Goal: Communication & Community: Answer question/provide support

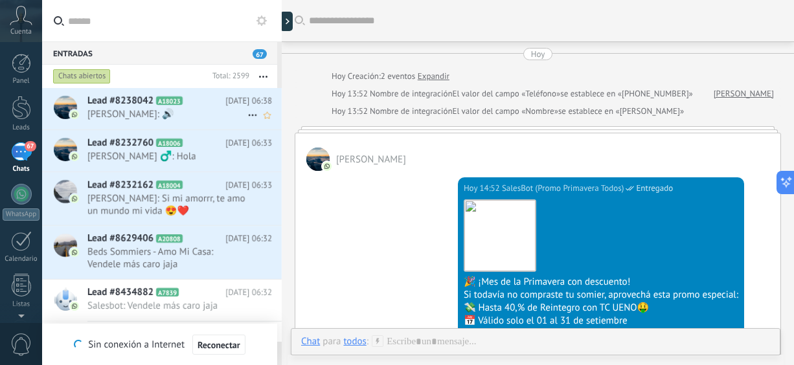
click at [163, 115] on span "[PERSON_NAME]: 🔊" at bounding box center [167, 114] width 160 height 12
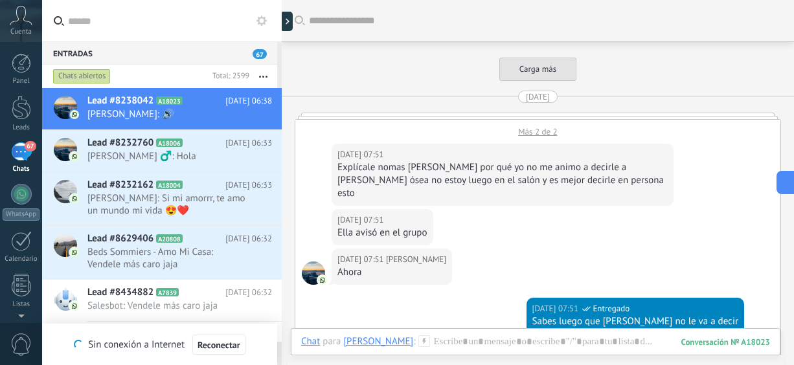
scroll to position [1619, 0]
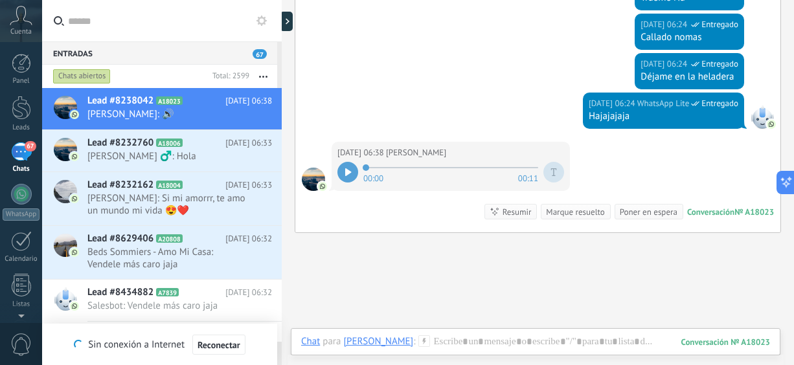
click at [351, 168] on icon at bounding box center [348, 172] width 6 height 8
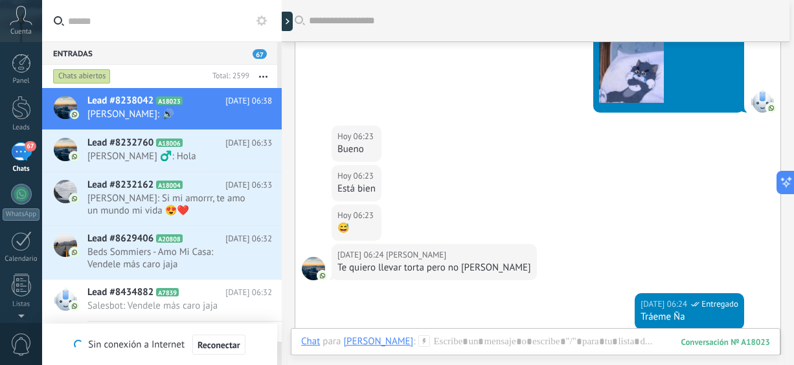
drag, startPoint x: 794, startPoint y: 253, endPoint x: 794, endPoint y: 271, distance: 17.5
click at [794, 271] on html ".abccls-1,.abccls-2{fill-rule:evenodd}.abccls-2{fill:#fff} .abfcls-1{fill:none}…" at bounding box center [397, 182] width 794 height 365
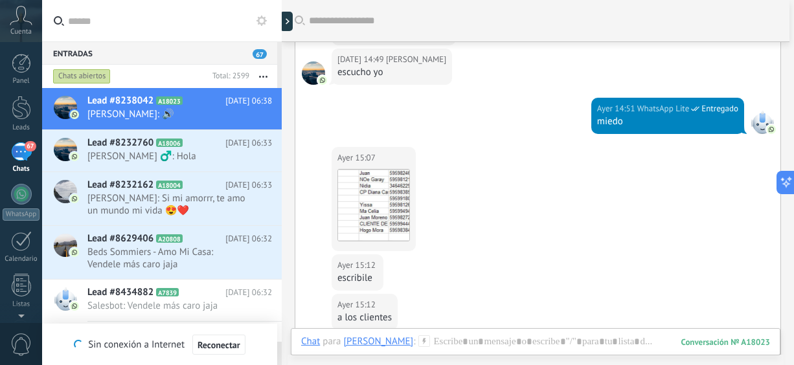
scroll to position [644, 0]
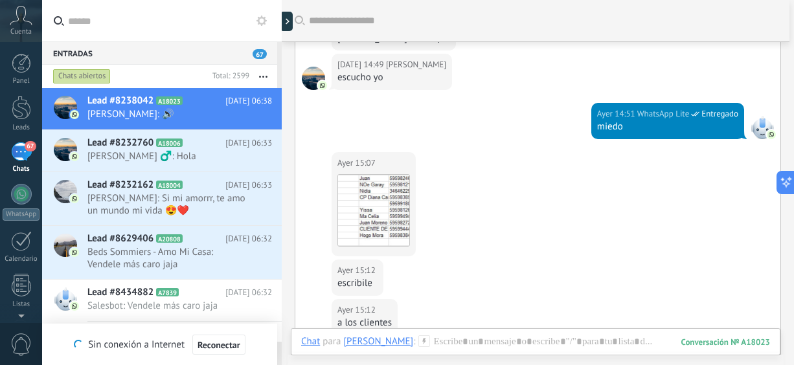
drag, startPoint x: 794, startPoint y: 143, endPoint x: 794, endPoint y: 119, distance: 24.6
click at [794, 119] on html ".abccls-1,.abccls-2{fill-rule:evenodd}.abccls-2{fill:#fff} .abfcls-1{fill:none}…" at bounding box center [397, 182] width 794 height 365
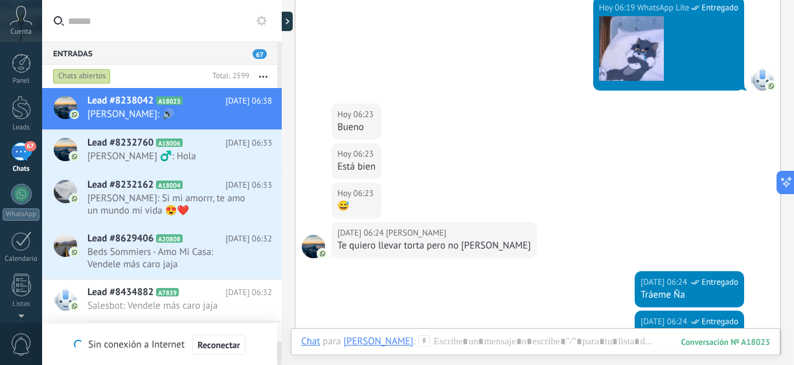
scroll to position [1510, 0]
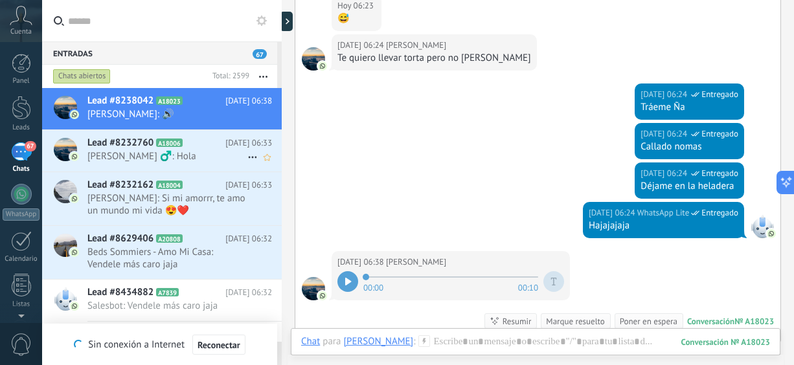
click at [182, 156] on span "Dani Cartes ‍♂️: Hola" at bounding box center [167, 156] width 160 height 12
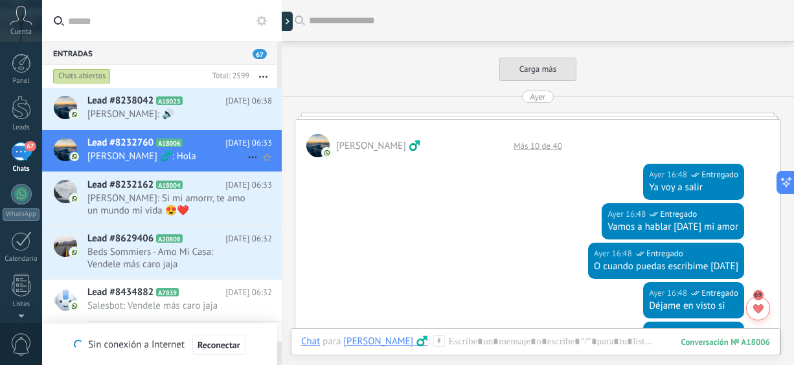
scroll to position [503, 0]
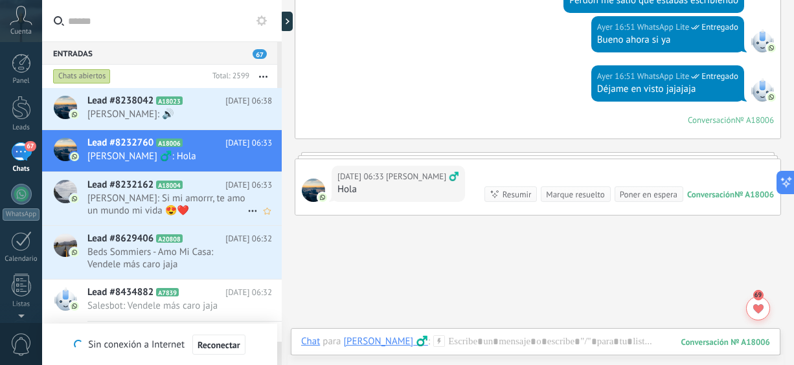
click at [157, 200] on span "Rodrigo: Si mi amorrr, te amo un mundo mi vida 😍❤️" at bounding box center [167, 204] width 160 height 25
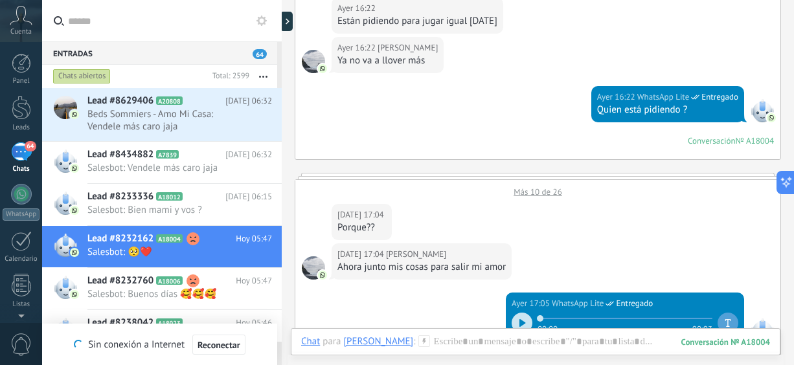
scroll to position [2194, 0]
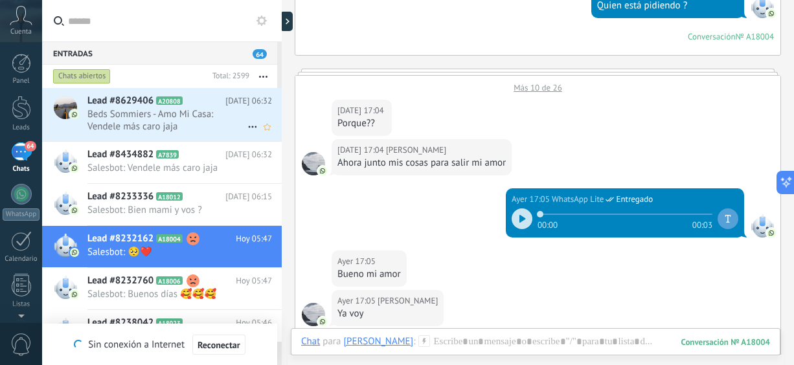
click at [187, 129] on span "Beds Sommiers - Amo Mi Casa: Vendele más caro jaja" at bounding box center [167, 120] width 160 height 25
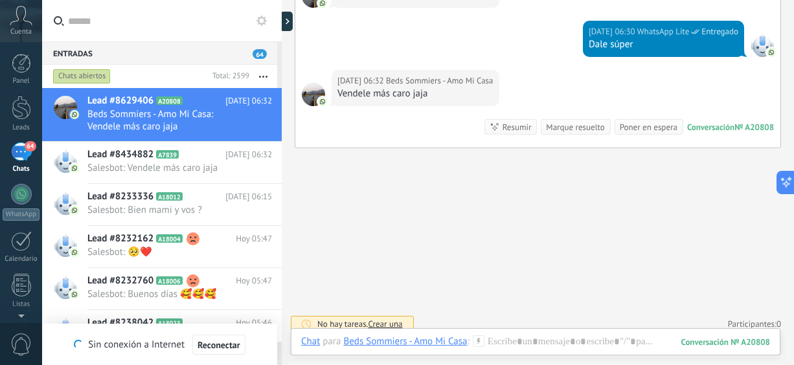
scroll to position [508, 0]
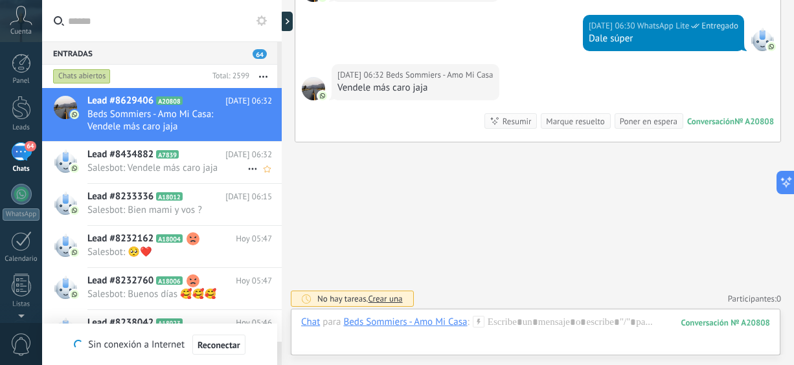
click at [193, 164] on span "Salesbot: Vendele más caro jaja" at bounding box center [167, 168] width 160 height 12
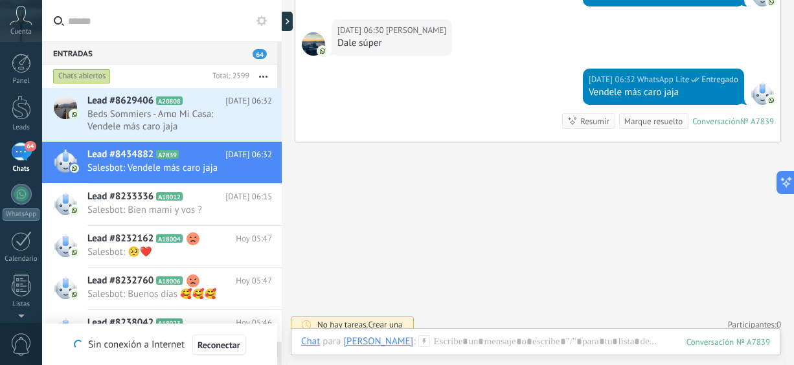
scroll to position [129, 0]
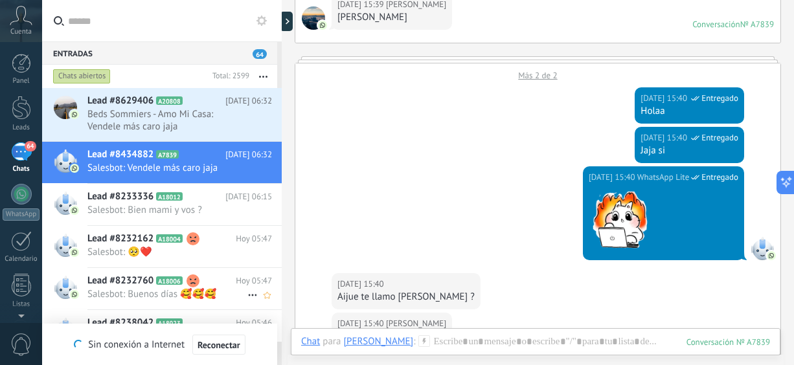
click at [152, 294] on span "Salesbot: Buenos días 🥰🥰🥰" at bounding box center [167, 294] width 160 height 12
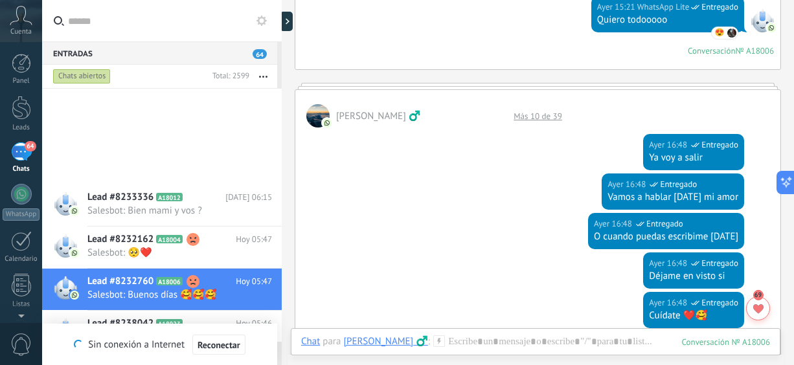
scroll to position [223, 0]
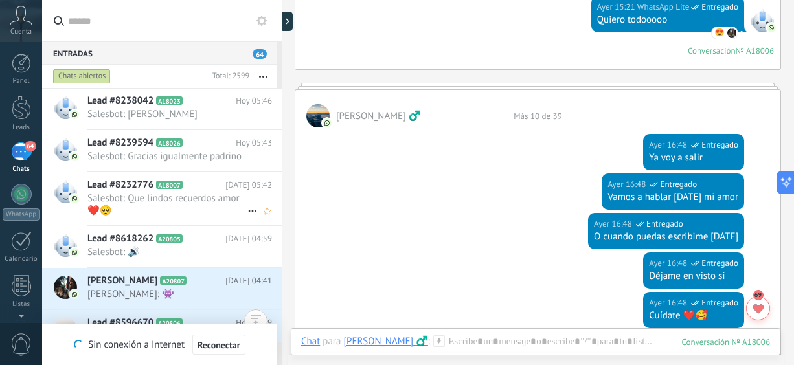
click at [188, 202] on span "Salesbot: Que lindos recuerdos amor ❤️🥺" at bounding box center [167, 204] width 160 height 25
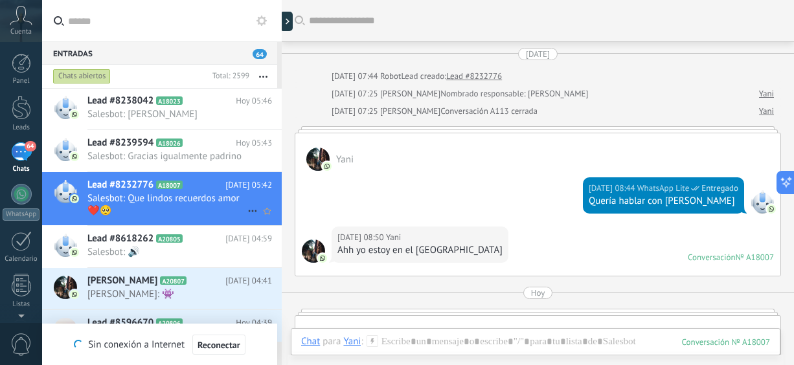
scroll to position [312, 0]
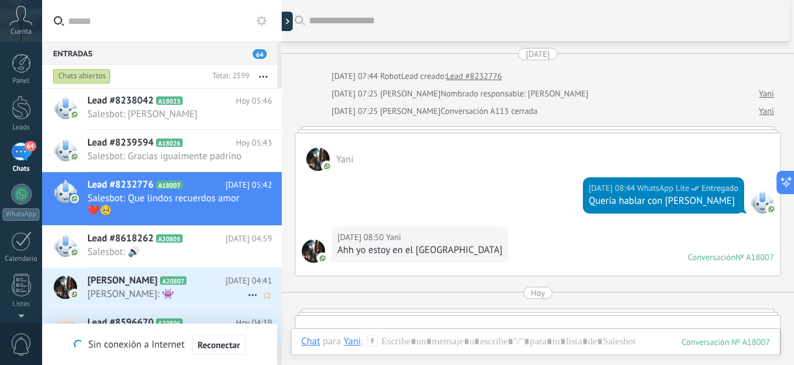
click at [210, 281] on h2 "Pedro Godoy A20807" at bounding box center [156, 281] width 138 height 13
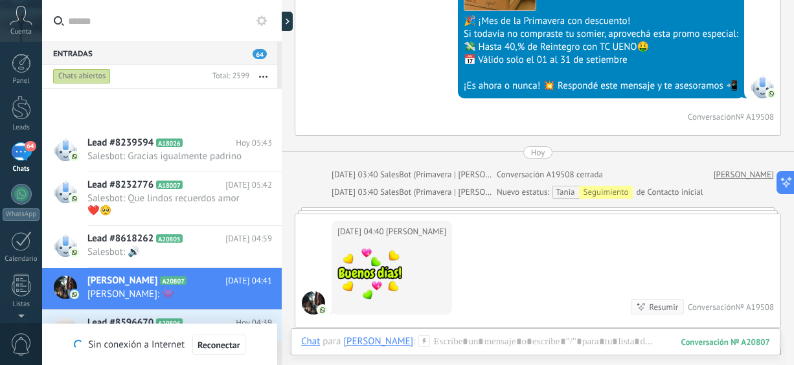
scroll to position [445, 0]
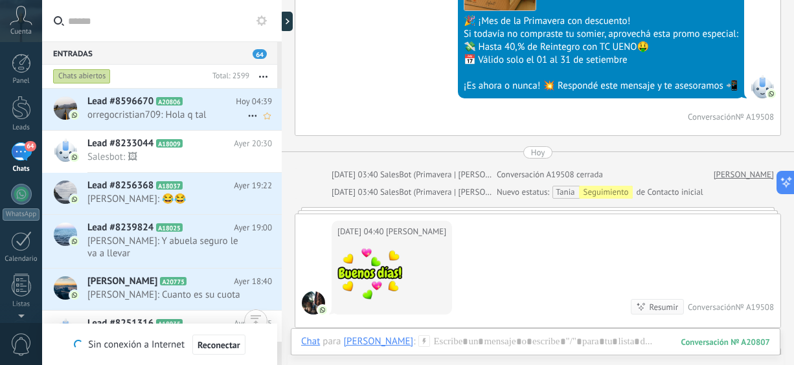
click at [213, 117] on span "orregocristian709: Hola q tal" at bounding box center [167, 115] width 160 height 12
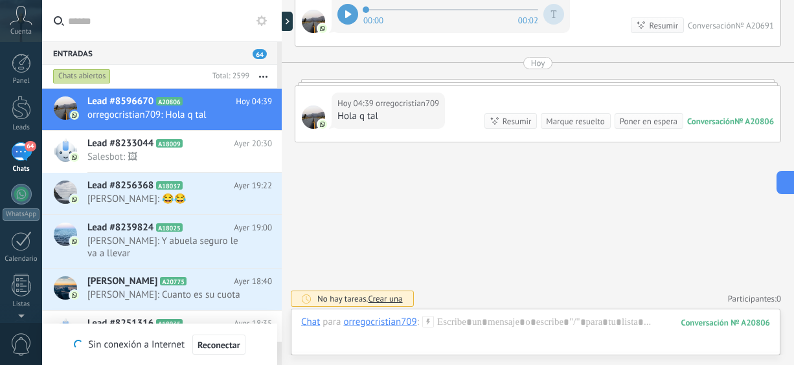
scroll to position [460, 0]
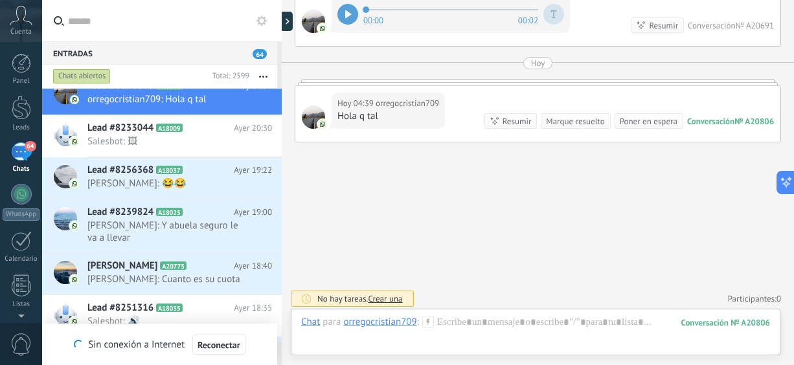
click at [354, 10] on div at bounding box center [348, 14] width 21 height 21
click at [176, 181] on span "Mimí: 😂😂" at bounding box center [167, 184] width 160 height 12
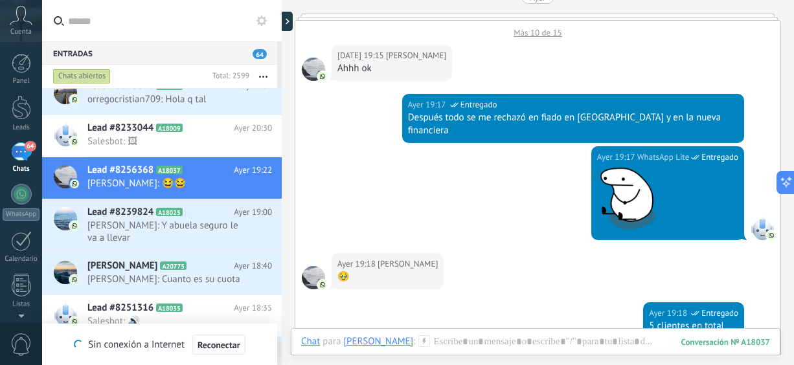
scroll to position [1424, 0]
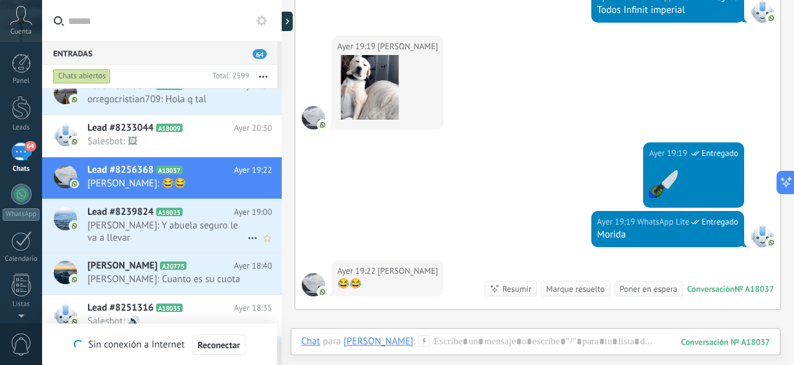
click at [170, 235] on div "Lead #8239824 A18025 Ayer 19:00 Nuni: Y abuela seguro le va a llevar" at bounding box center [184, 226] width 194 height 53
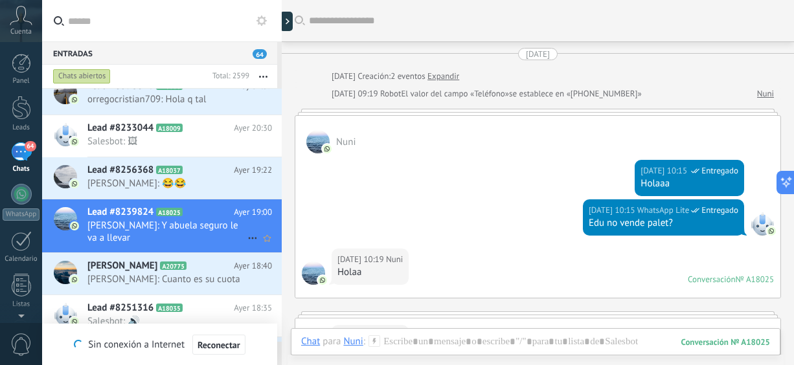
scroll to position [1071, 0]
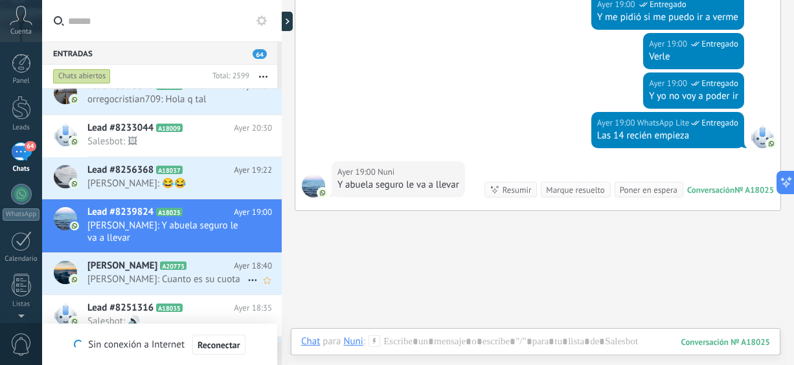
click at [152, 278] on div "Cesar A20775 Ayer 18:40 Cesar: Cuanto es su cuota" at bounding box center [184, 273] width 194 height 41
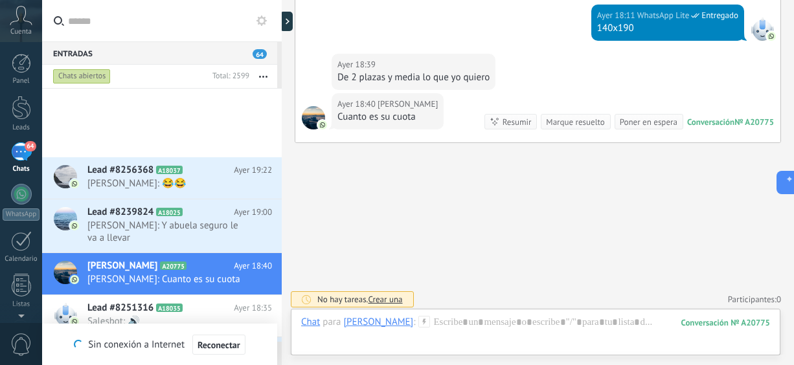
scroll to position [682, 0]
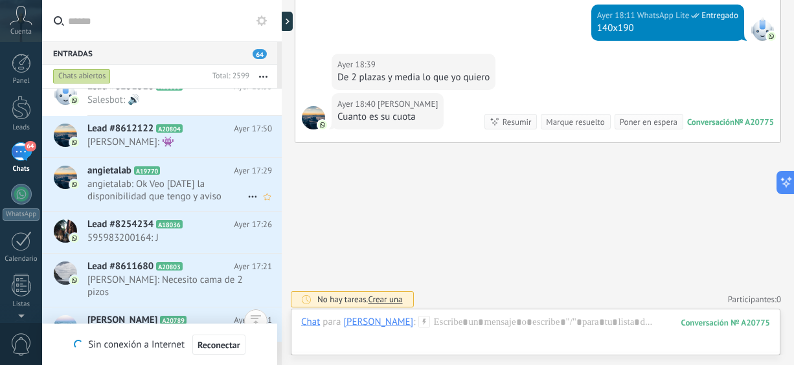
click at [191, 183] on span "angietalab: Ok Veo mañana la disponibilidad que tengo y aviso Gracias !!" at bounding box center [167, 190] width 160 height 25
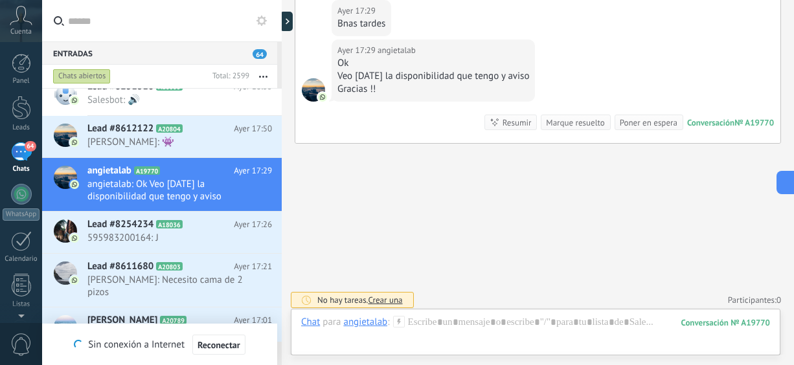
scroll to position [753, 0]
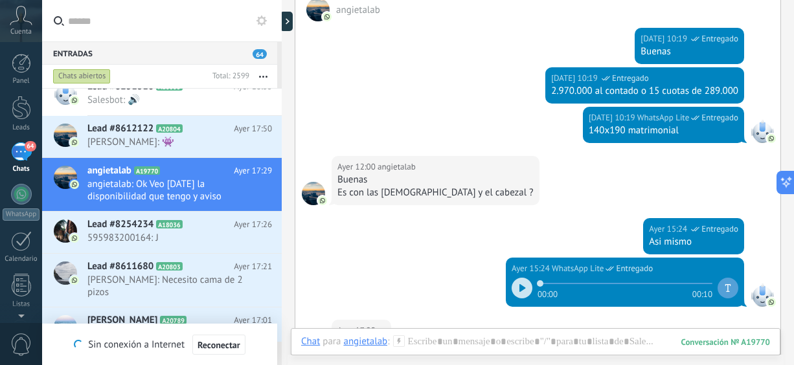
click at [523, 283] on div at bounding box center [522, 288] width 21 height 21
click at [189, 232] on span "595983200164: J" at bounding box center [167, 238] width 160 height 12
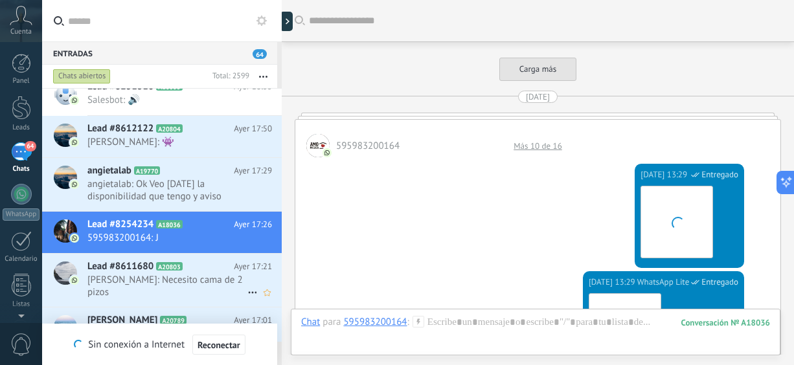
scroll to position [3247, 0]
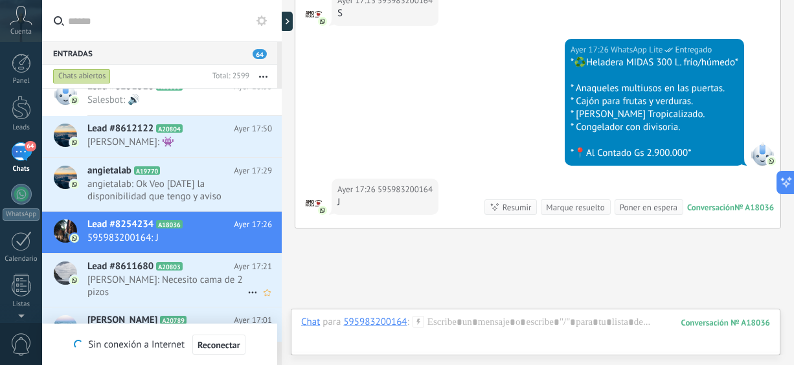
click at [196, 274] on span "Mara Ester Santacruz: Necesito cama de 2 pizos" at bounding box center [167, 286] width 160 height 25
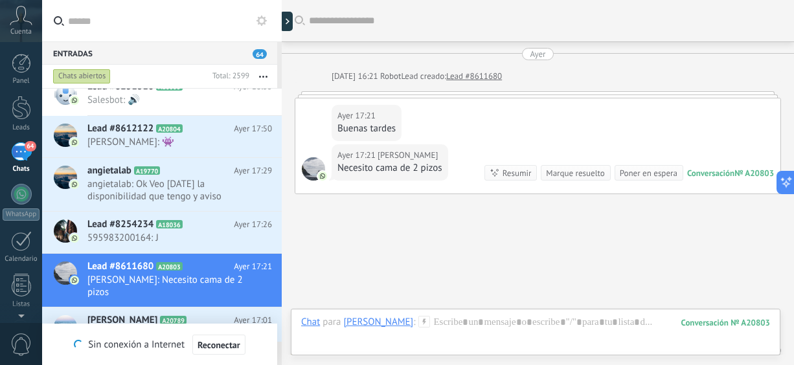
scroll to position [54, 0]
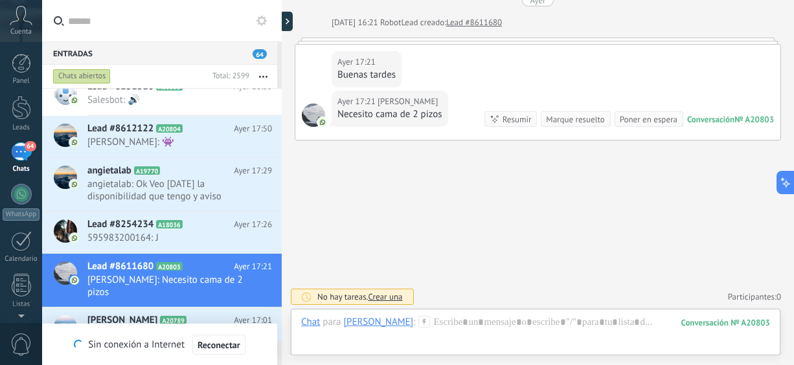
click at [178, 328] on span "Lucio Garay: Soy de filadelfia chaco" at bounding box center [167, 340] width 160 height 25
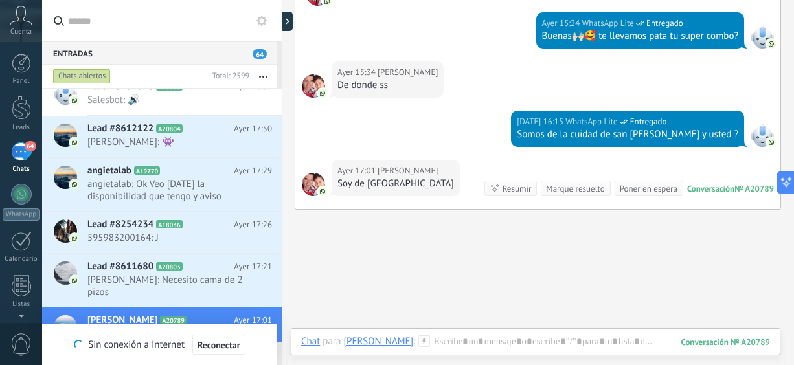
scroll to position [904, 0]
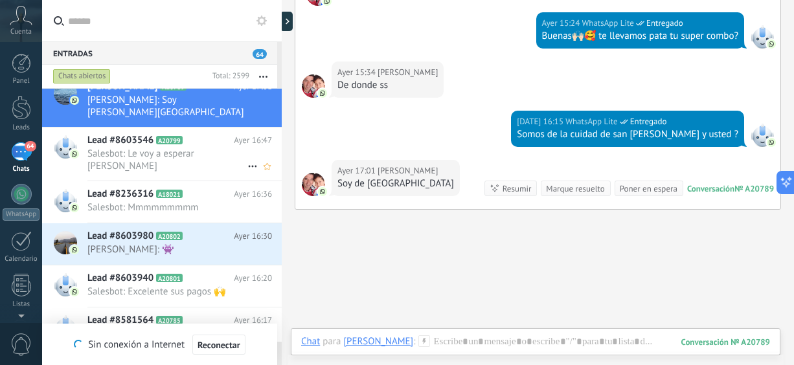
click at [203, 148] on div "Lead #8603546 A20799 Ayer 16:47 Salesbot: Le voy a esperar a Rodrigo" at bounding box center [184, 154] width 194 height 53
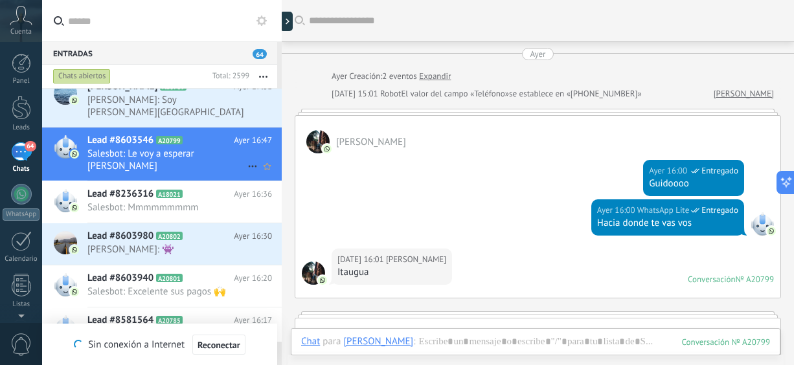
scroll to position [704, 0]
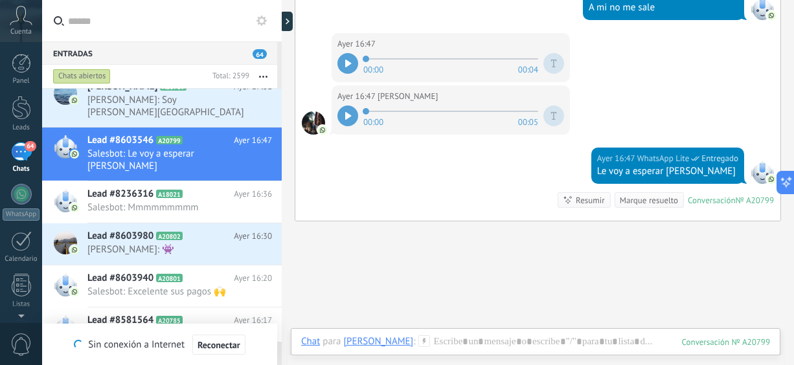
click at [347, 115] on icon at bounding box center [348, 116] width 6 height 8
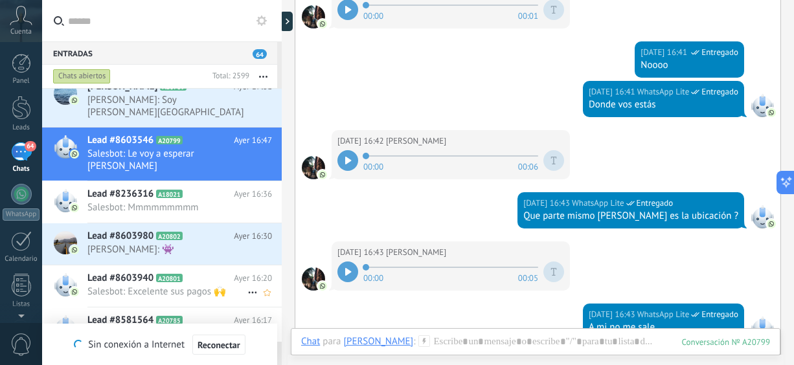
click at [145, 286] on span "Salesbot: Excelente sus pagos 🙌" at bounding box center [167, 292] width 160 height 12
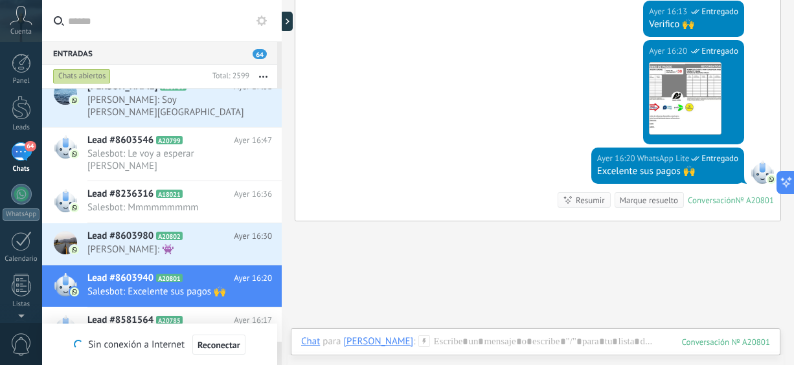
scroll to position [123, 0]
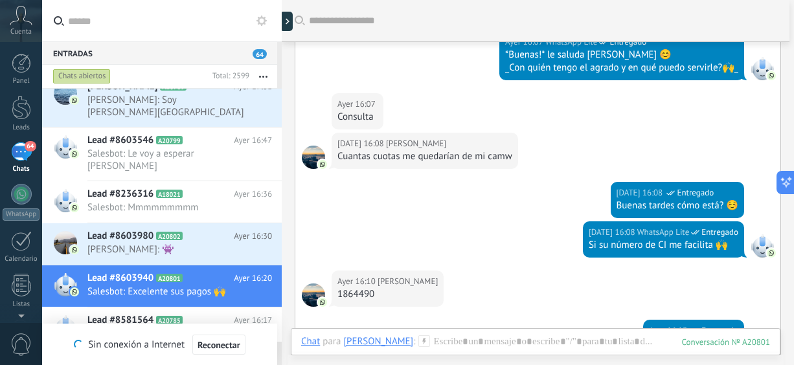
click at [168, 328] on span "Salesbot: Usted en que trabaja ?🙌🏻🥰" at bounding box center [167, 334] width 160 height 12
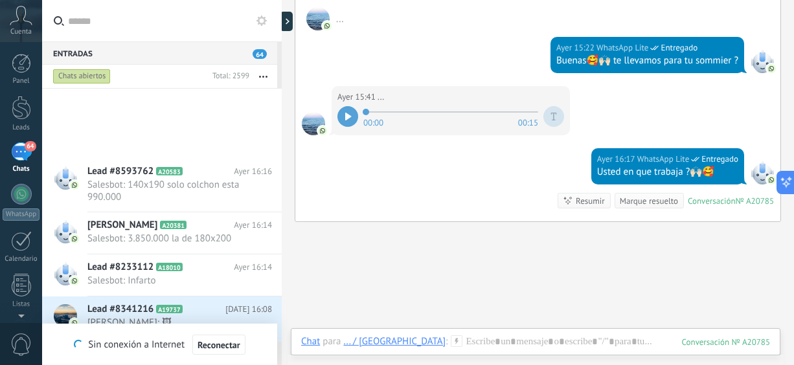
scroll to position [1348, 0]
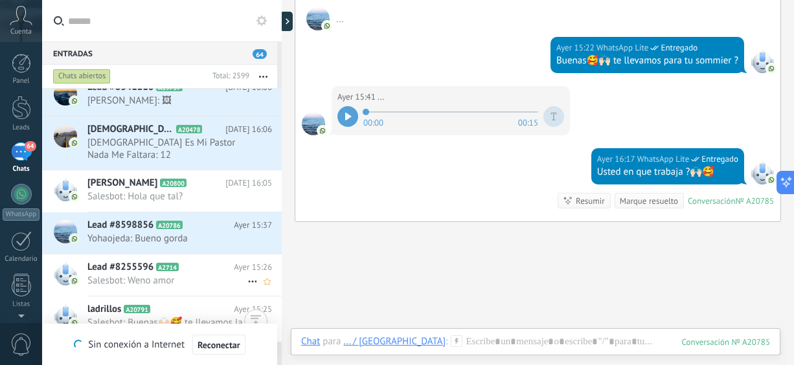
click at [139, 283] on span "Salesbot: Weno amor" at bounding box center [167, 281] width 160 height 12
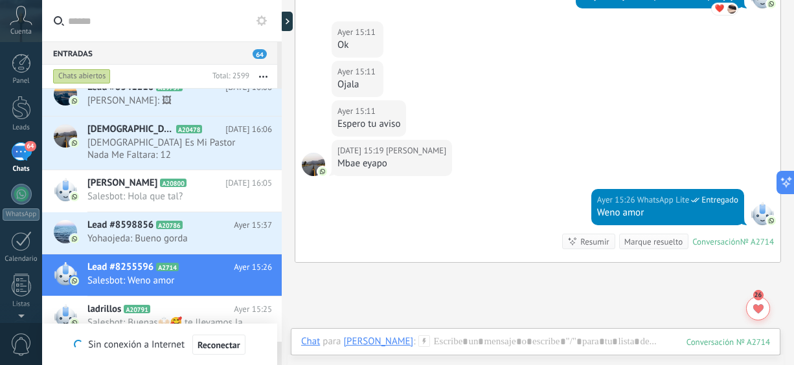
scroll to position [484, 0]
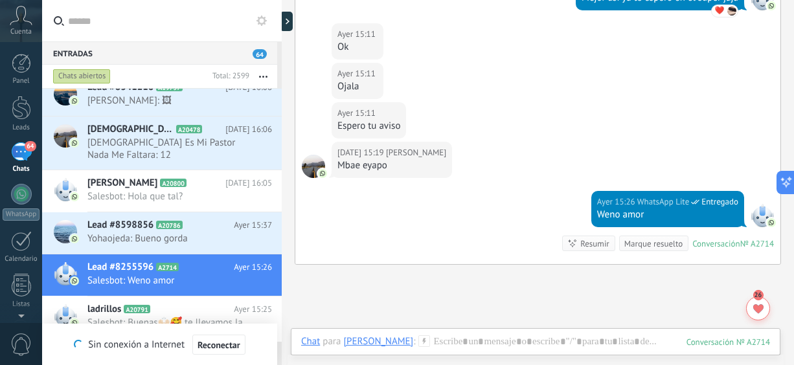
click at [108, 313] on span "ladrillos" at bounding box center [104, 309] width 34 height 13
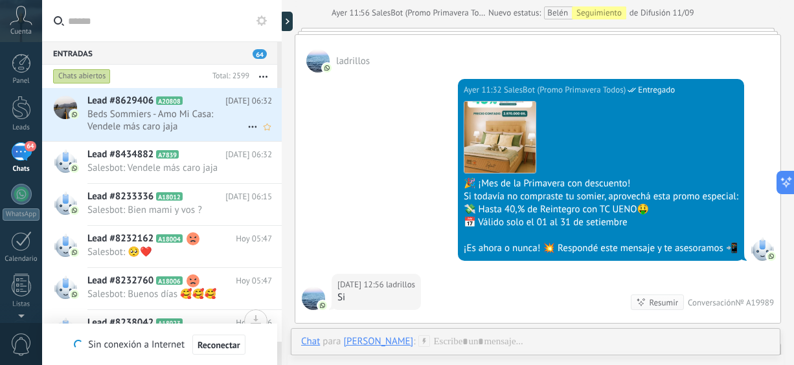
click at [134, 132] on span "Beds Sommiers - Amo Mi Casa: Vendele más caro jaja" at bounding box center [167, 120] width 160 height 25
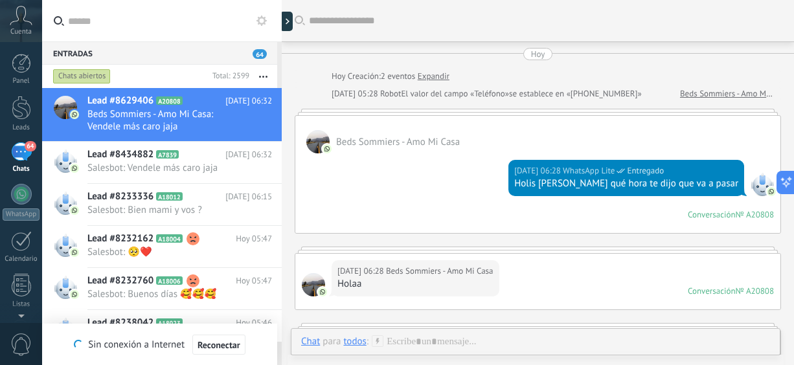
scroll to position [426, 0]
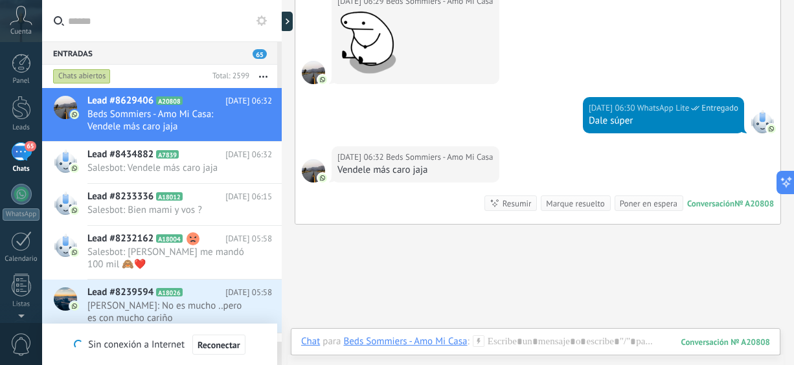
click at [263, 72] on button "button" at bounding box center [263, 76] width 28 height 23
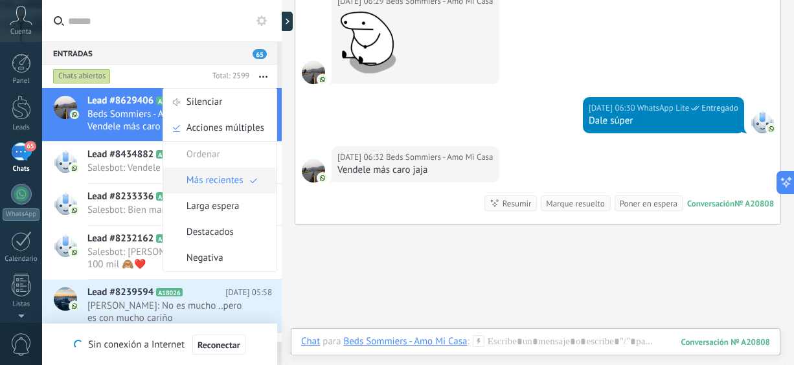
click at [227, 183] on span "Más recientes" at bounding box center [215, 181] width 57 height 26
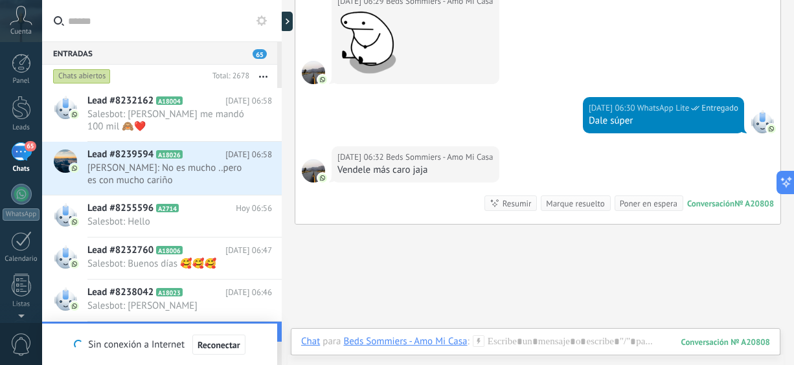
click at [227, 183] on span "[PERSON_NAME]: No es mucho ..pero es con mucho cariño" at bounding box center [167, 174] width 160 height 25
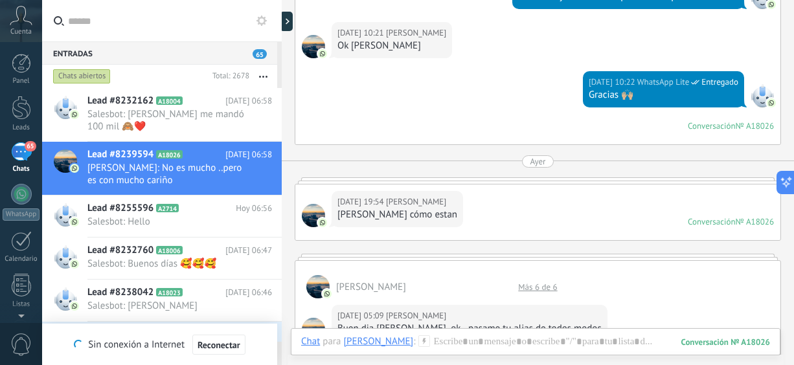
scroll to position [36, 0]
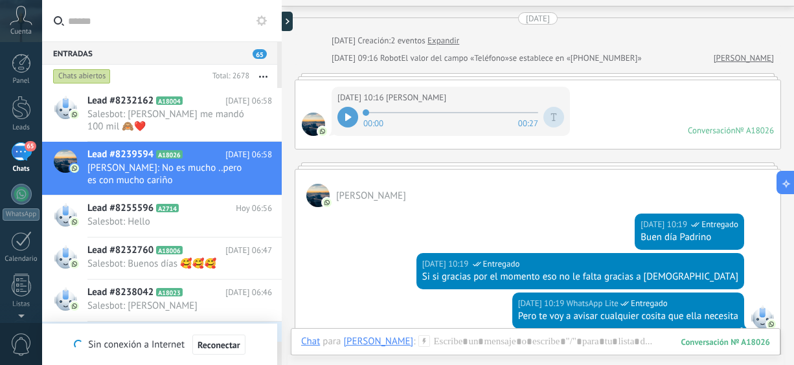
click at [354, 113] on div at bounding box center [348, 117] width 21 height 21
click at [345, 116] on icon at bounding box center [346, 117] width 2 height 8
click at [169, 119] on span "Salesbot: [PERSON_NAME] me mandó 100 mil 🙈❤️" at bounding box center [167, 120] width 160 height 25
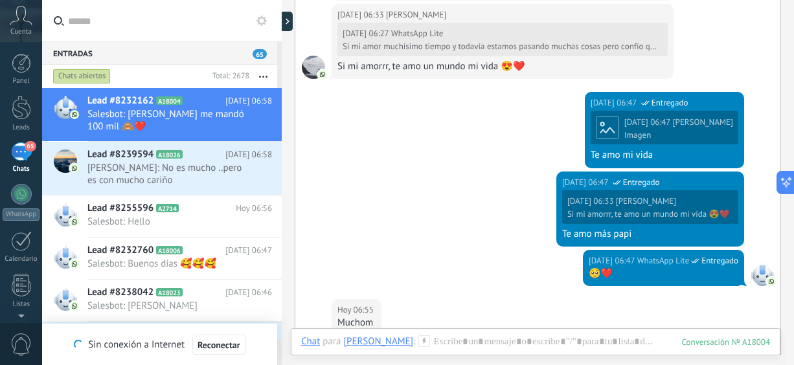
scroll to position [1327, 0]
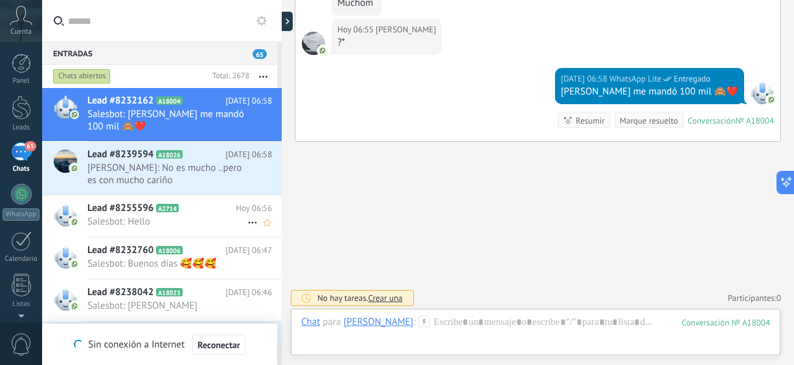
click at [184, 216] on span "Salesbot: Hello" at bounding box center [167, 222] width 160 height 12
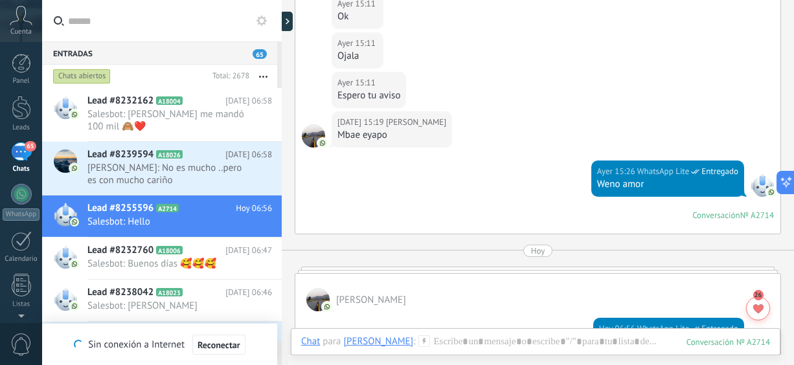
scroll to position [1270, 0]
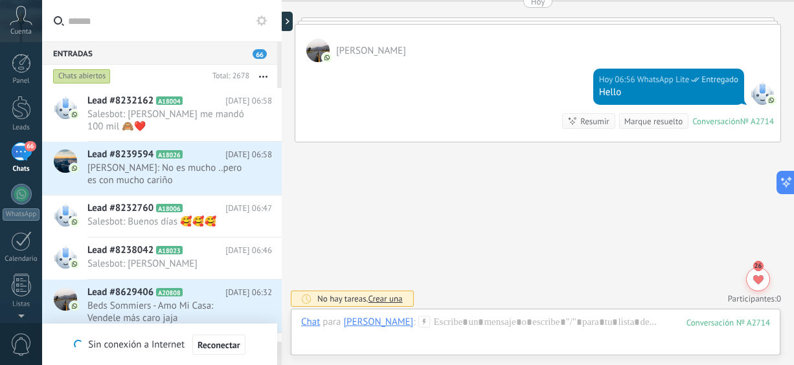
click at [261, 75] on button "button" at bounding box center [263, 76] width 28 height 23
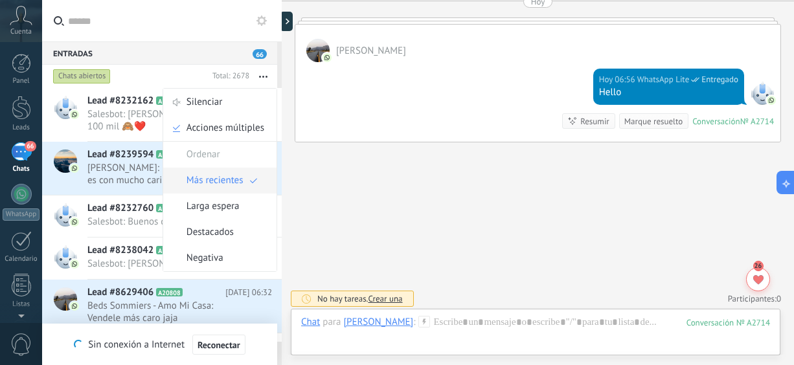
click at [222, 181] on span "Más recientes" at bounding box center [215, 181] width 57 height 26
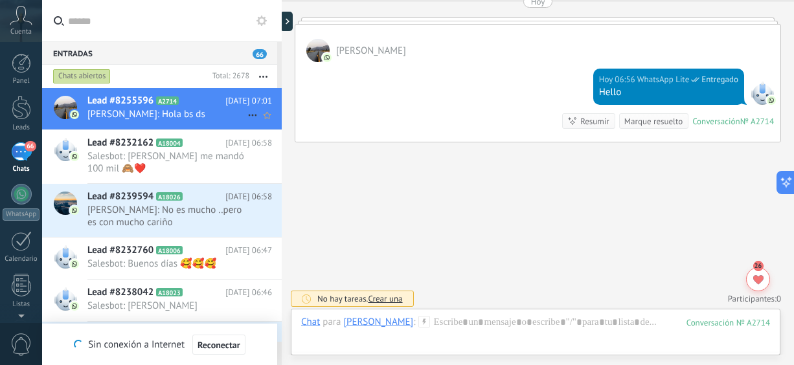
click at [183, 108] on div "Lead #8255596 A2714 Hoy 07:01 joel: Hola bs ds" at bounding box center [184, 108] width 194 height 41
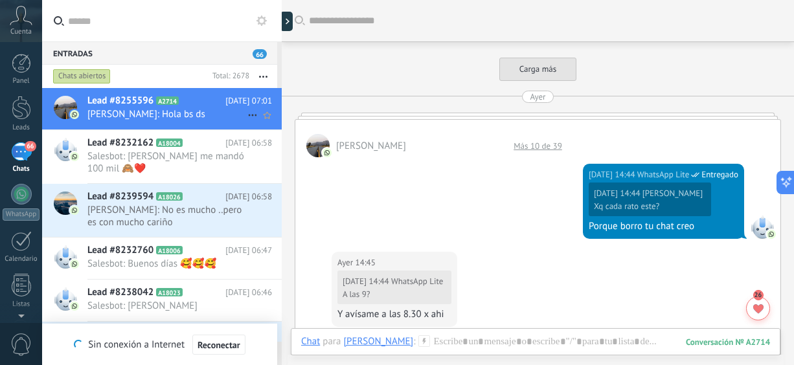
scroll to position [702, 0]
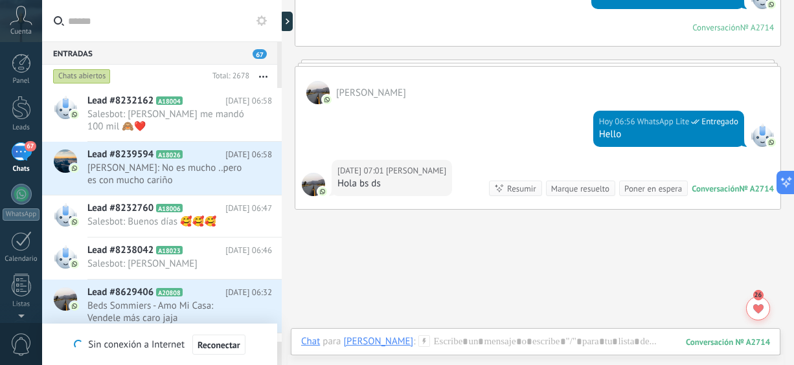
click at [268, 76] on icon "button" at bounding box center [263, 77] width 8 height 2
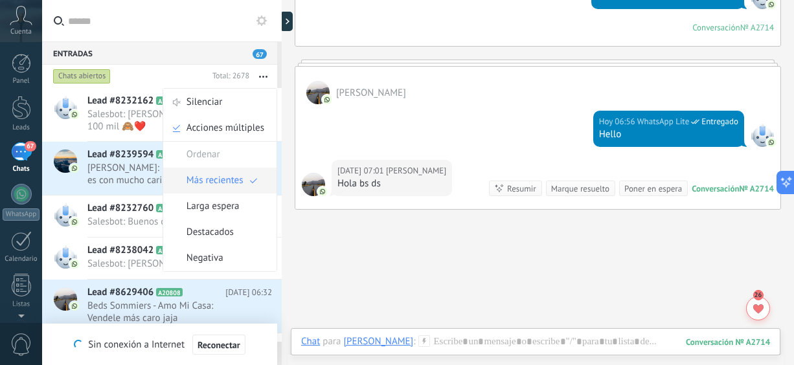
click at [213, 184] on span "Más recientes" at bounding box center [215, 181] width 57 height 26
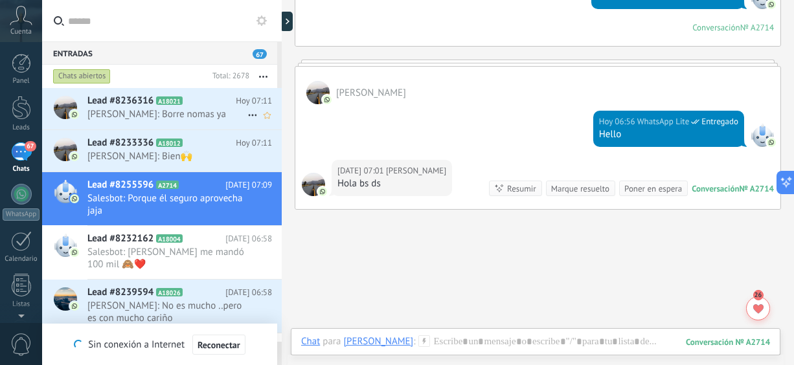
click at [201, 119] on span "ALEJANDRO DUARTE: Borre nomas ya" at bounding box center [167, 114] width 160 height 12
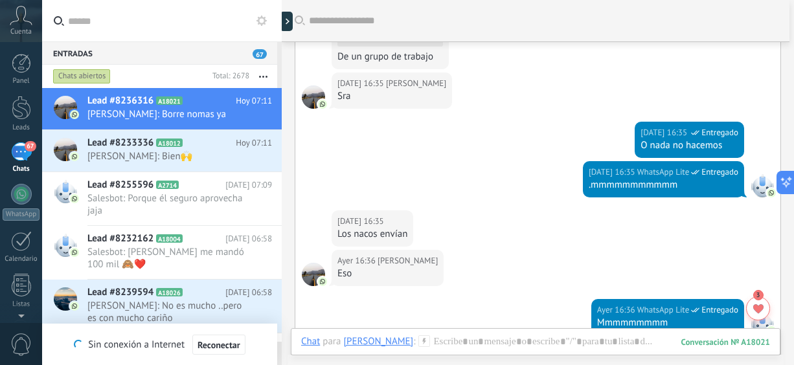
scroll to position [3349, 0]
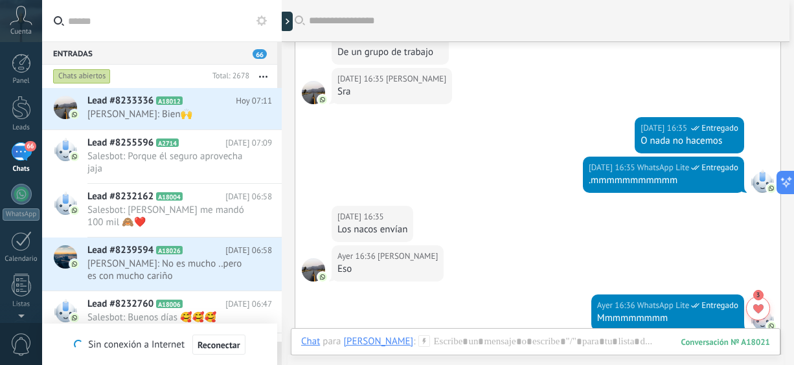
drag, startPoint x: 794, startPoint y: 299, endPoint x: 793, endPoint y: 327, distance: 27.9
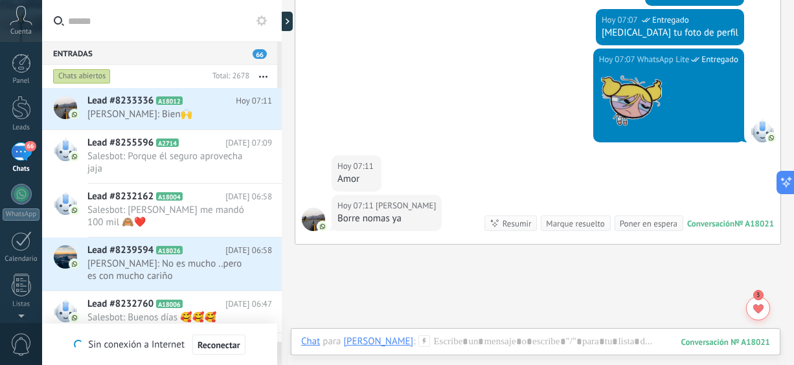
scroll to position [3928, 0]
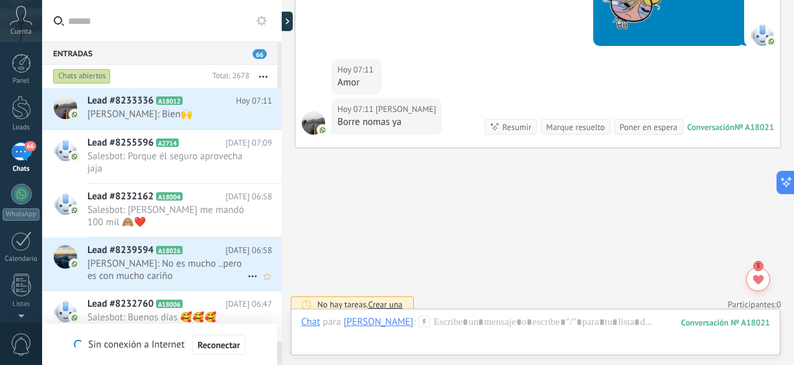
click at [200, 268] on span "[PERSON_NAME]: No es mucho ..pero es con mucho cariño" at bounding box center [167, 270] width 160 height 25
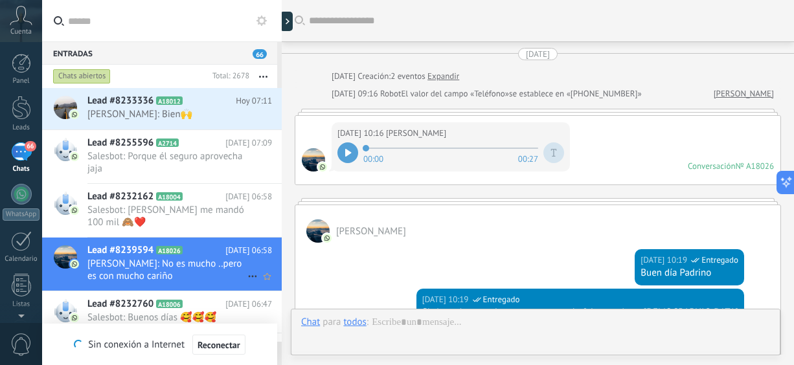
scroll to position [1078, 0]
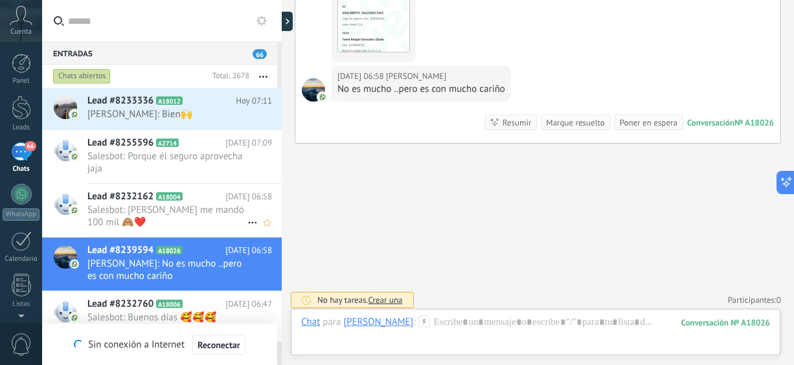
click at [170, 221] on span "Salesbot: [PERSON_NAME] me mandó 100 mil 🙈❤️" at bounding box center [167, 216] width 160 height 25
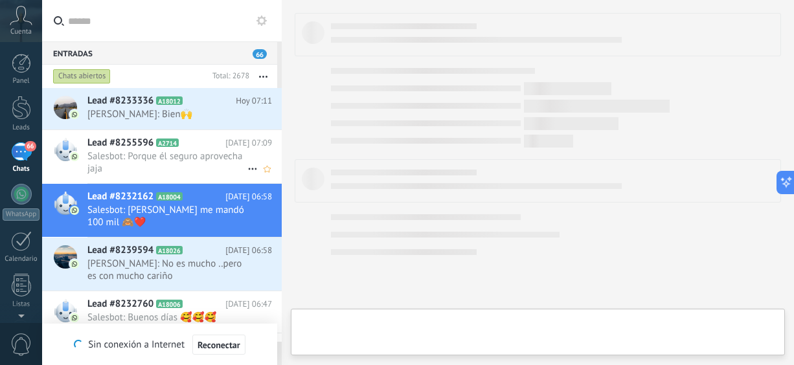
click at [167, 173] on span "Salesbot: Porque él seguro aprovecha jaja" at bounding box center [167, 162] width 160 height 25
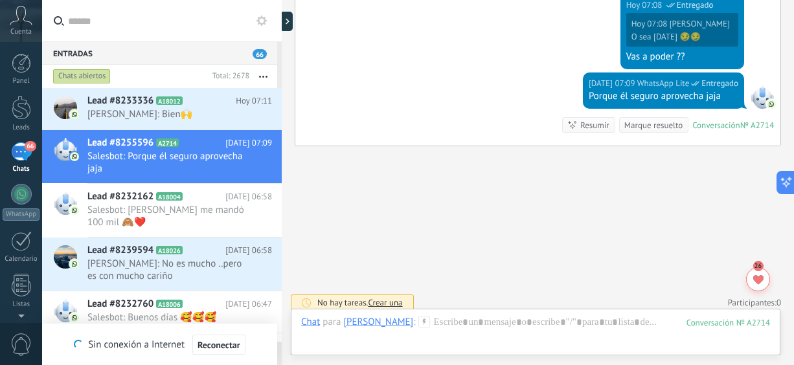
scroll to position [1100, 0]
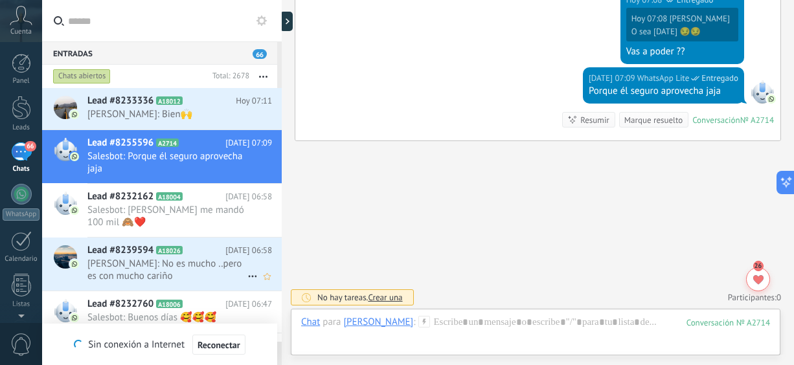
click at [194, 278] on span "[PERSON_NAME]: No es mucho ..pero es con mucho cariño" at bounding box center [167, 270] width 160 height 25
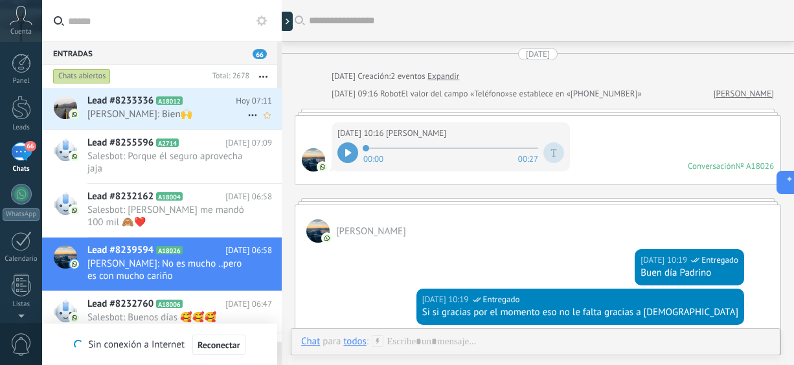
click at [185, 118] on span "[PERSON_NAME]: Bien🙌" at bounding box center [167, 114] width 160 height 12
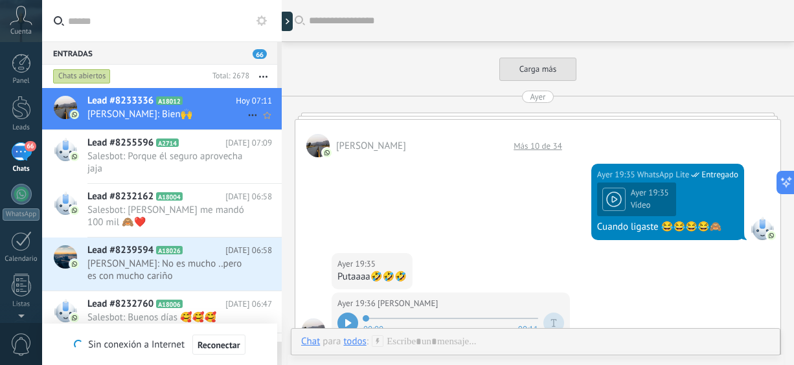
scroll to position [971, 0]
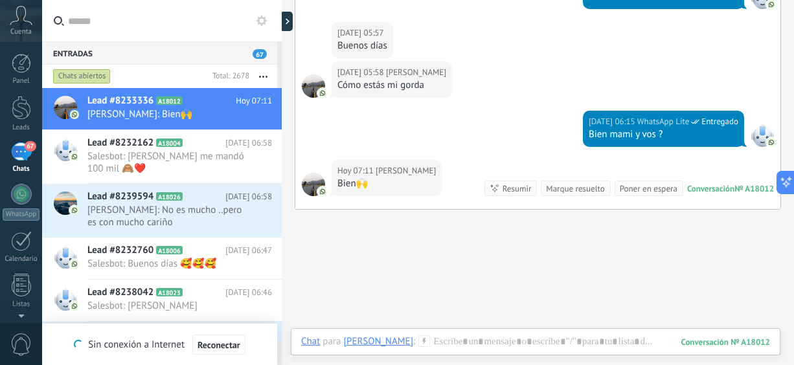
click at [25, 153] on div "67" at bounding box center [21, 152] width 21 height 19
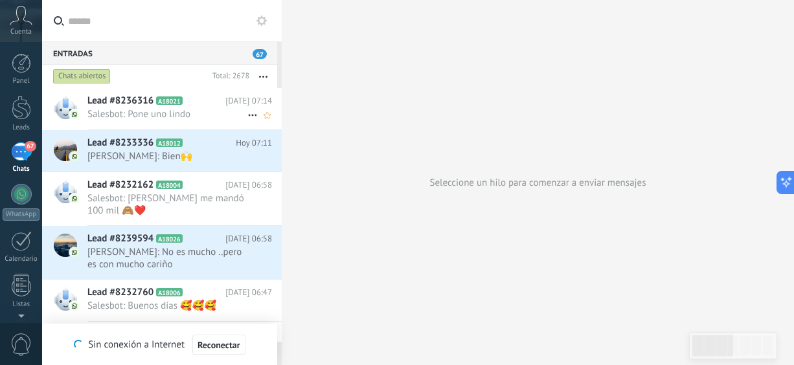
click at [182, 111] on span "Salesbot: Pone uno lindo" at bounding box center [167, 114] width 160 height 12
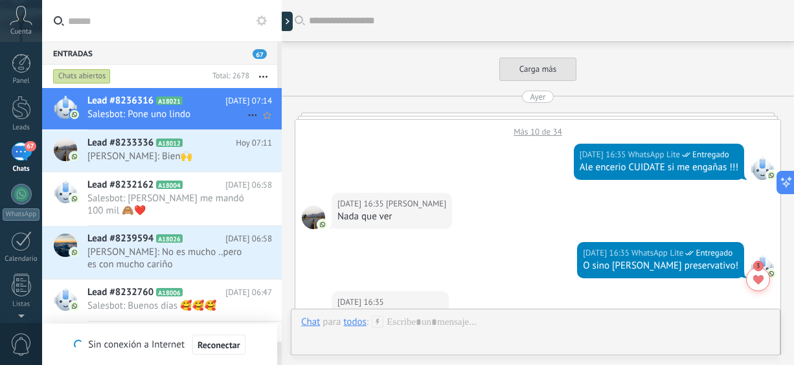
scroll to position [981, 0]
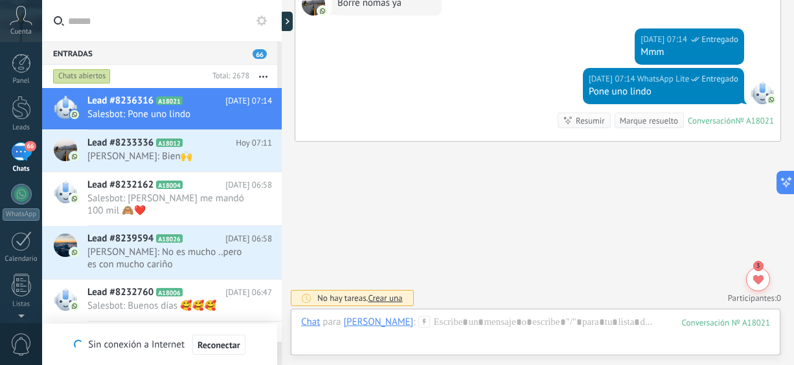
click at [264, 77] on button "button" at bounding box center [263, 76] width 28 height 23
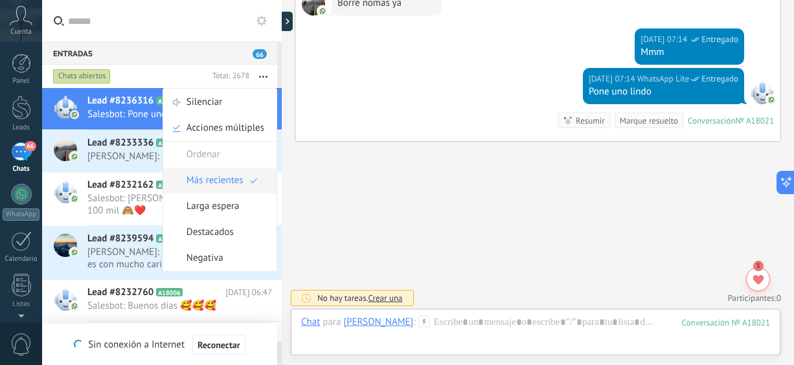
click at [218, 187] on span "Más recientes" at bounding box center [215, 181] width 57 height 26
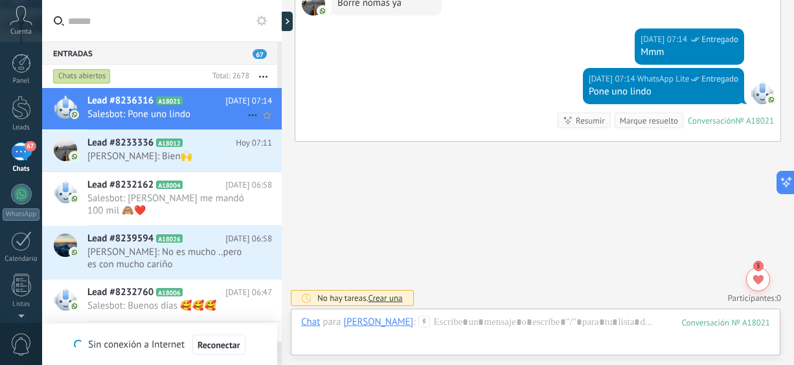
click at [202, 106] on h2 "Lead #8236316 A18021" at bounding box center [156, 101] width 138 height 13
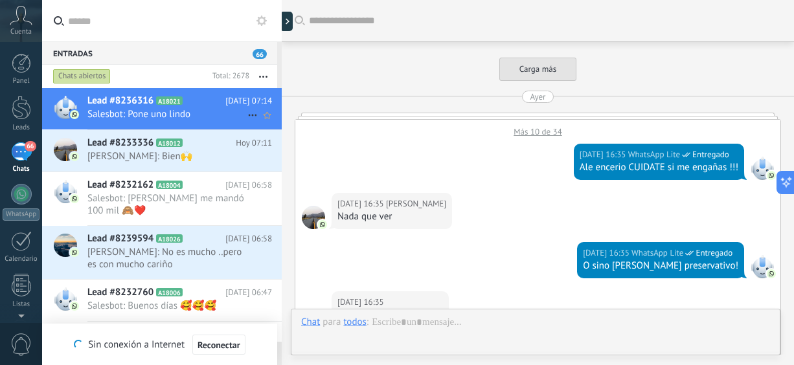
scroll to position [981, 0]
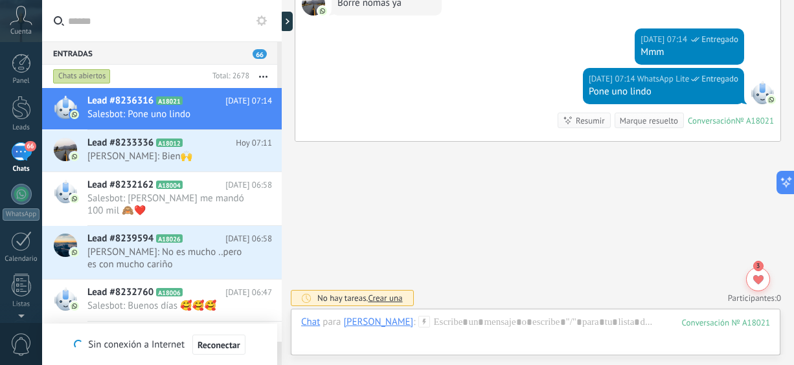
click at [261, 75] on button "button" at bounding box center [263, 76] width 28 height 23
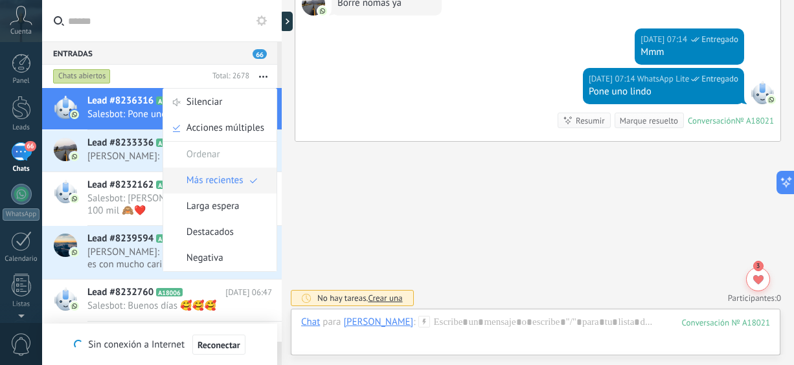
click at [233, 180] on span "Más recientes" at bounding box center [215, 181] width 57 height 26
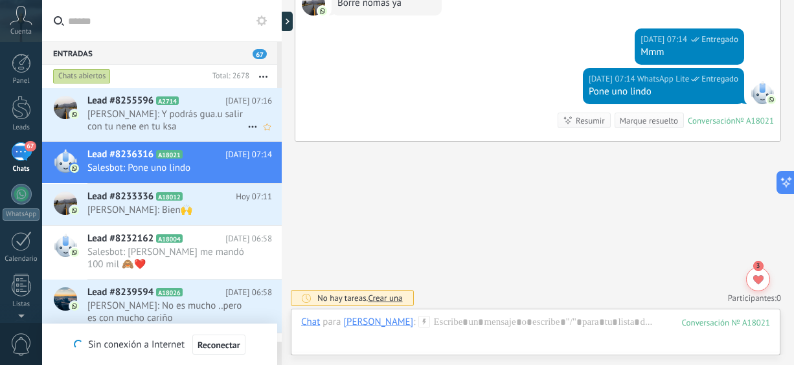
click at [198, 126] on span "joel: Y podrás gua.u salir con tu nene en tu ksa" at bounding box center [167, 120] width 160 height 25
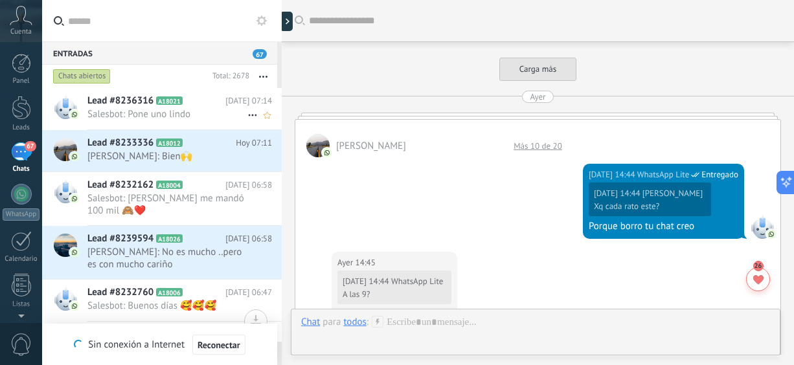
scroll to position [1243, 0]
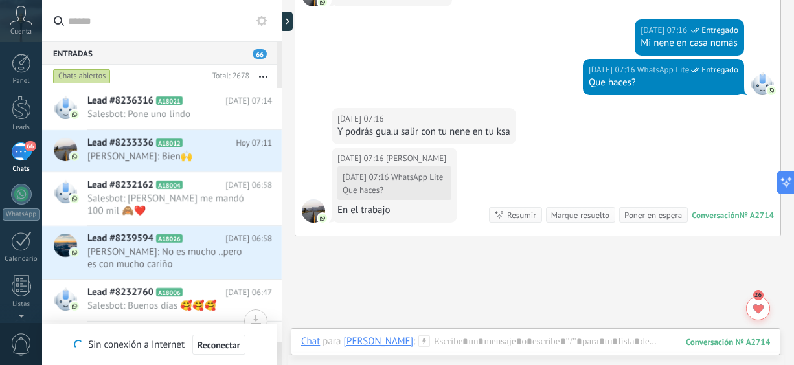
scroll to position [1243, 0]
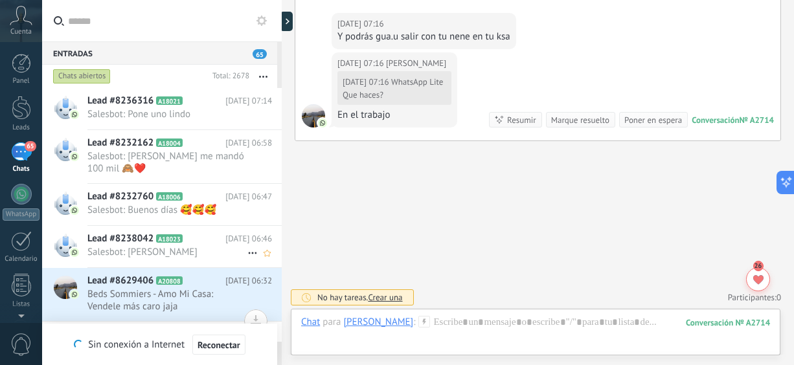
click at [156, 246] on span "Salesbot: [PERSON_NAME]" at bounding box center [167, 252] width 160 height 12
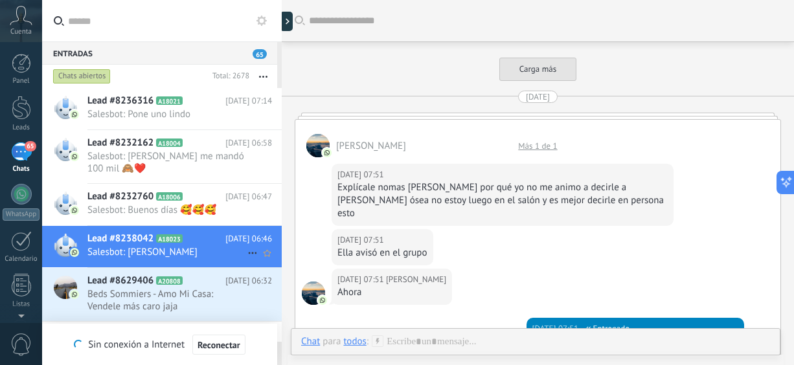
scroll to position [1586, 0]
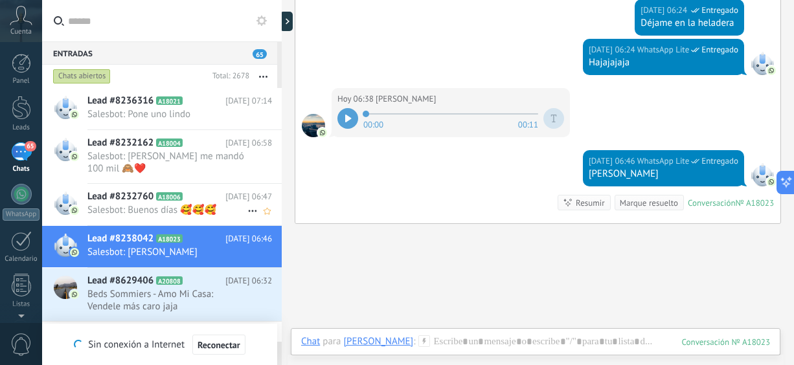
click at [156, 211] on span "Salesbot: Buenos días 🥰🥰🥰" at bounding box center [167, 210] width 160 height 12
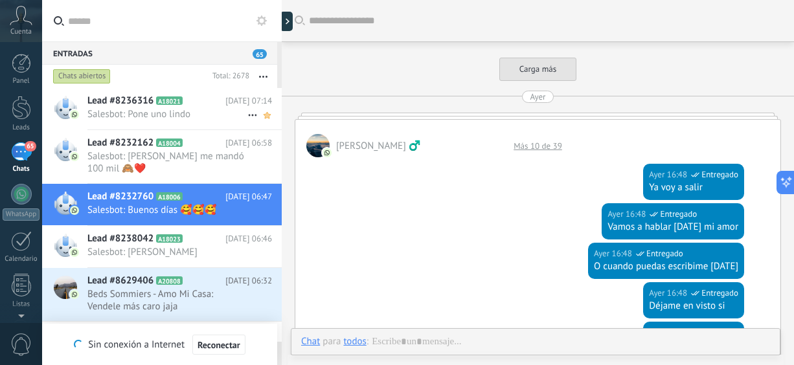
scroll to position [570, 0]
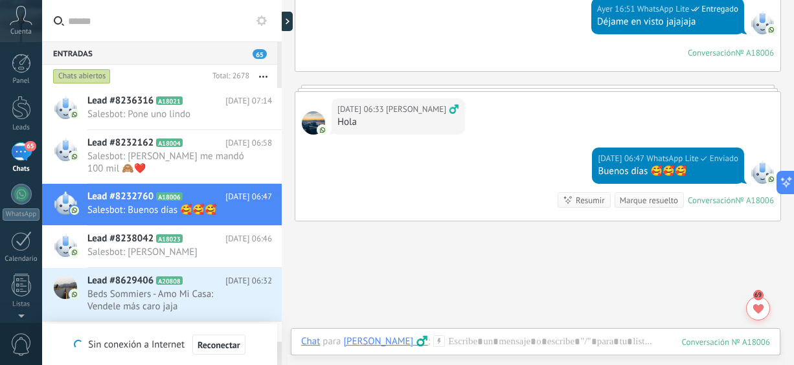
click at [262, 77] on button "button" at bounding box center [263, 76] width 28 height 23
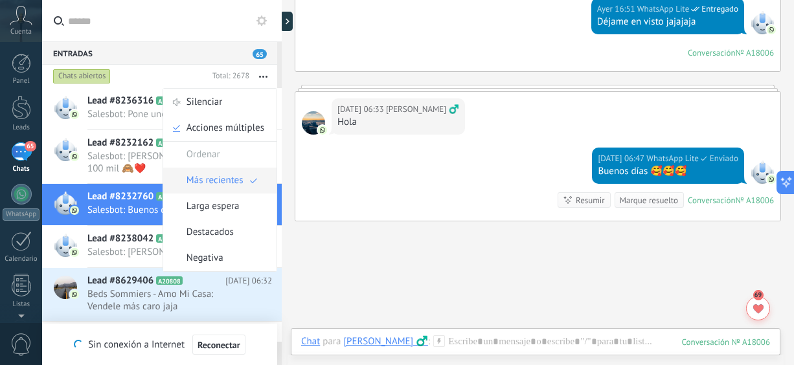
click at [216, 177] on span "Más recientes" at bounding box center [215, 181] width 57 height 26
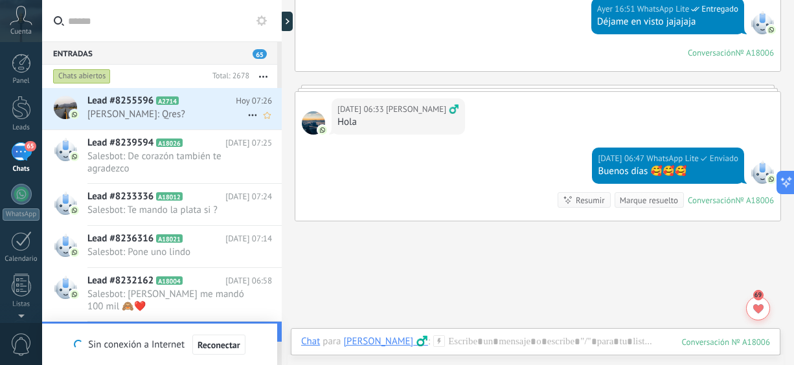
click at [194, 116] on span "[PERSON_NAME]: Qres?" at bounding box center [167, 114] width 160 height 12
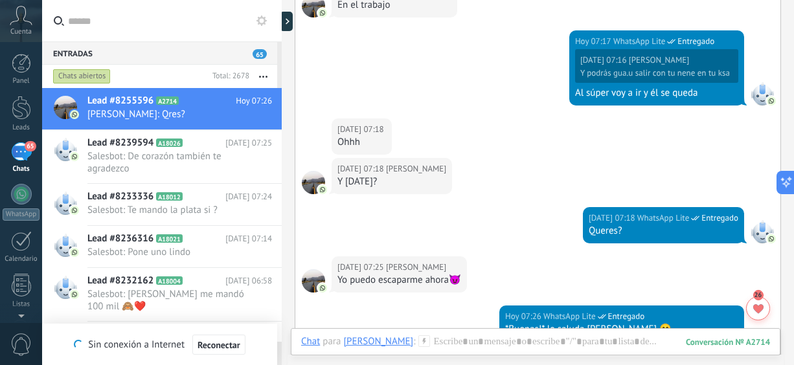
scroll to position [929, 0]
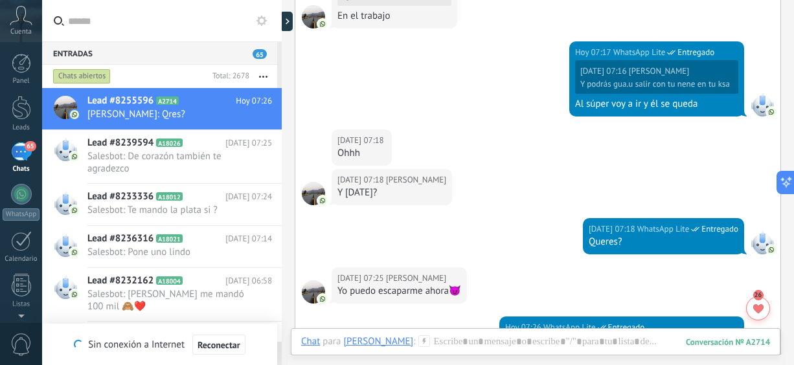
drag, startPoint x: 794, startPoint y: 331, endPoint x: 794, endPoint y: 298, distance: 33.1
click at [794, 298] on html ".abccls-1,.abccls-2{fill-rule:evenodd}.abccls-2{fill:#fff} .abfcls-1{fill:none}…" at bounding box center [397, 182] width 794 height 365
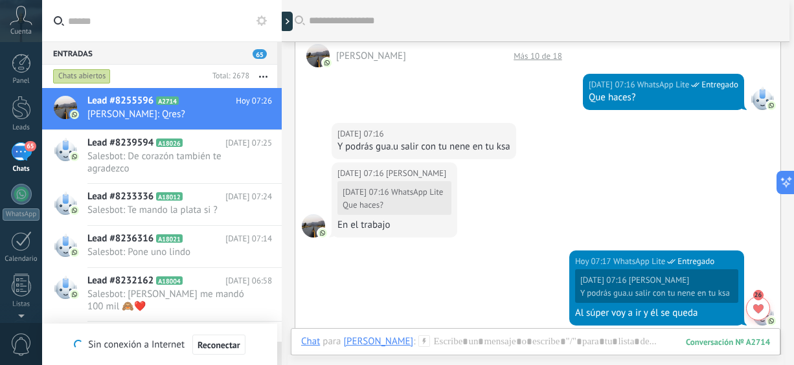
scroll to position [723, 0]
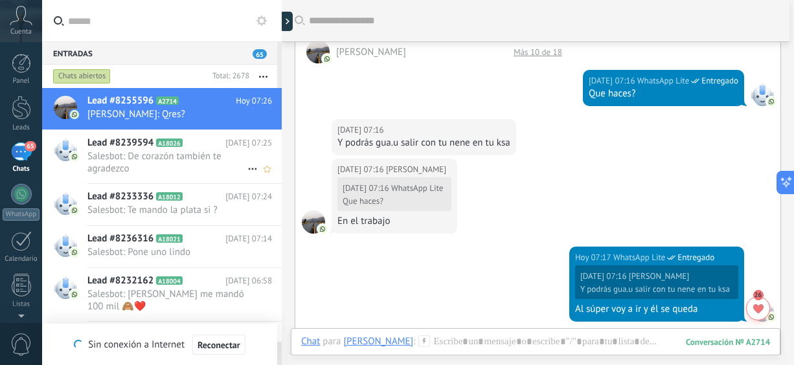
click at [145, 148] on span "Lead #8239594" at bounding box center [120, 143] width 66 height 13
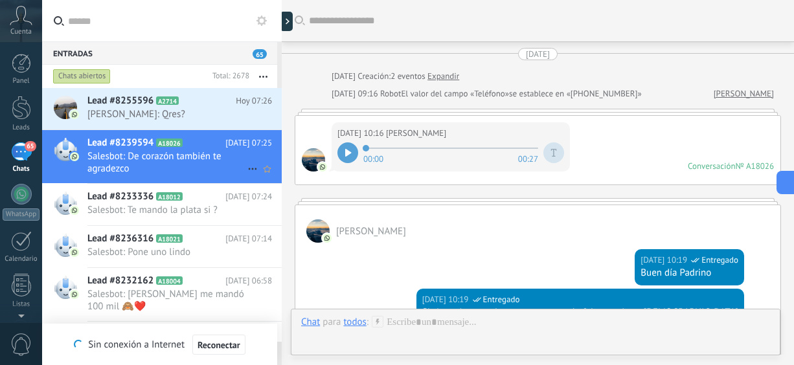
scroll to position [1073, 0]
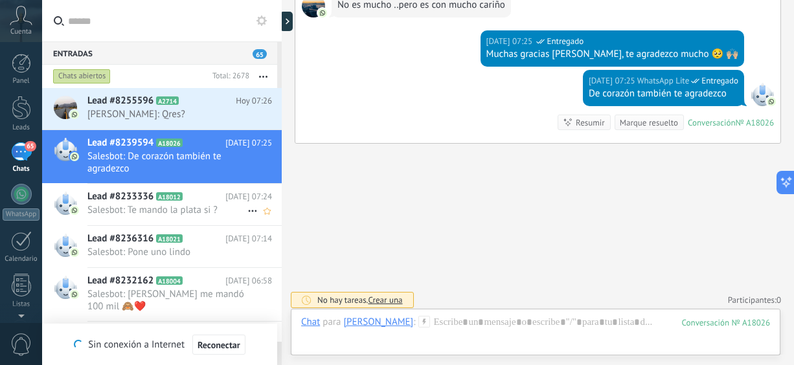
click at [167, 214] on span "Salesbot: Te mando la plata si ?" at bounding box center [167, 210] width 160 height 12
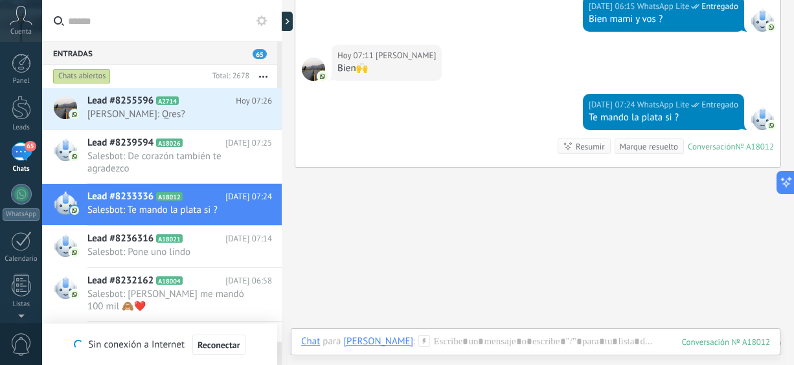
scroll to position [1089, 0]
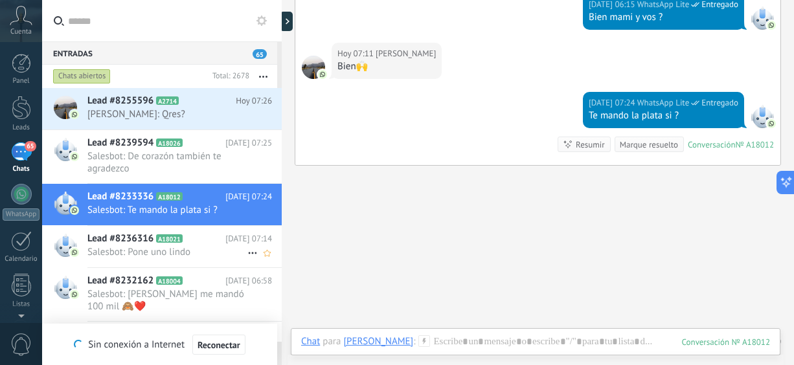
click at [148, 240] on span "Lead #8236316" at bounding box center [120, 239] width 66 height 13
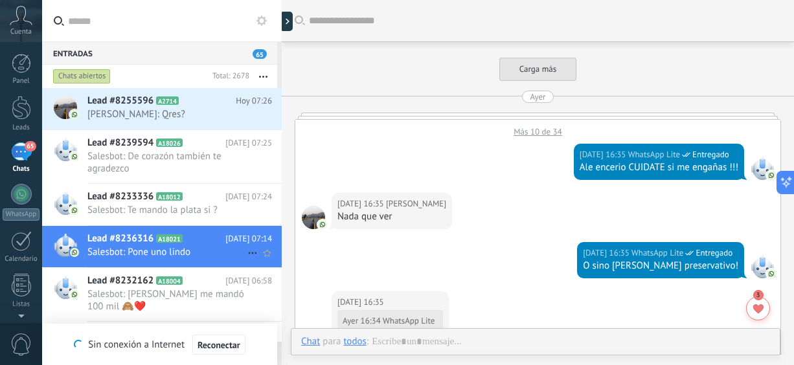
scroll to position [901, 0]
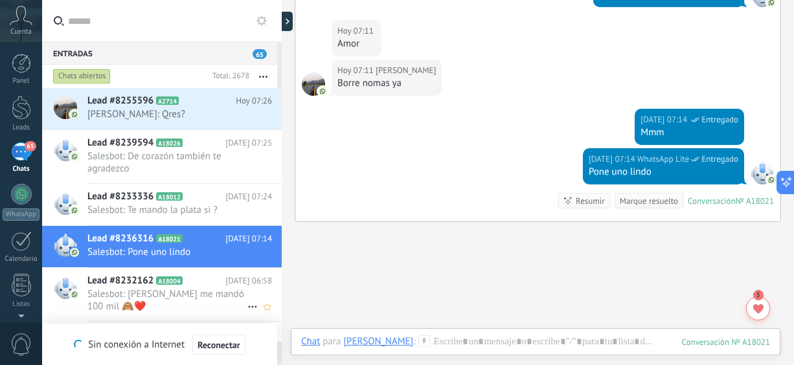
click at [146, 288] on span "Salesbot: [PERSON_NAME] me mandó 100 mil 🙈❤️" at bounding box center [167, 300] width 160 height 25
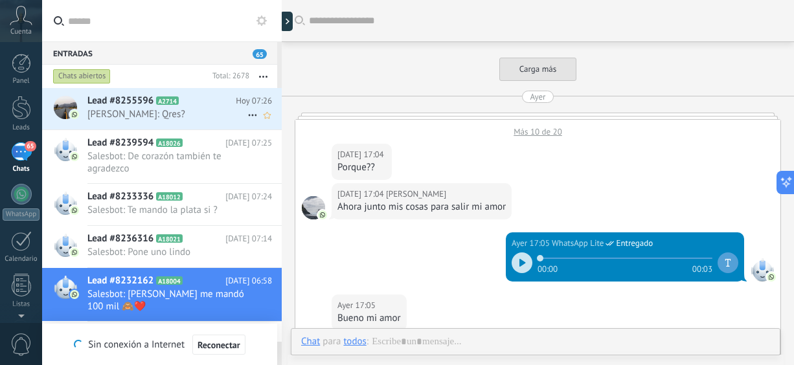
click at [149, 119] on span "[PERSON_NAME]: Qres?" at bounding box center [167, 114] width 160 height 12
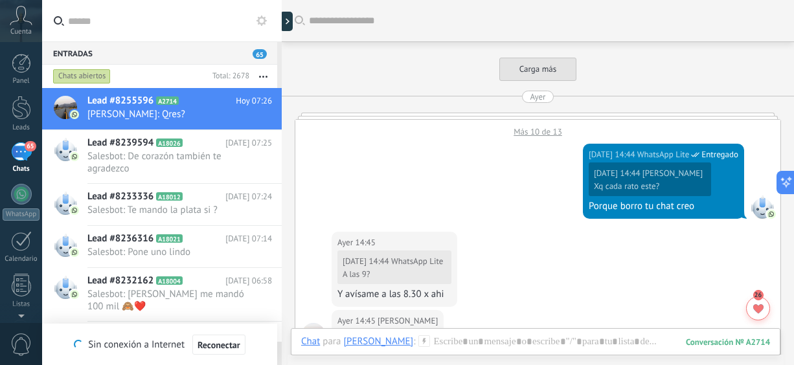
scroll to position [1148, 0]
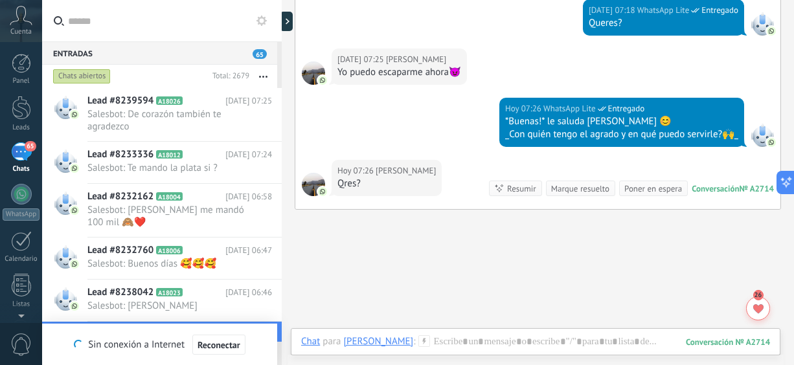
click at [265, 76] on icon "button" at bounding box center [263, 77] width 8 height 2
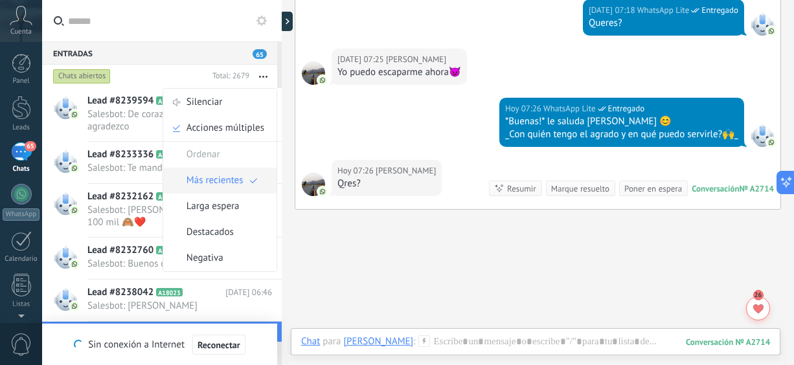
click at [213, 172] on span "Más recientes" at bounding box center [215, 181] width 57 height 26
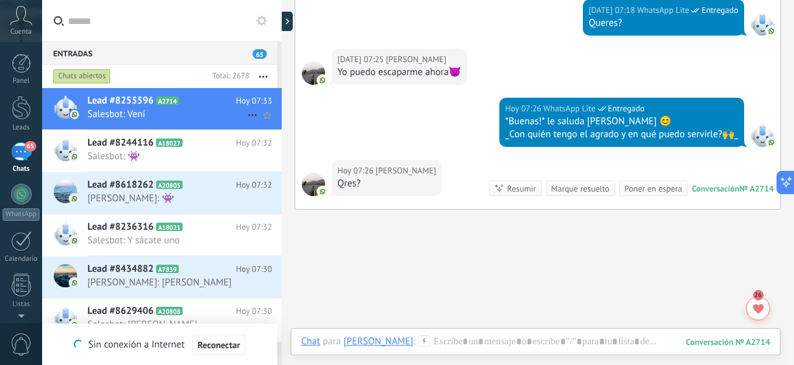
click at [185, 108] on div "Lead #8255596 A2714 [DATE] 07:33 Salesbot: Vení" at bounding box center [184, 108] width 194 height 41
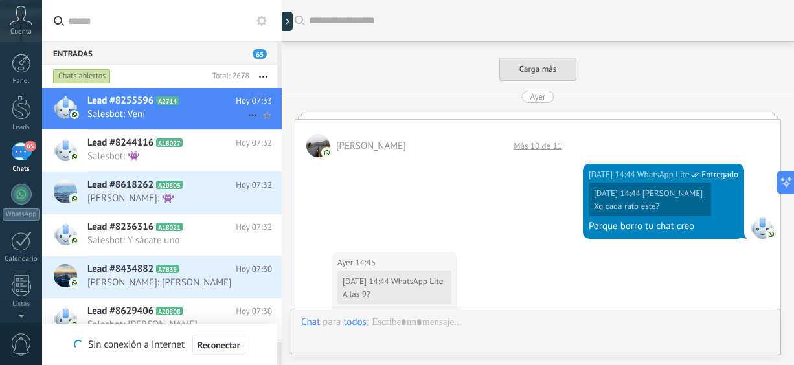
scroll to position [1260, 0]
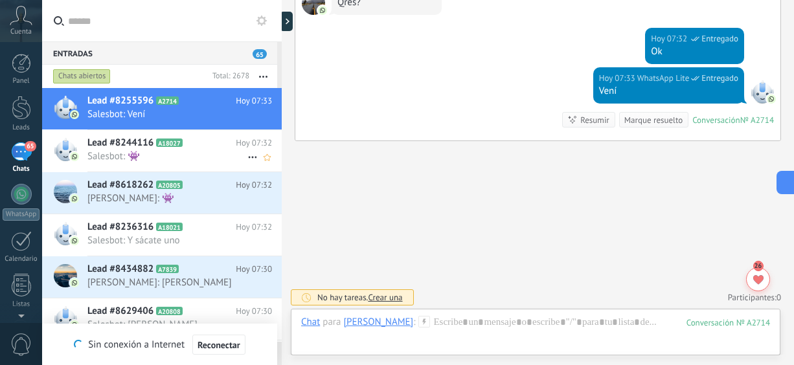
click at [180, 152] on span "Salesbot: 👾" at bounding box center [167, 156] width 160 height 12
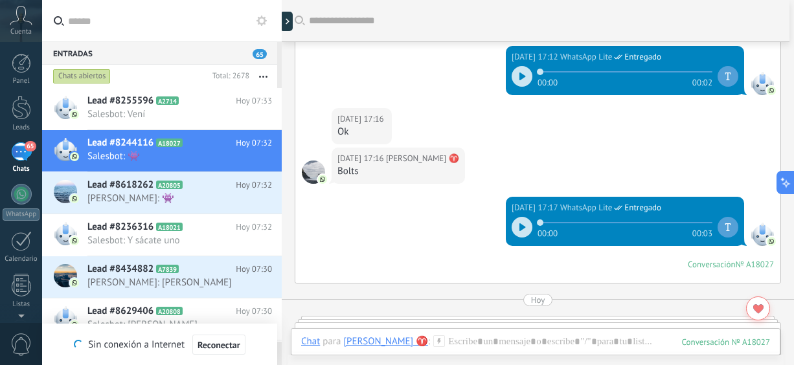
scroll to position [629, 0]
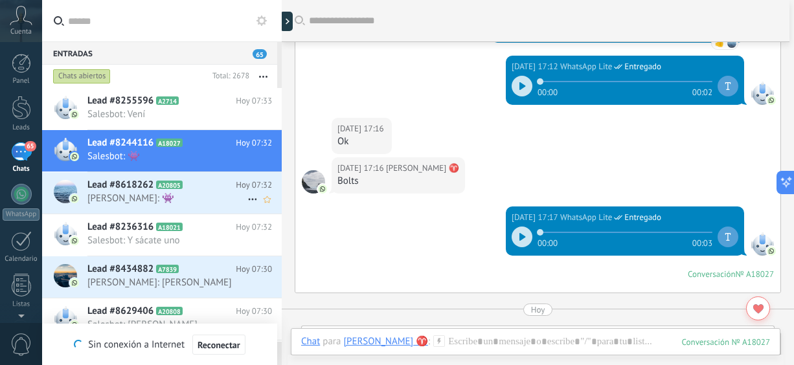
click at [210, 203] on span "[PERSON_NAME]: 👾" at bounding box center [167, 198] width 160 height 12
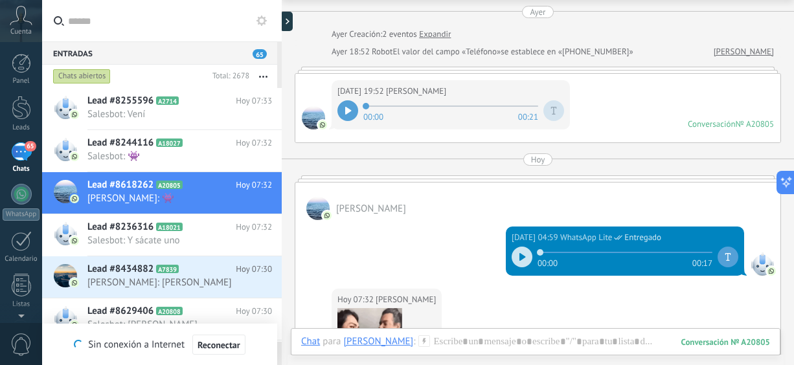
scroll to position [52, 0]
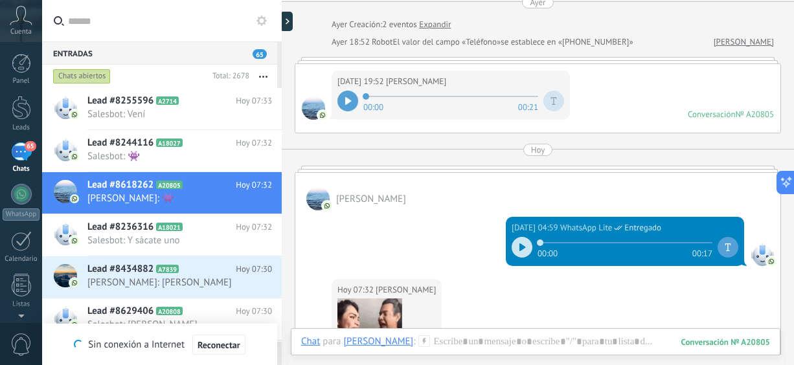
click at [513, 244] on div at bounding box center [522, 247] width 21 height 21
click at [116, 244] on span "Salesbot: Y sácate uno" at bounding box center [167, 241] width 160 height 12
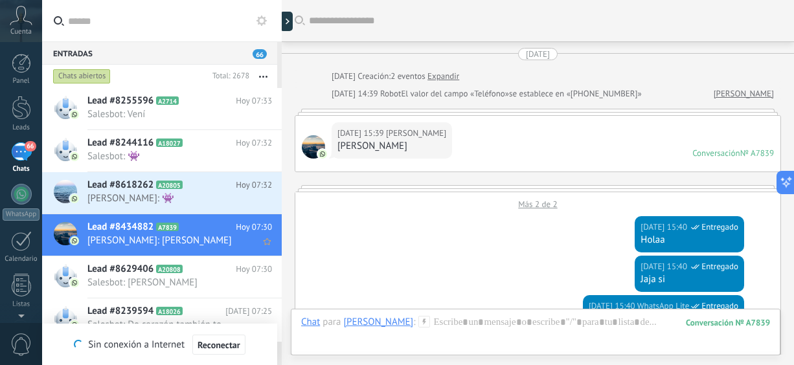
scroll to position [1194, 0]
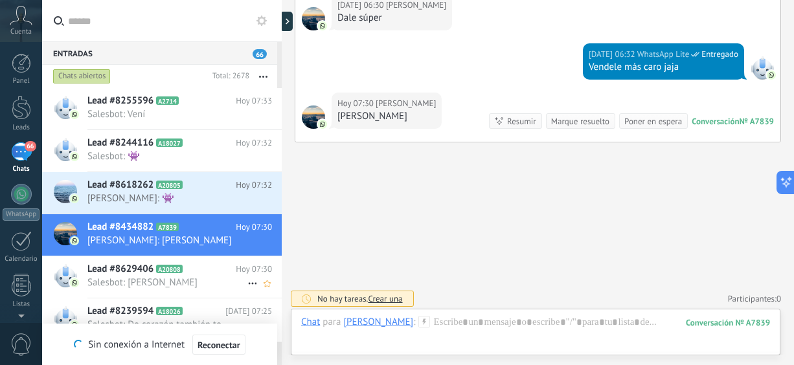
click at [119, 291] on div "Lead #8629406 A20808 [DATE] 07:30 Salesbot: [PERSON_NAME]" at bounding box center [184, 277] width 194 height 41
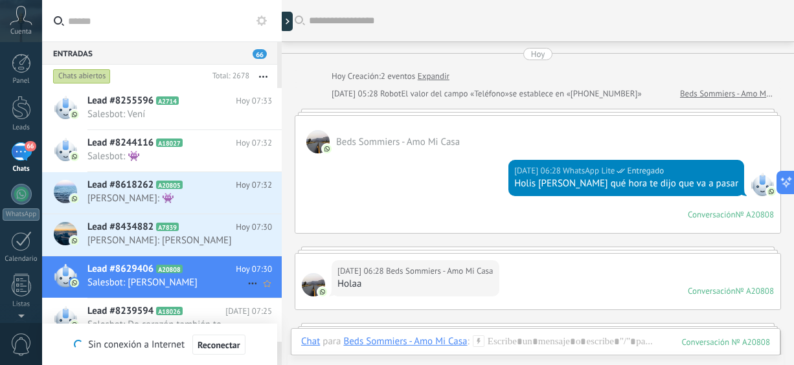
scroll to position [472, 0]
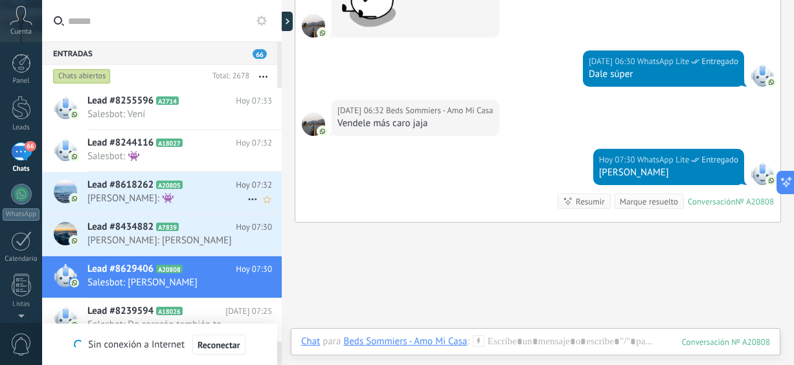
click at [124, 200] on span "[PERSON_NAME]: 👾" at bounding box center [167, 198] width 160 height 12
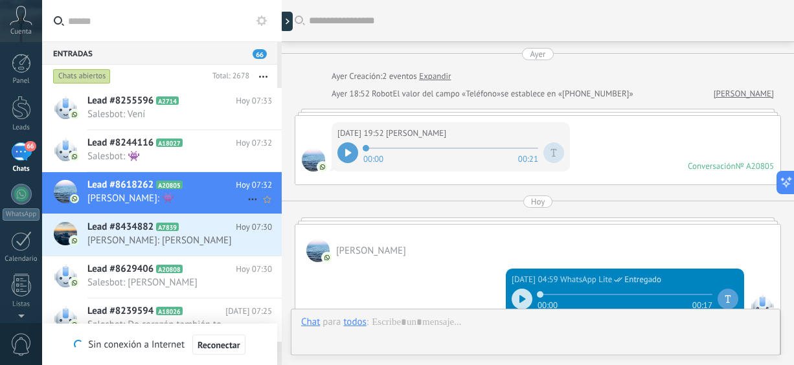
scroll to position [297, 0]
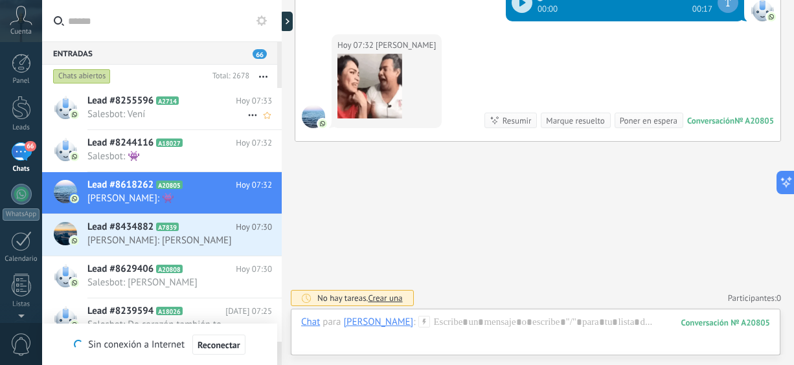
click at [154, 124] on div "Lead #8255596 A2714 [DATE] 07:33 Salesbot: Vení" at bounding box center [184, 108] width 194 height 41
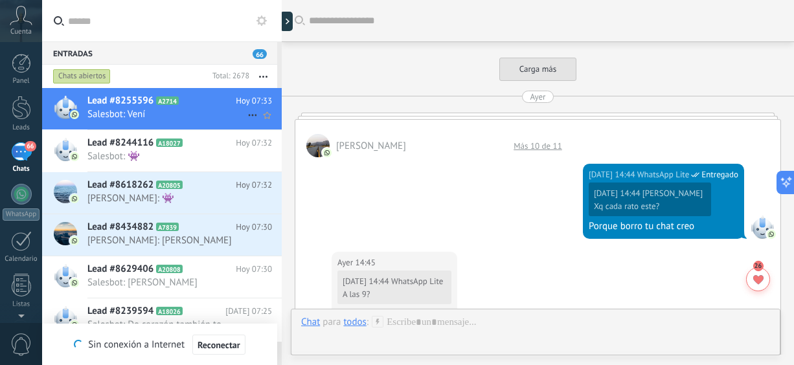
scroll to position [1260, 0]
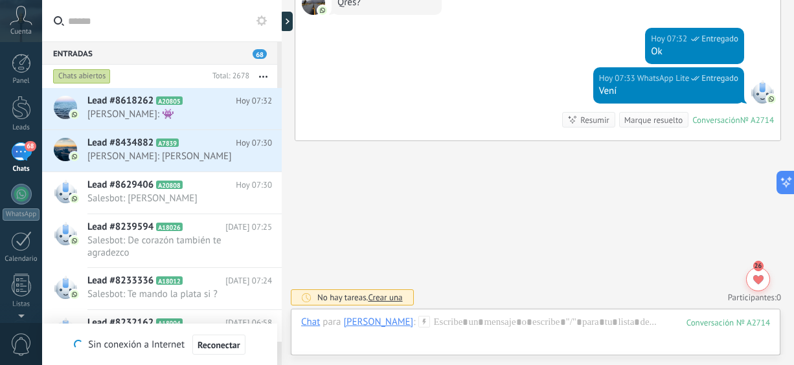
click at [428, 76] on div "[DATE] 07:33 WhatsApp Lite Entregado Vení Conversación № A2714 Conversación № A…" at bounding box center [537, 103] width 485 height 73
click at [266, 75] on button "button" at bounding box center [263, 76] width 28 height 23
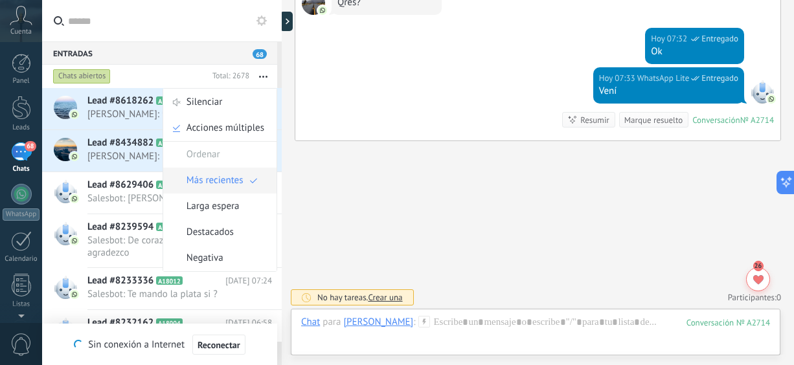
click at [210, 177] on span "Más recientes" at bounding box center [215, 181] width 57 height 26
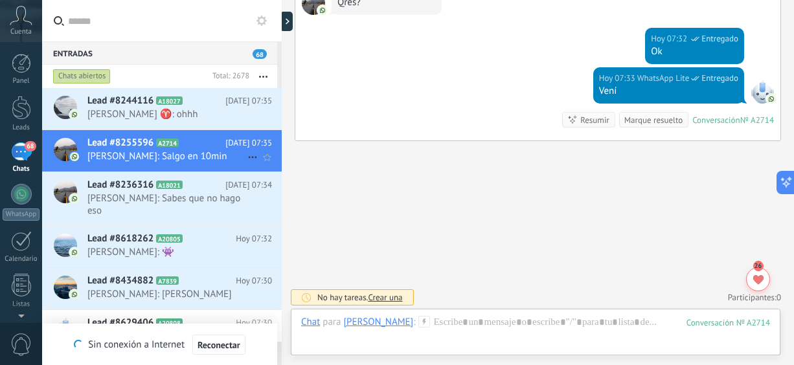
click at [195, 154] on span "[PERSON_NAME]: Salgo en 10min" at bounding box center [167, 156] width 160 height 12
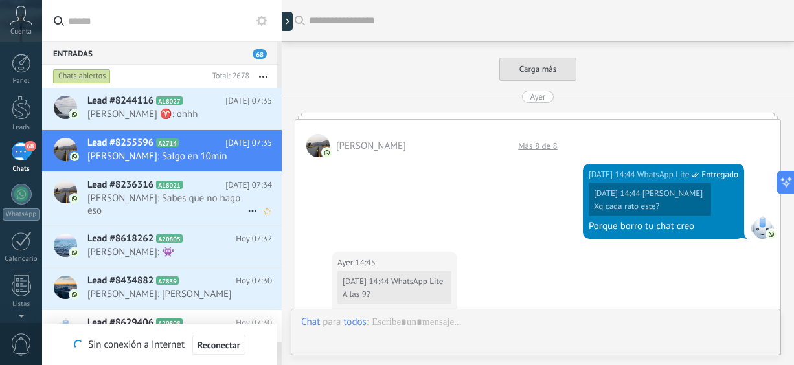
scroll to position [1149, 0]
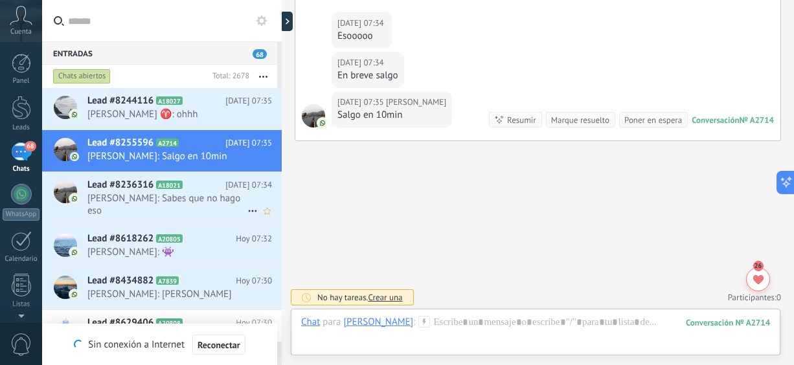
click at [198, 207] on span "[PERSON_NAME]: Sabes que no hago eso" at bounding box center [167, 204] width 160 height 25
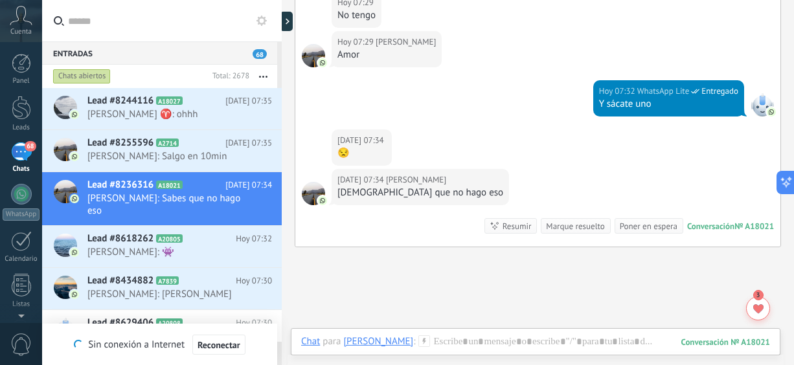
scroll to position [1126, 0]
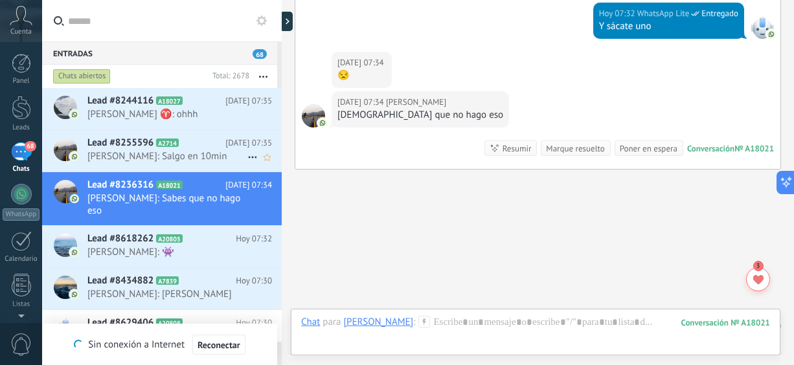
click at [105, 161] on span "[PERSON_NAME]: Salgo en 10min" at bounding box center [167, 156] width 160 height 12
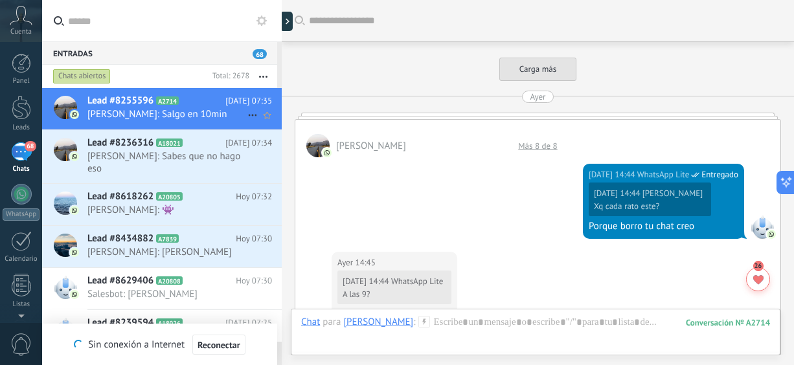
scroll to position [1149, 0]
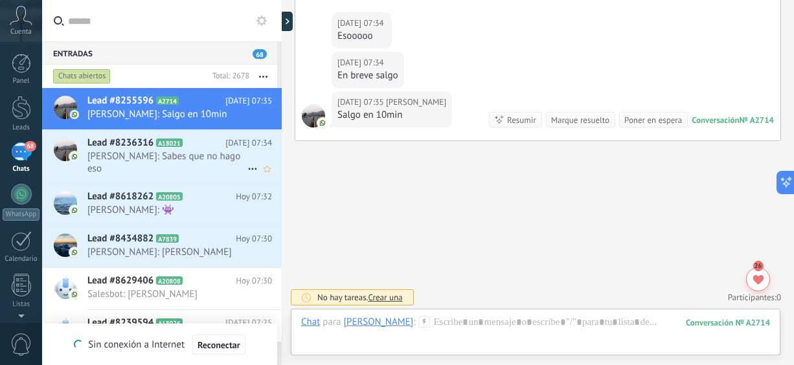
click at [121, 152] on span "[PERSON_NAME]: Sabes que no hago eso" at bounding box center [167, 162] width 160 height 25
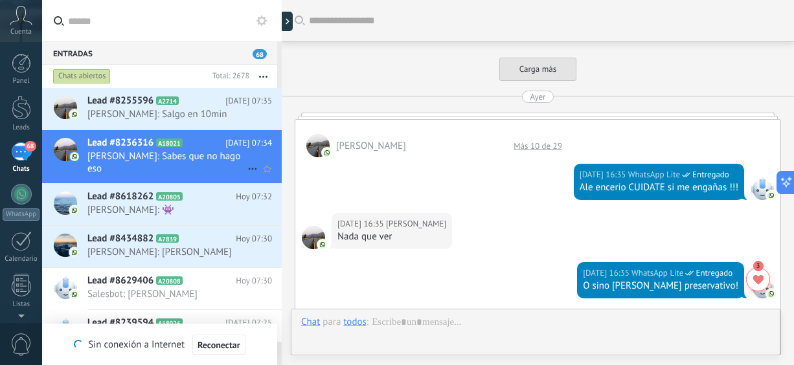
scroll to position [1126, 0]
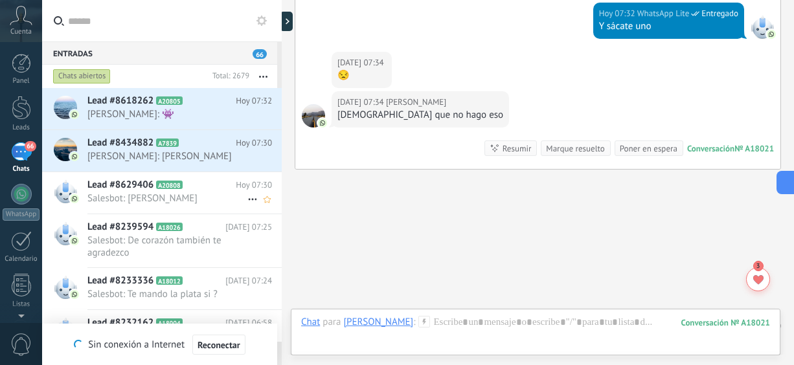
click at [201, 193] on span "Salesbot: [PERSON_NAME]" at bounding box center [167, 198] width 160 height 12
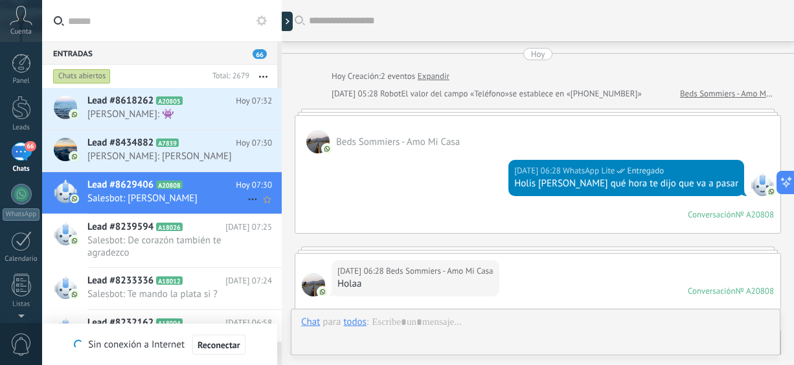
scroll to position [553, 0]
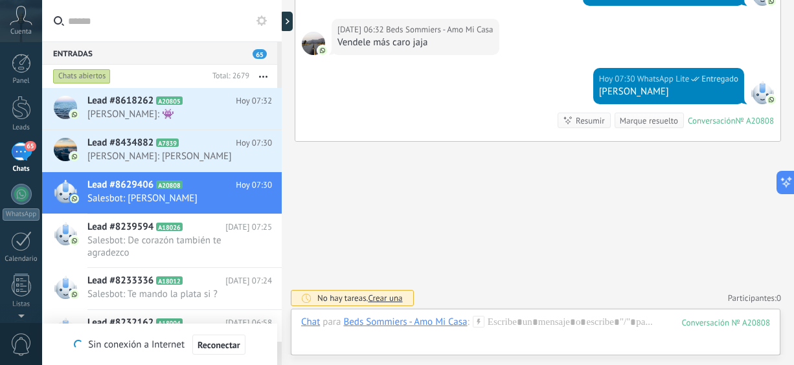
click at [264, 76] on use "button" at bounding box center [263, 77] width 8 height 2
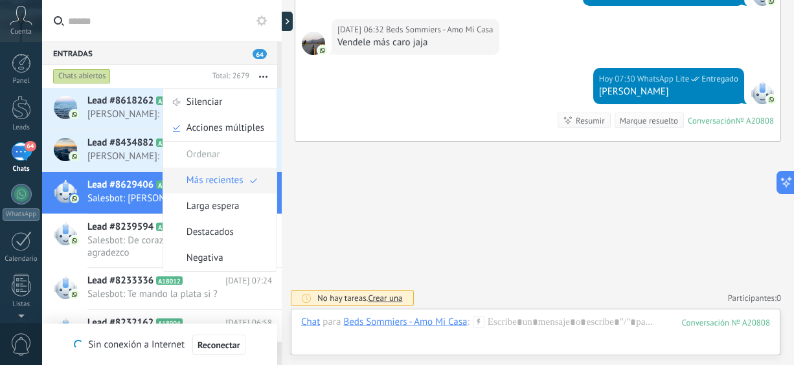
click at [219, 177] on span "Más recientes" at bounding box center [215, 181] width 57 height 26
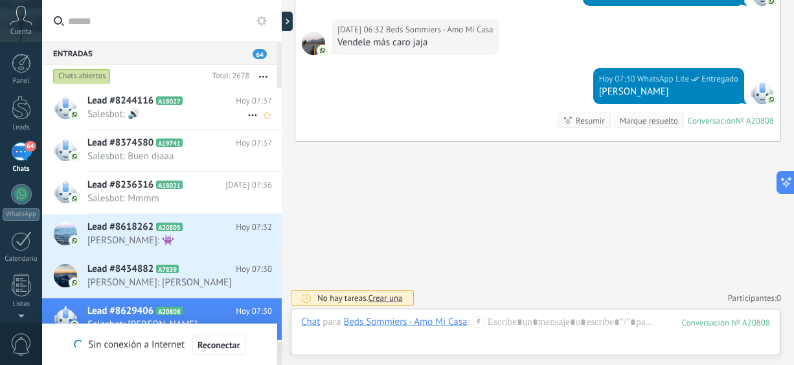
click at [192, 121] on div "Lead #8244116 A18027 [DATE] 07:37 Salesbot: 🔊" at bounding box center [184, 108] width 194 height 41
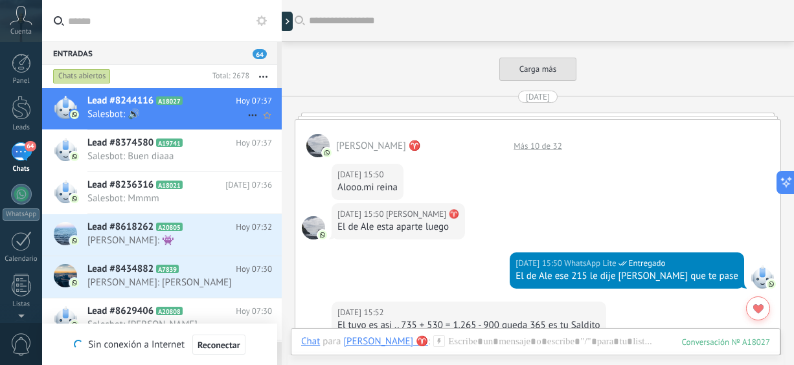
scroll to position [1043, 0]
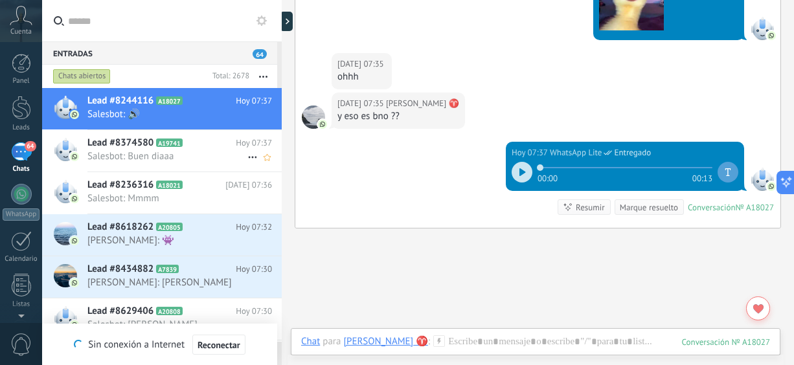
click at [190, 151] on span "Salesbot: Buen diaaa" at bounding box center [167, 156] width 160 height 12
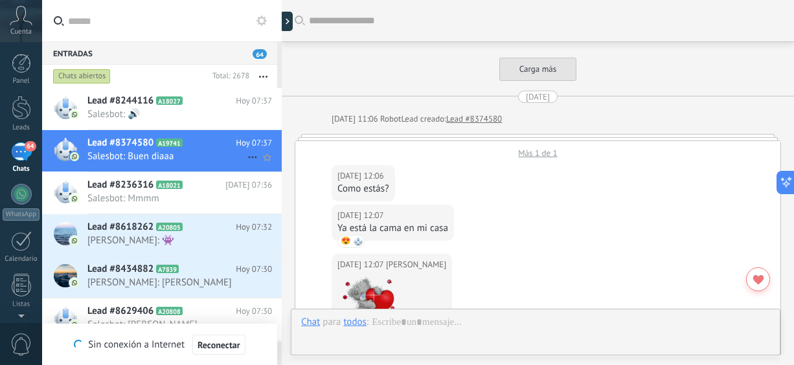
scroll to position [1651, 0]
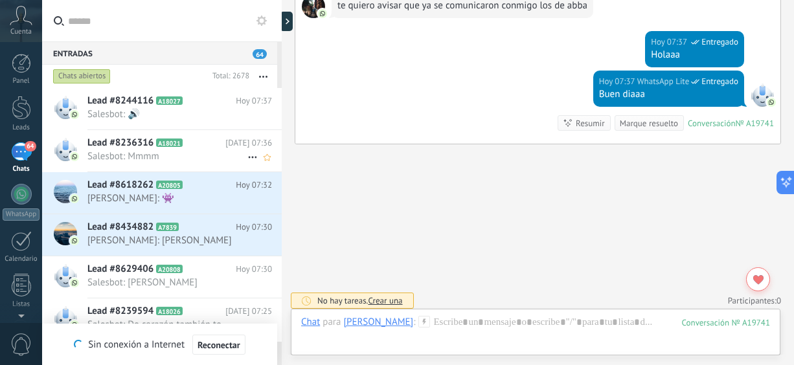
click at [187, 151] on span "Salesbot: Mmmm" at bounding box center [167, 156] width 160 height 12
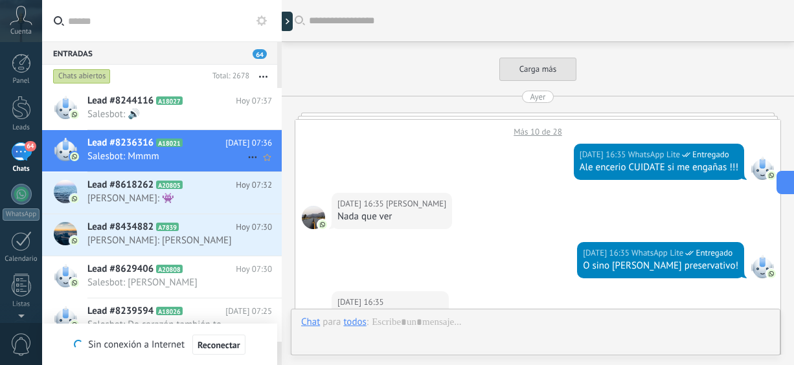
scroll to position [1072, 0]
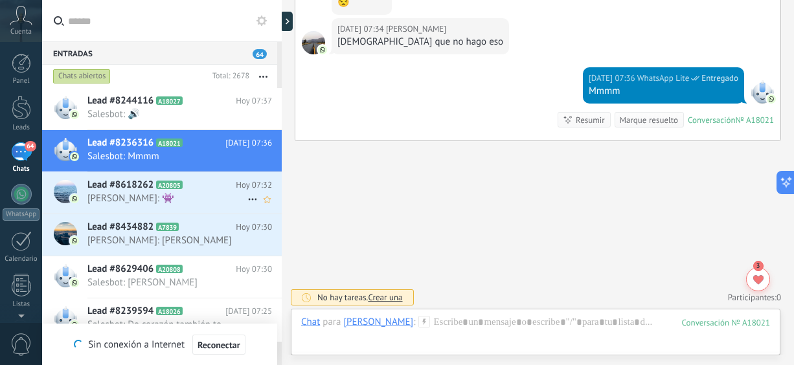
click at [204, 191] on h2 "Lead #8618262 A20805" at bounding box center [161, 185] width 148 height 13
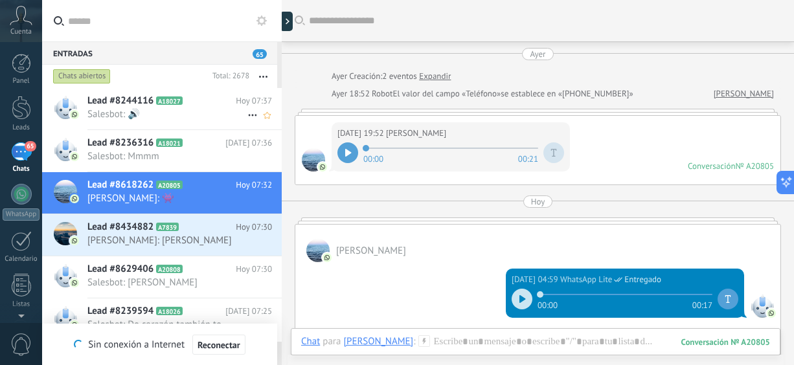
click at [185, 112] on span "Salesbot: 🔊" at bounding box center [167, 114] width 160 height 12
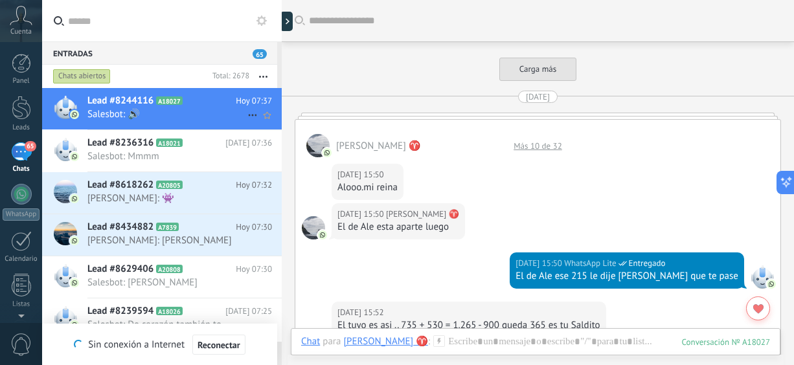
scroll to position [1043, 0]
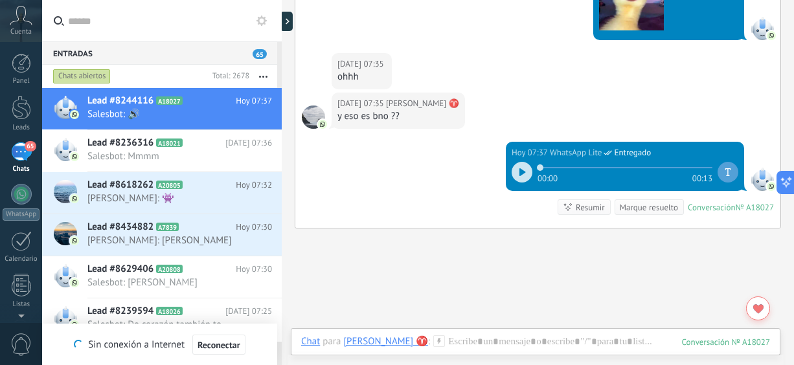
click at [264, 75] on button "button" at bounding box center [263, 76] width 28 height 23
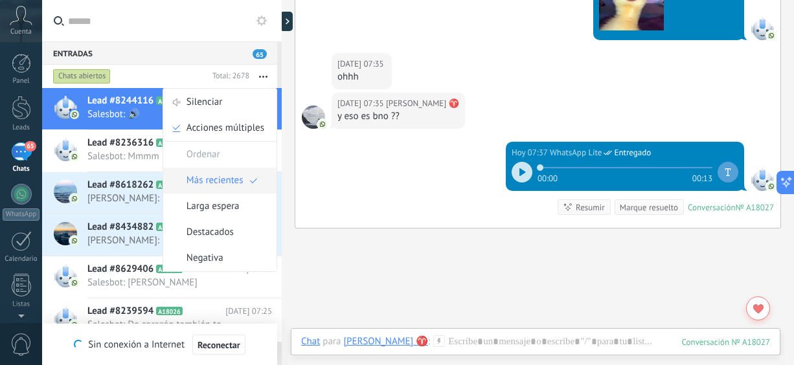
click at [220, 187] on span "Más recientes" at bounding box center [215, 181] width 57 height 26
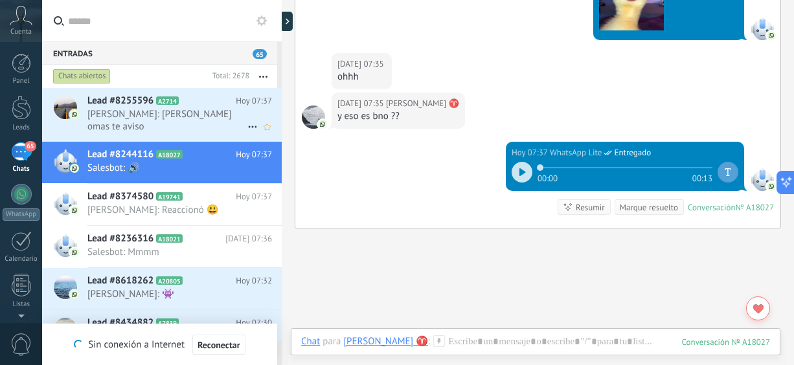
click at [201, 112] on span "[PERSON_NAME]: [PERSON_NAME] omas te aviso" at bounding box center [167, 120] width 160 height 25
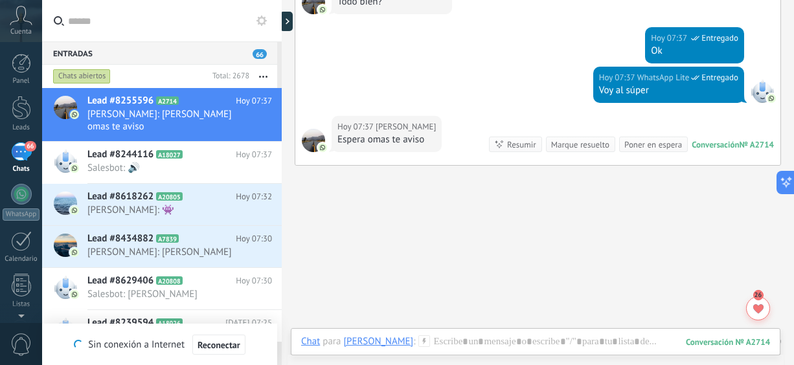
scroll to position [1117, 0]
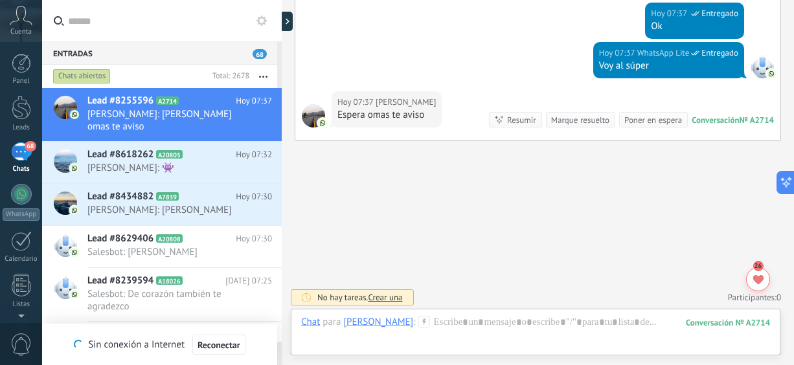
click at [257, 76] on button "button" at bounding box center [263, 76] width 28 height 23
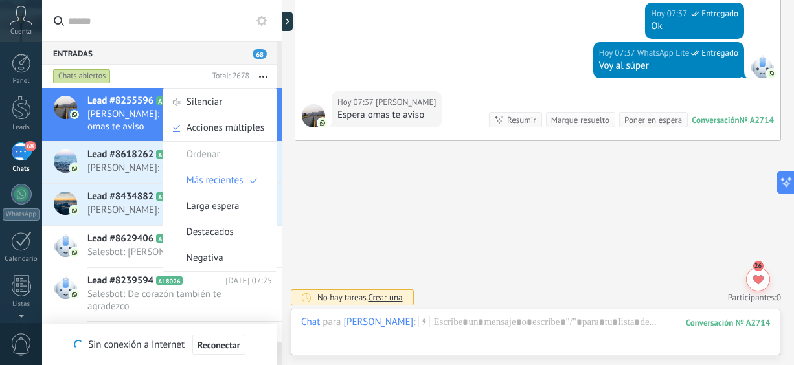
click at [257, 76] on button "button" at bounding box center [263, 76] width 28 height 23
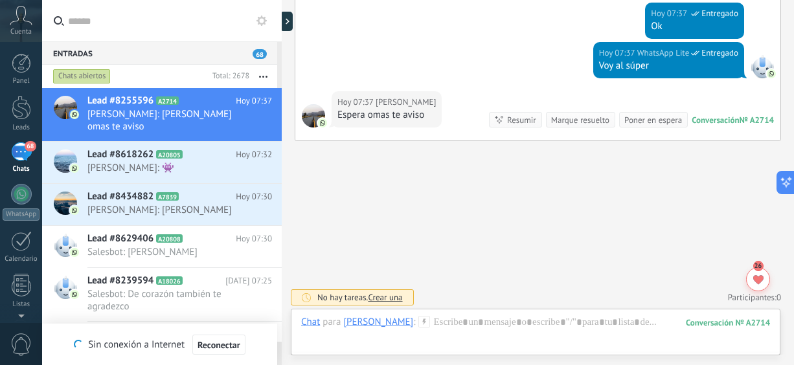
click at [257, 76] on button "button" at bounding box center [263, 76] width 28 height 23
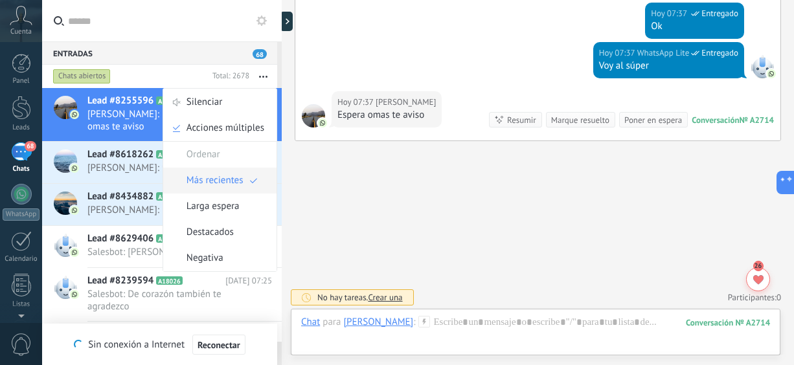
click at [225, 187] on span "Más recientes" at bounding box center [215, 181] width 57 height 26
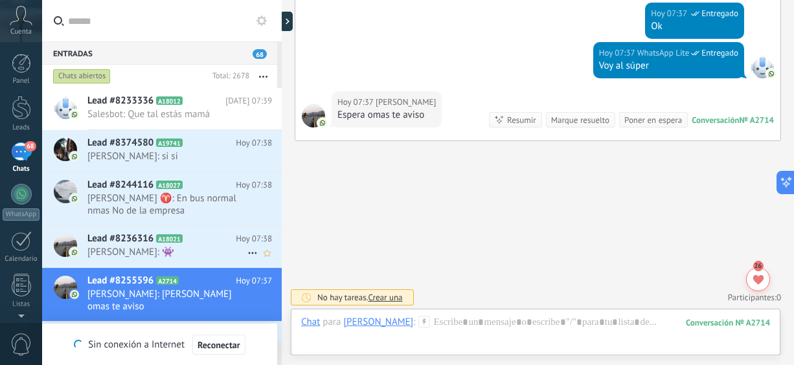
click at [119, 255] on span "[PERSON_NAME]: 👾" at bounding box center [167, 252] width 160 height 12
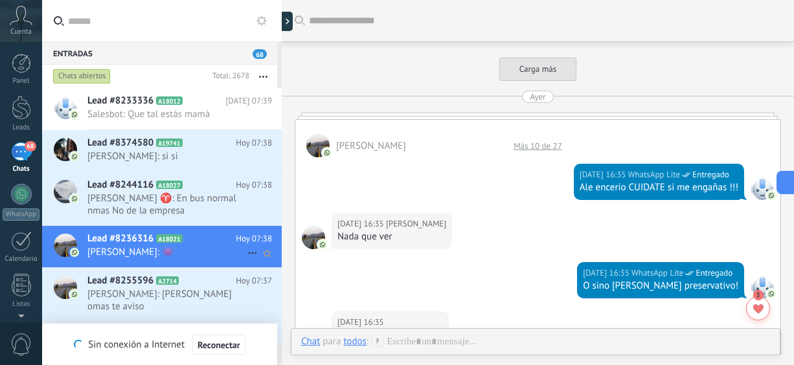
scroll to position [1038, 0]
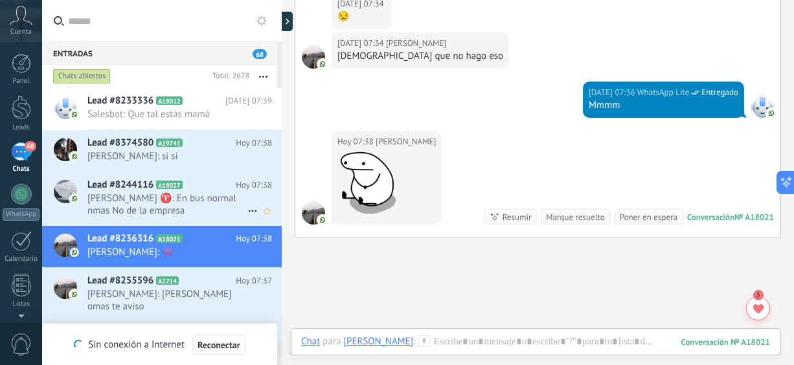
click at [125, 198] on span "[PERSON_NAME] ♈️: En bus normal nmas No de la empresa" at bounding box center [167, 204] width 160 height 25
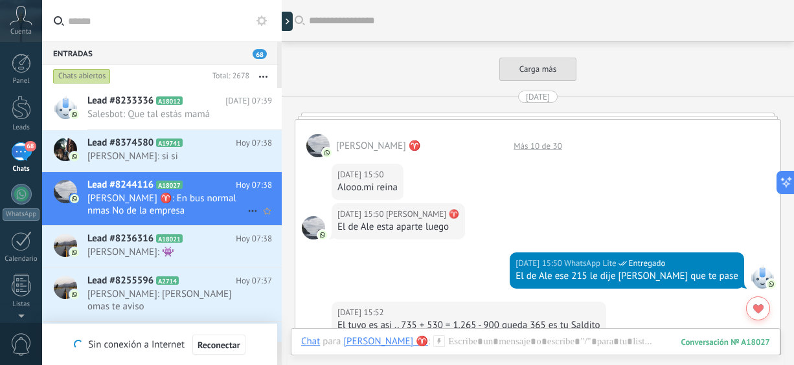
scroll to position [1119, 0]
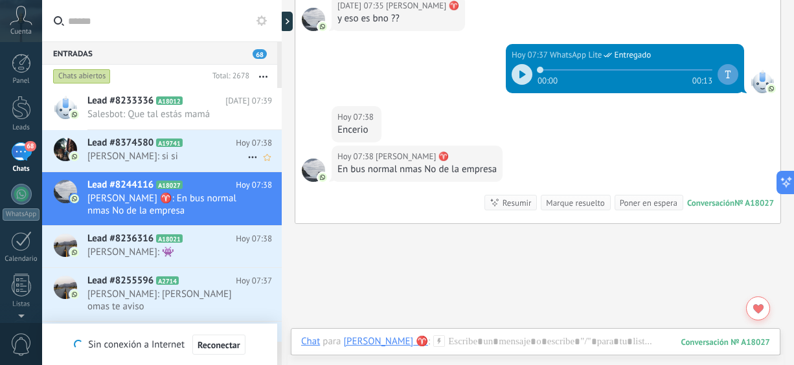
click at [126, 164] on div "Lead #8374580 A19741 [DATE] 07:38 [PERSON_NAME]: si si" at bounding box center [184, 150] width 194 height 41
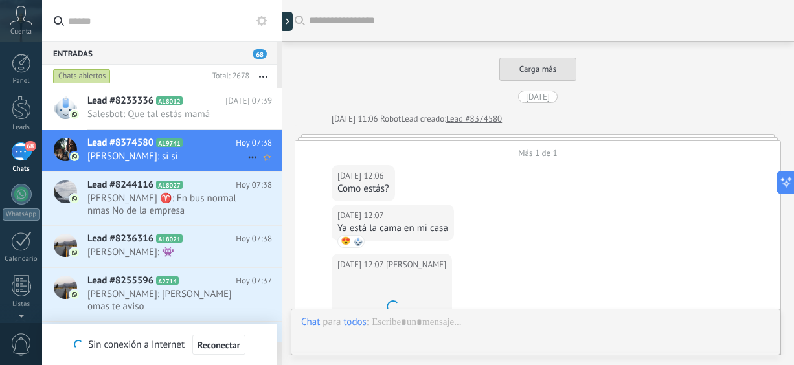
scroll to position [2030, 0]
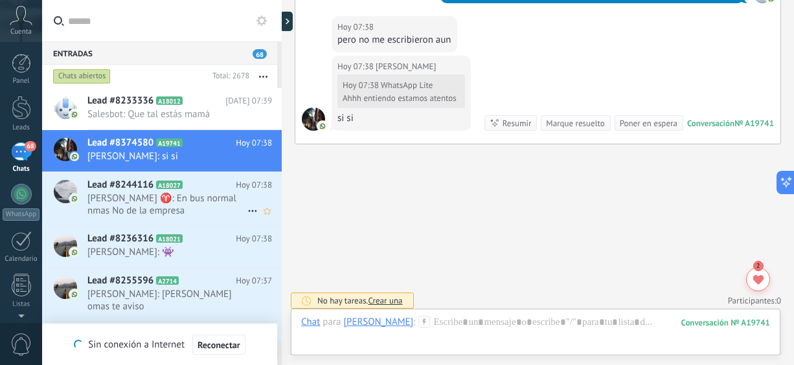
click at [128, 192] on span "[PERSON_NAME] ♈️: En bus normal nmas No de la empresa" at bounding box center [167, 204] width 160 height 25
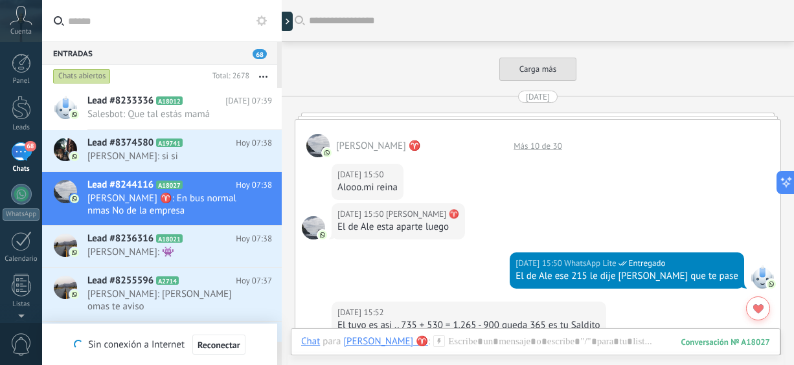
scroll to position [1119, 0]
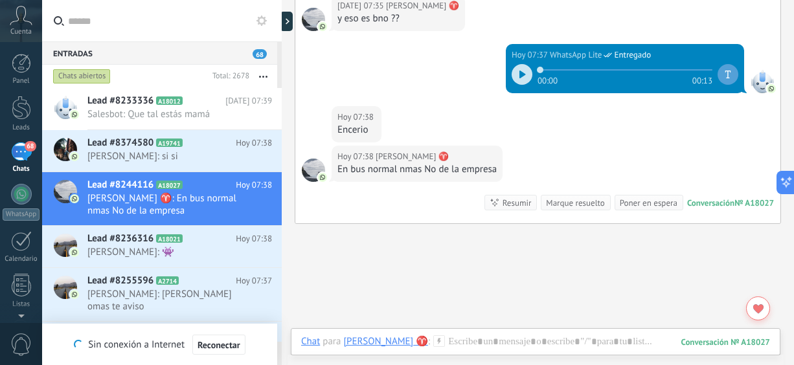
click at [520, 74] on icon at bounding box center [523, 75] width 6 height 8
click at [130, 159] on span "[PERSON_NAME]: si si" at bounding box center [167, 156] width 160 height 12
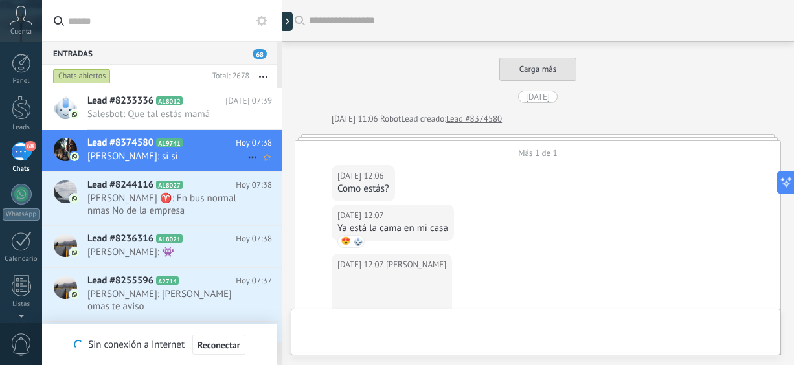
scroll to position [1942, 0]
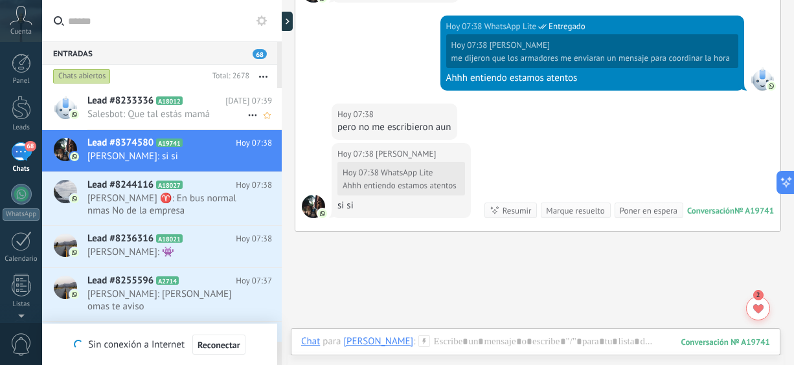
click at [130, 121] on div "Lead #8233336 A18012 [DATE] 07:39 Salesbot: Que tal estás mamá" at bounding box center [184, 108] width 194 height 41
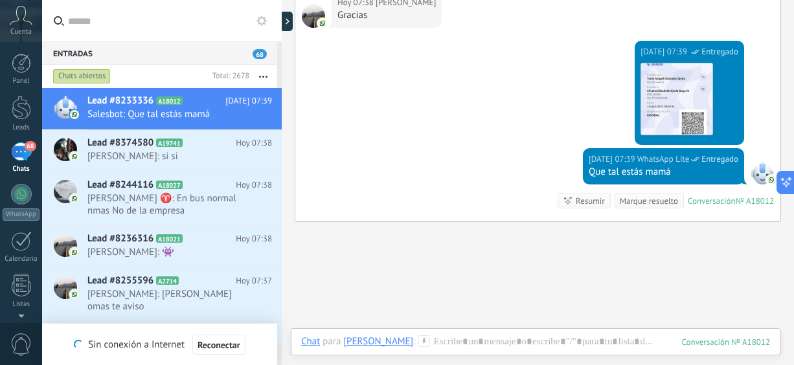
scroll to position [859, 0]
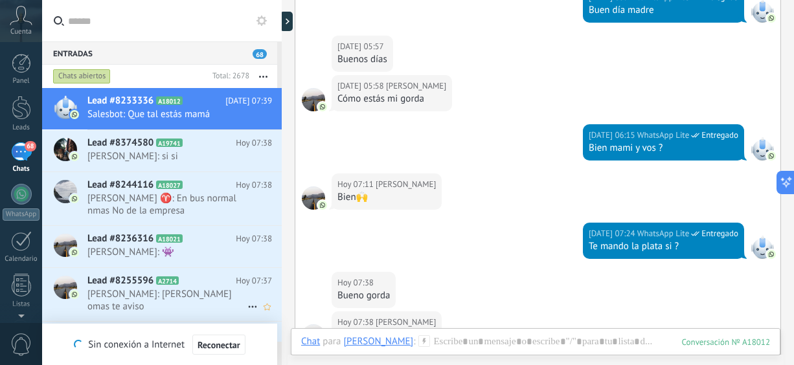
click at [147, 303] on div "Lead #8255596 A2714 [DATE] 07:37 [PERSON_NAME]: [PERSON_NAME] omas te aviso" at bounding box center [184, 294] width 194 height 53
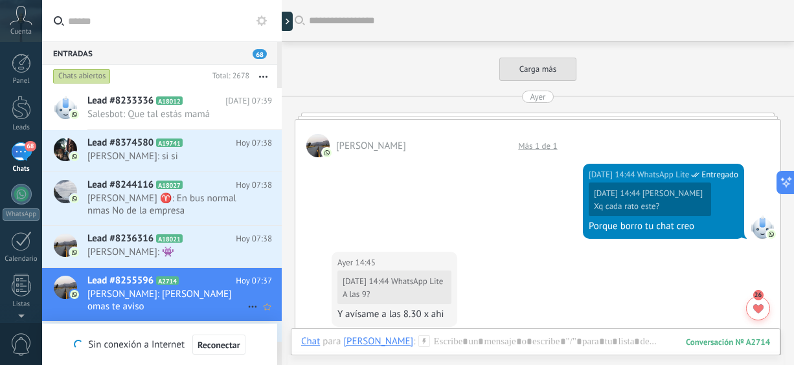
scroll to position [1048, 0]
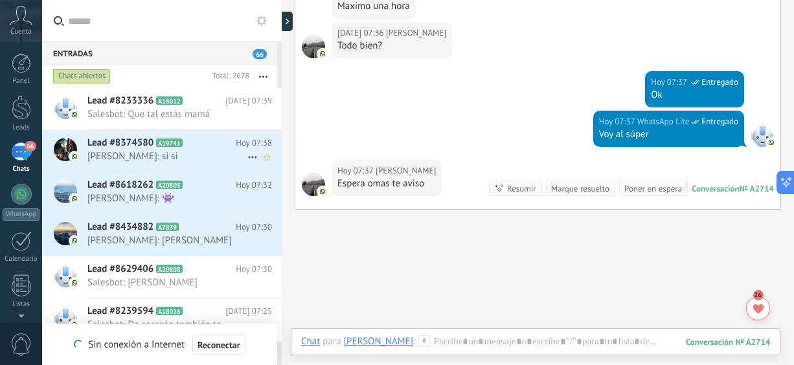
click at [183, 152] on span "[PERSON_NAME]: si si" at bounding box center [167, 156] width 160 height 12
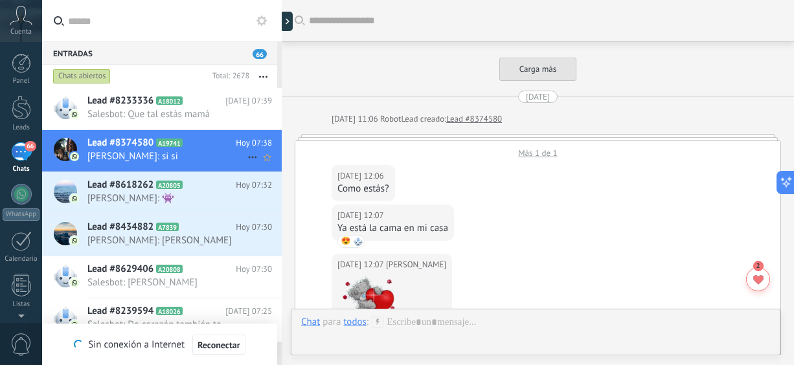
scroll to position [2030, 0]
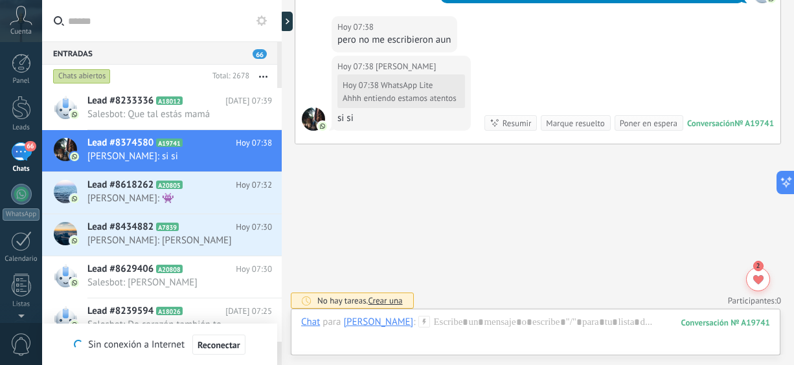
click at [265, 75] on button "button" at bounding box center [263, 76] width 28 height 23
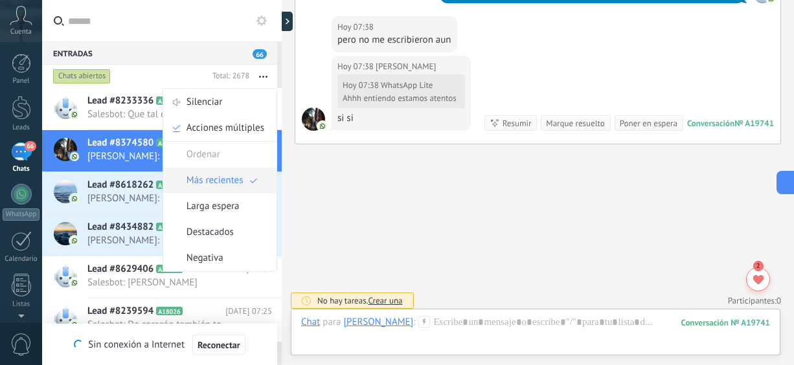
click at [219, 177] on span "Más recientes" at bounding box center [215, 181] width 57 height 26
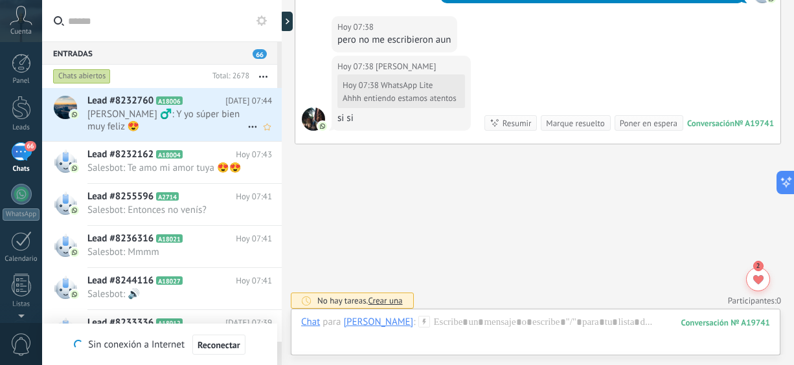
click at [213, 118] on span "[PERSON_NAME] ‍♂️: Y yo súper bien muy feliz 😍" at bounding box center [167, 120] width 160 height 25
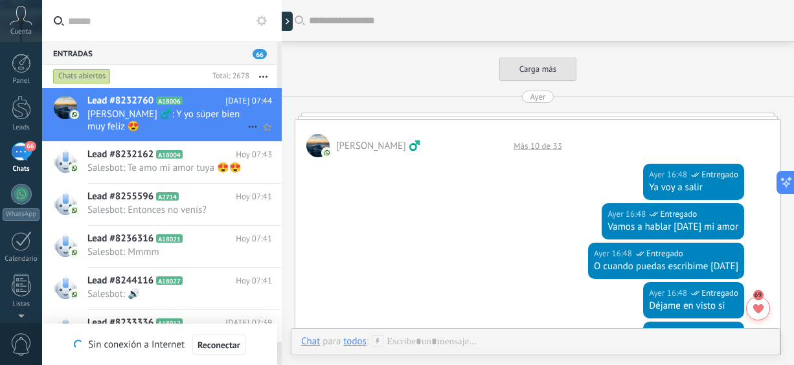
scroll to position [1036, 0]
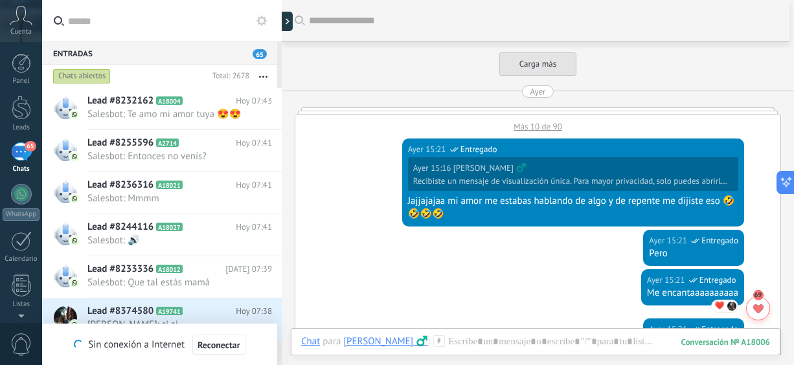
scroll to position [723, 0]
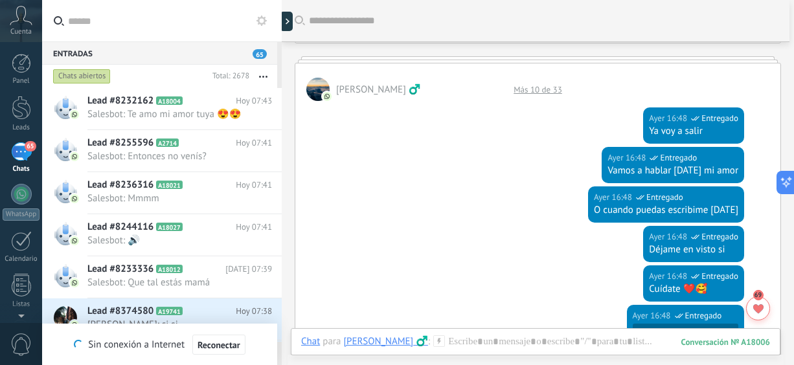
drag, startPoint x: 794, startPoint y: 156, endPoint x: 794, endPoint y: 250, distance: 94.0
click at [794, 243] on html ".abccls-1,.abccls-2{fill-rule:evenodd}.abccls-2{fill:#fff} .abfcls-1{fill:none}…" at bounding box center [397, 182] width 794 height 365
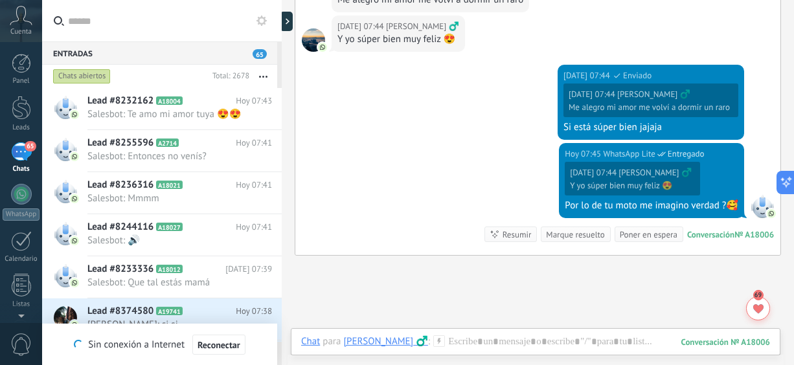
scroll to position [1946, 0]
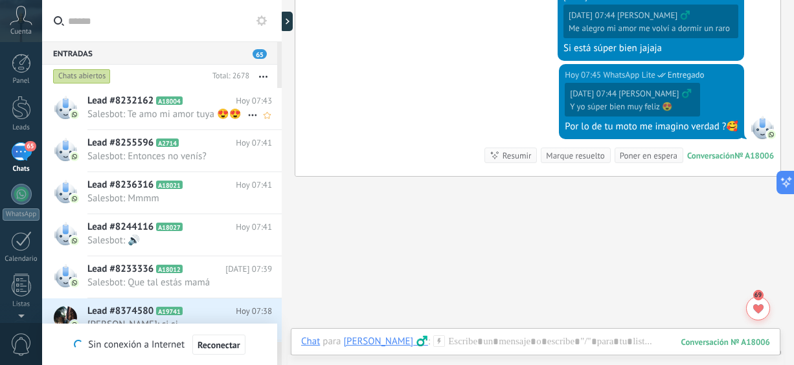
click at [147, 121] on span "Salesbot: Te amo mi amor tuya 😍😍" at bounding box center [167, 114] width 160 height 12
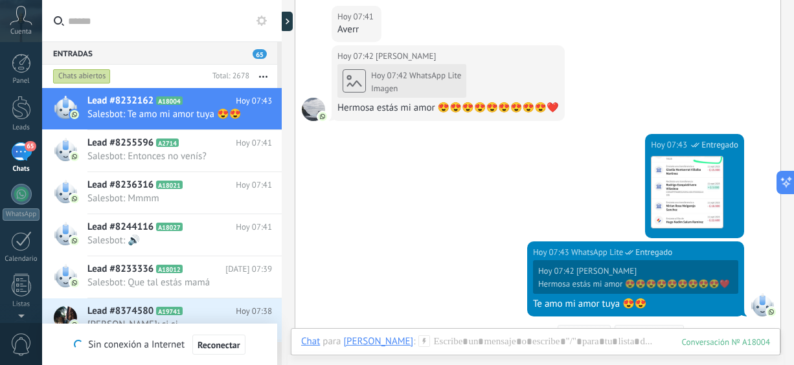
scroll to position [1109, 0]
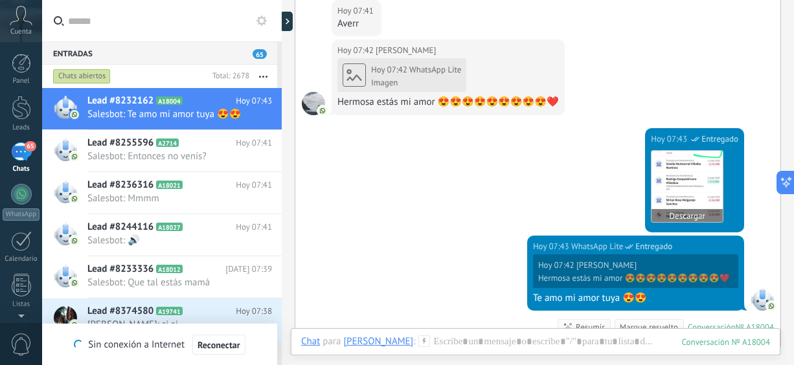
click at [662, 176] on img at bounding box center [687, 186] width 71 height 71
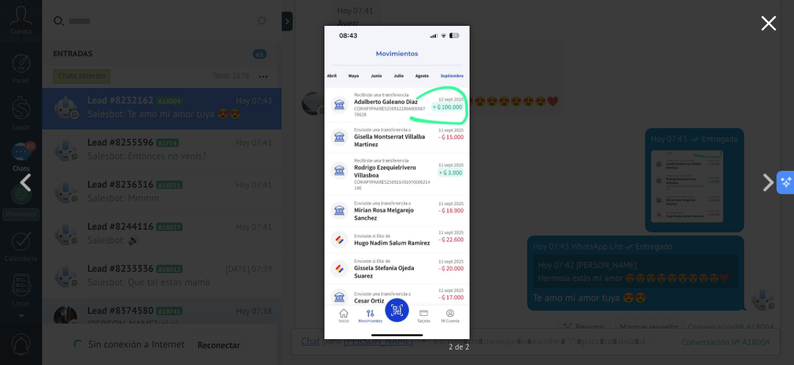
click at [774, 24] on icon "button" at bounding box center [769, 24] width 16 height 16
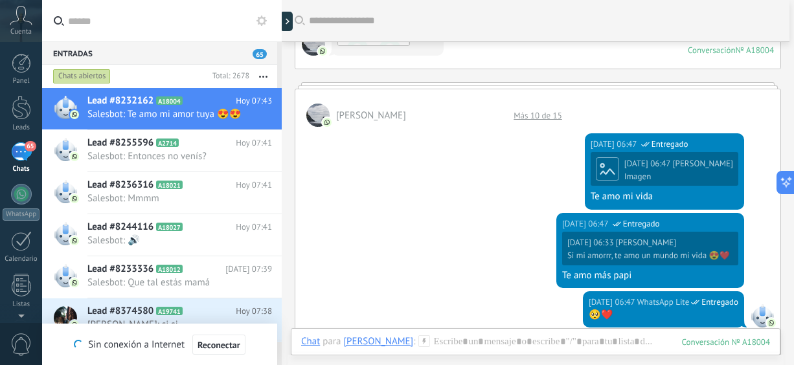
scroll to position [606, 0]
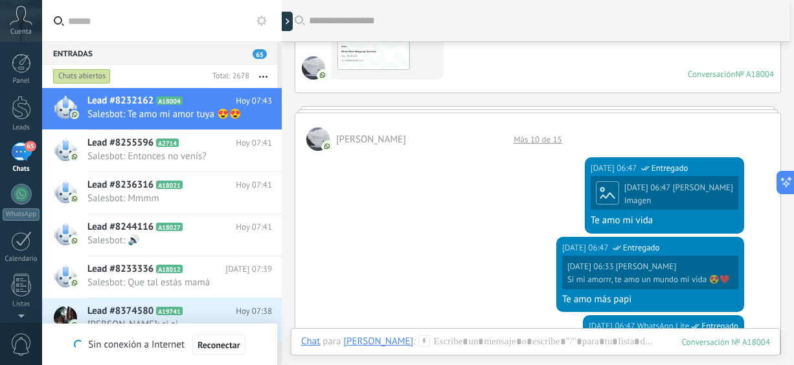
click at [647, 191] on div "Hoy 06:47 Rodrigo Imagen Te amo mi vida" at bounding box center [665, 201] width 148 height 53
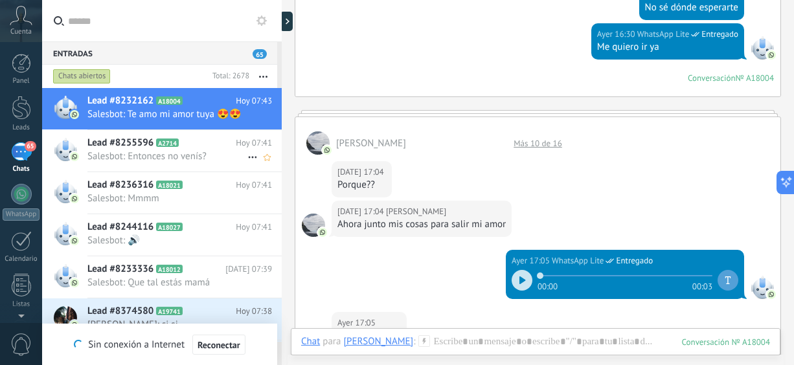
click at [193, 163] on span "Salesbot: Entonces no venís?" at bounding box center [167, 156] width 160 height 12
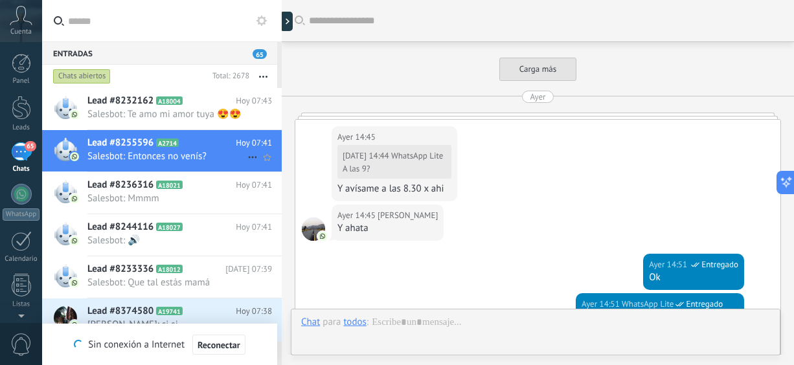
scroll to position [944, 0]
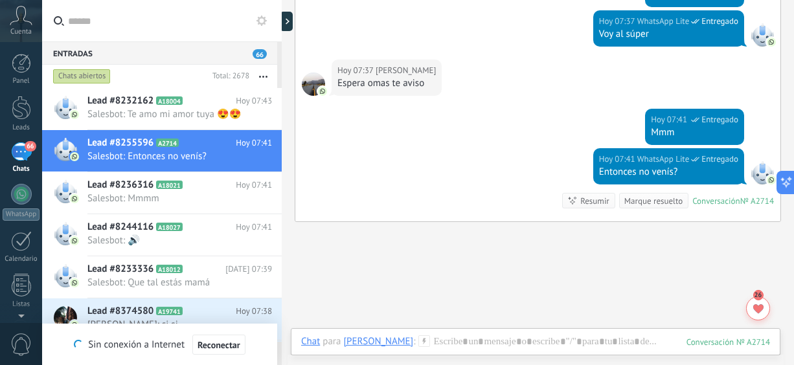
click at [264, 75] on button "button" at bounding box center [263, 76] width 28 height 23
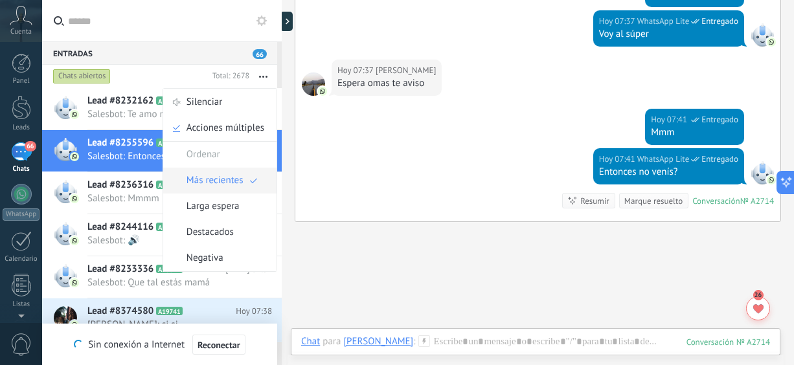
click at [208, 189] on span "Más recientes" at bounding box center [215, 181] width 57 height 26
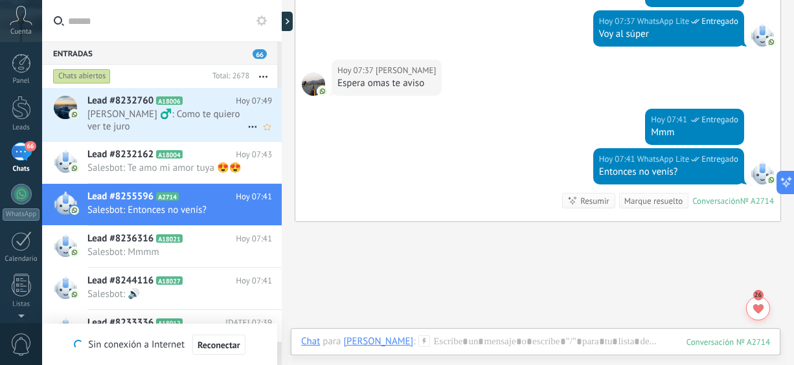
click at [194, 125] on span "Dani Cartes ‍♂️: Como te quiero ver te juro" at bounding box center [167, 120] width 160 height 25
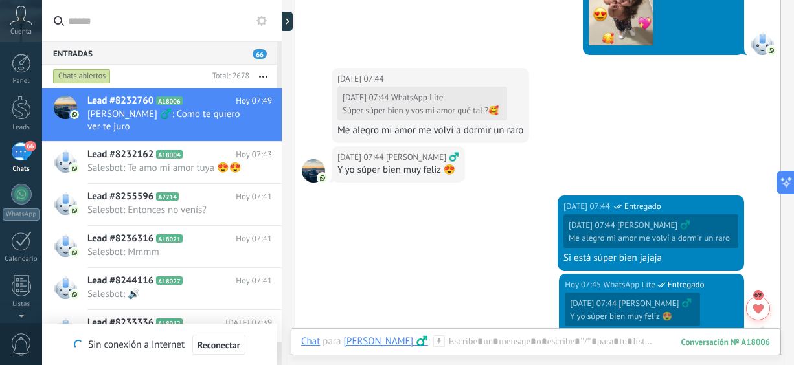
scroll to position [610, 0]
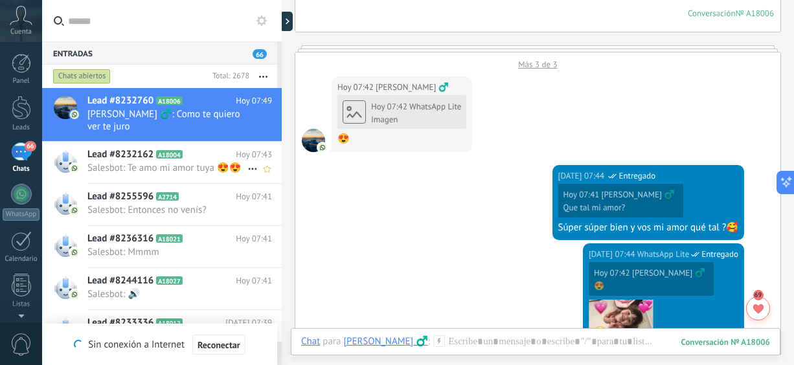
click at [143, 170] on span "Salesbot: Te amo mi amor tuya 😍😍" at bounding box center [167, 168] width 160 height 12
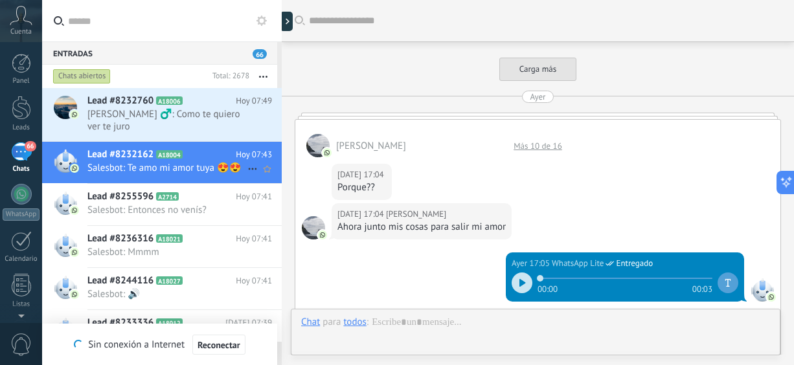
scroll to position [1315, 0]
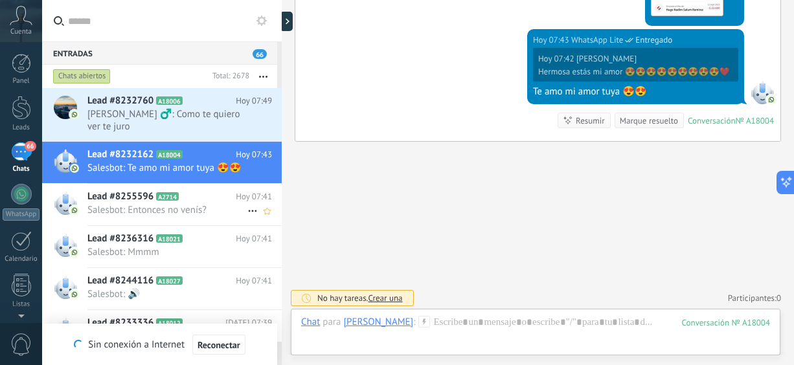
click at [150, 216] on span "Salesbot: Entonces no venís?" at bounding box center [167, 210] width 160 height 12
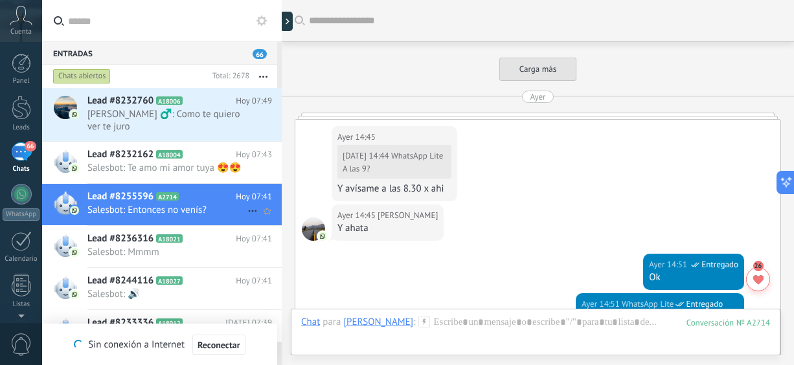
scroll to position [1025, 0]
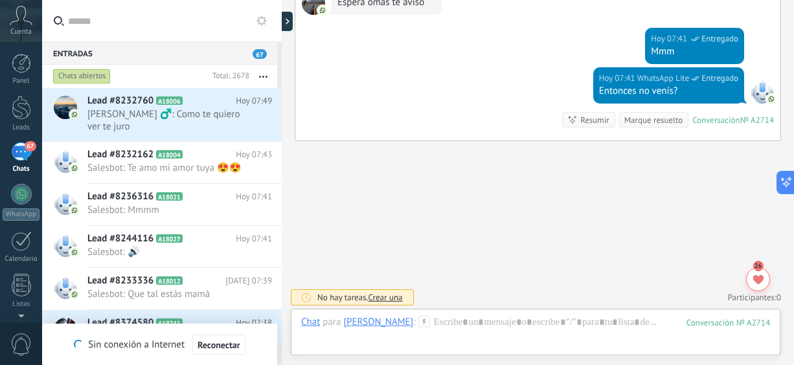
click at [19, 156] on div "67" at bounding box center [21, 152] width 21 height 19
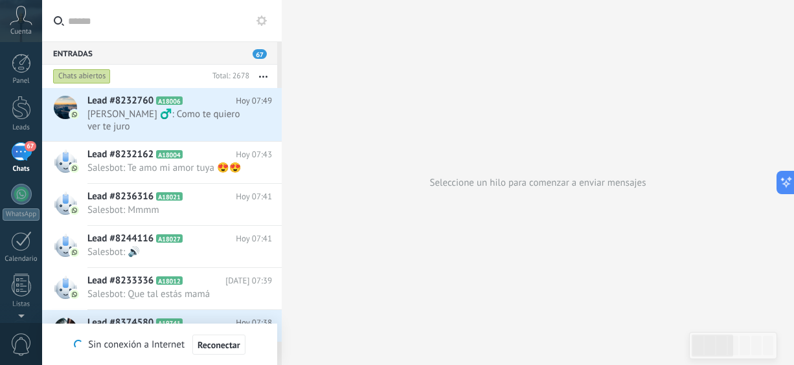
click at [277, 72] on div "Chats abiertos Total: 2678 Silenciar Acciones múltiples Ordenar Más recientes L…" at bounding box center [162, 76] width 240 height 23
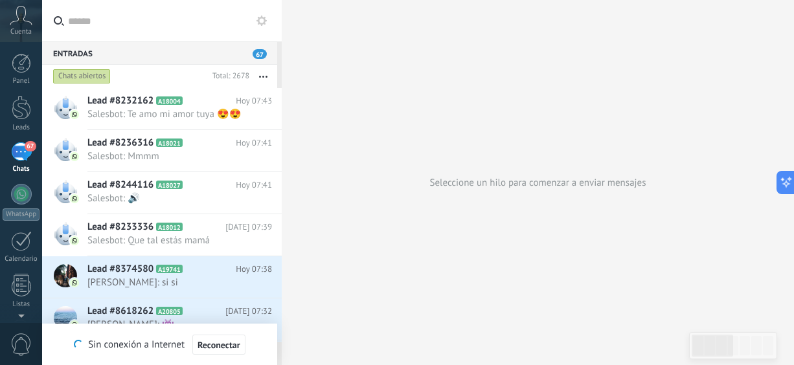
click at [25, 150] on div "67" at bounding box center [21, 152] width 21 height 19
click at [19, 205] on link "WhatsApp" at bounding box center [21, 202] width 42 height 37
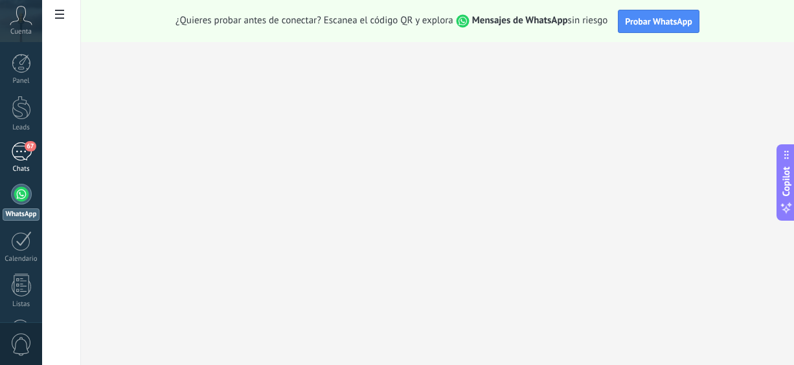
click at [25, 157] on div "67" at bounding box center [21, 152] width 21 height 19
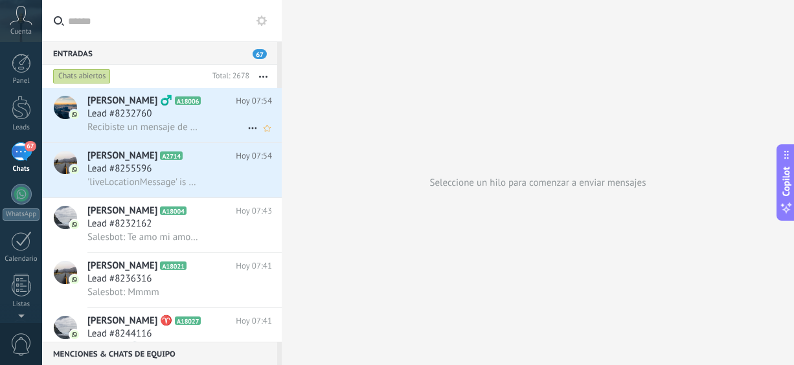
click at [154, 128] on span "Recibiste un mensaje de visualización única. Para mayor privacidad, solo puedes…" at bounding box center [143, 127] width 113 height 12
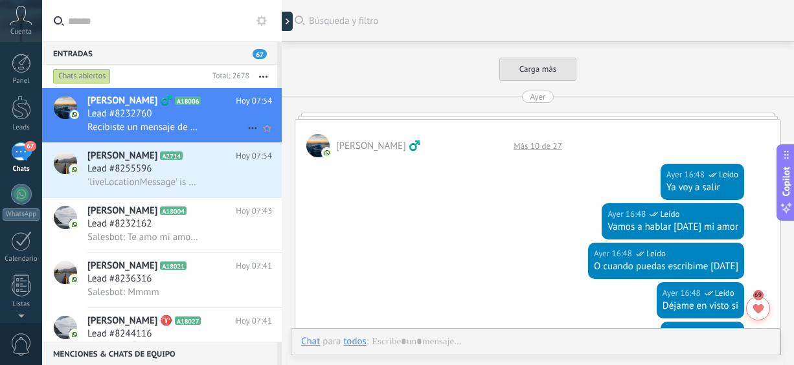
scroll to position [1221, 0]
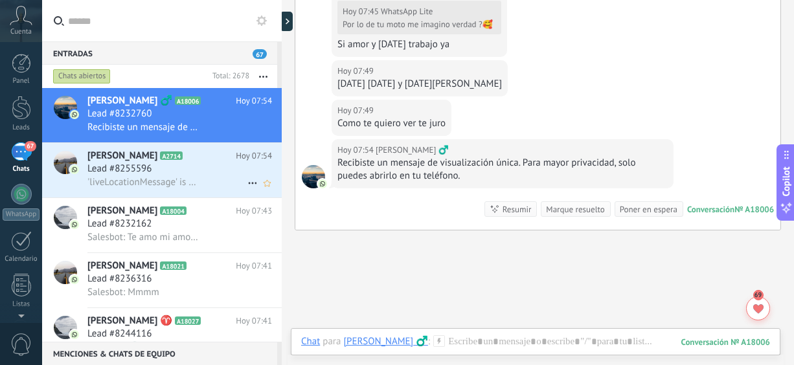
click at [156, 183] on span "'liveLocationMessage' is not yet supported. Use your device to view this messag…" at bounding box center [143, 182] width 113 height 12
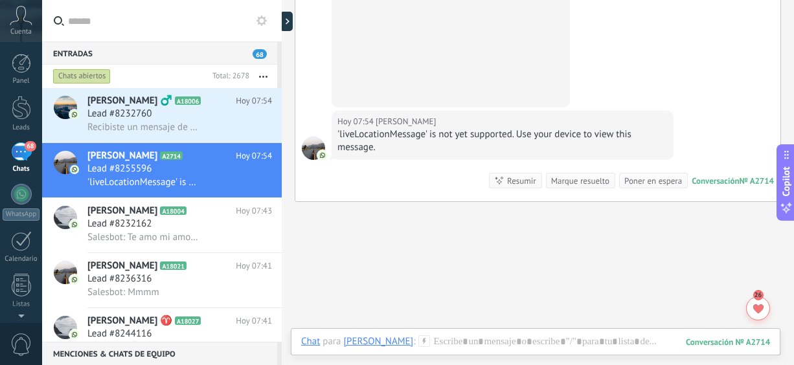
scroll to position [1011, 0]
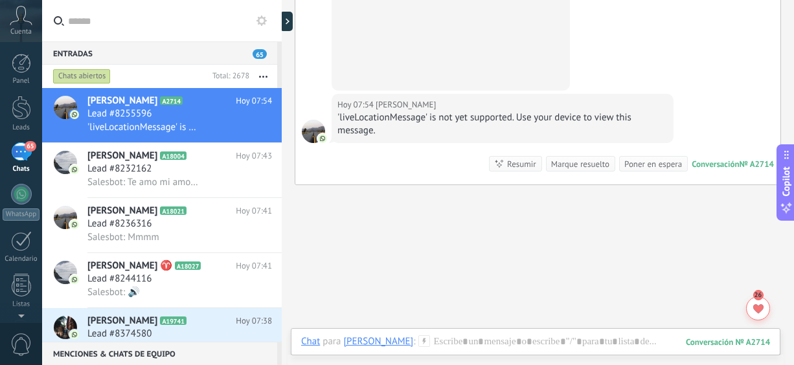
click at [25, 154] on div "65" at bounding box center [21, 152] width 21 height 19
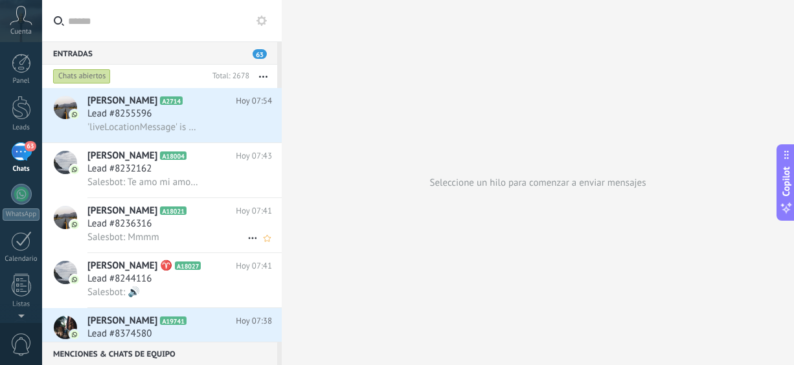
click at [146, 237] on span "Salesbot: Mmmm" at bounding box center [123, 237] width 72 height 12
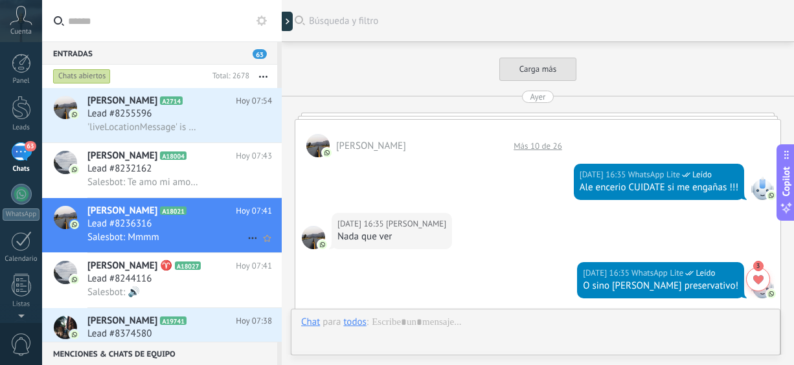
scroll to position [1159, 0]
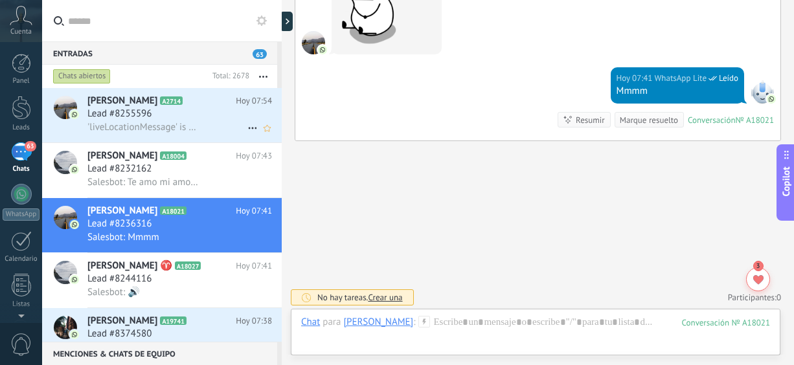
click at [139, 124] on span "'liveLocationMessage' is not yet supported. Use your device to view this messag…" at bounding box center [143, 127] width 113 height 12
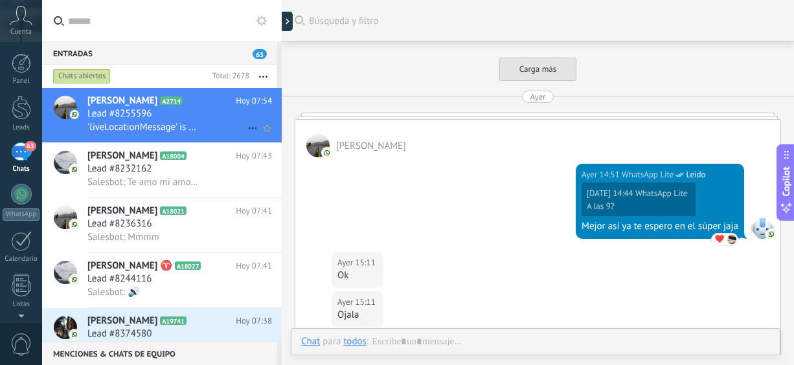
scroll to position [965, 0]
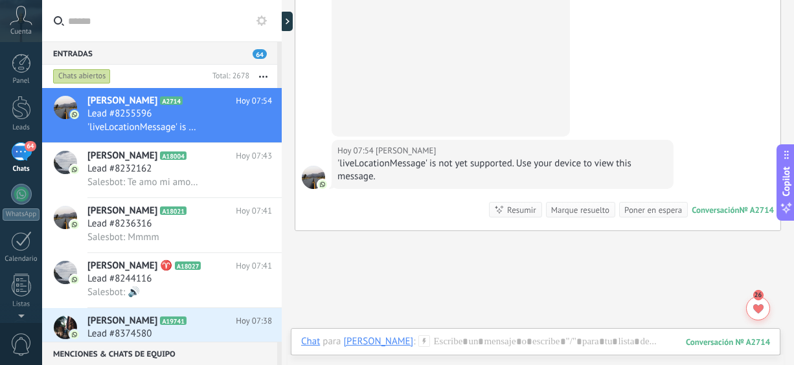
click at [16, 154] on div "64" at bounding box center [21, 152] width 21 height 19
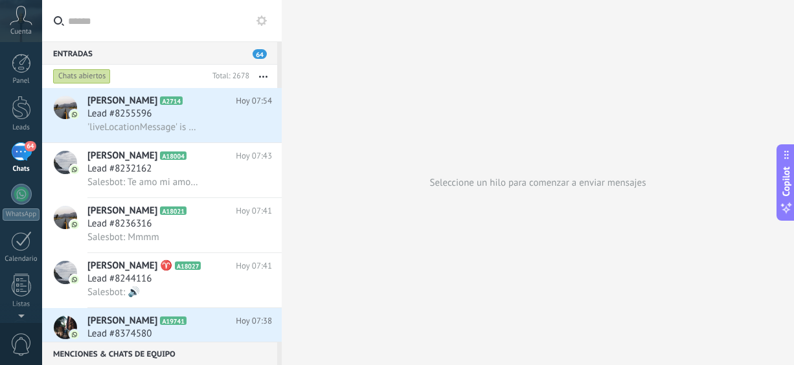
click at [16, 154] on div "64" at bounding box center [21, 152] width 21 height 19
click at [25, 146] on span "64" at bounding box center [30, 146] width 11 height 10
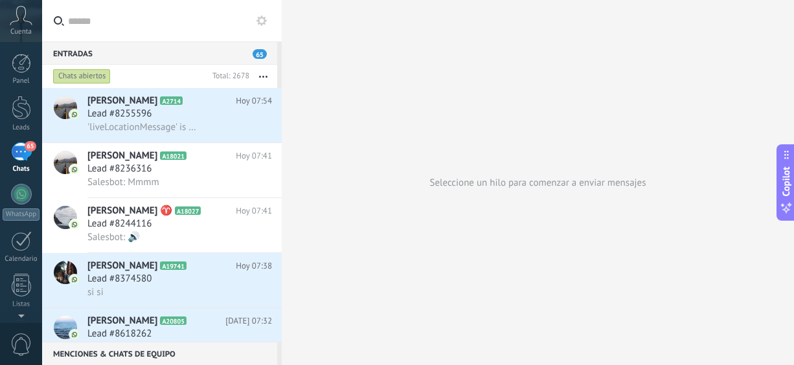
click at [19, 152] on div "65" at bounding box center [21, 152] width 21 height 19
click at [23, 190] on div at bounding box center [21, 194] width 21 height 21
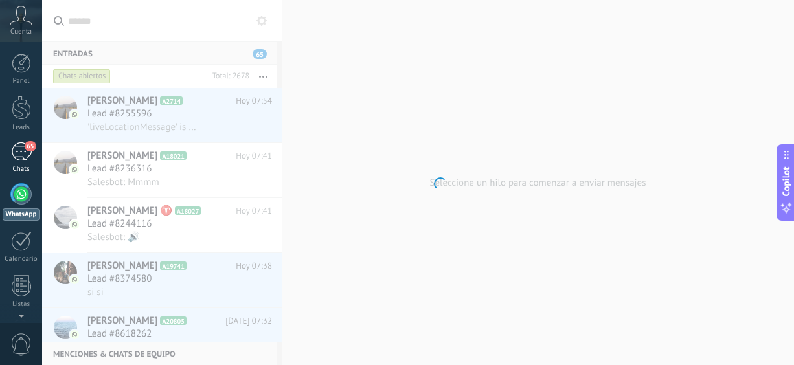
click at [19, 156] on div "65" at bounding box center [21, 152] width 21 height 19
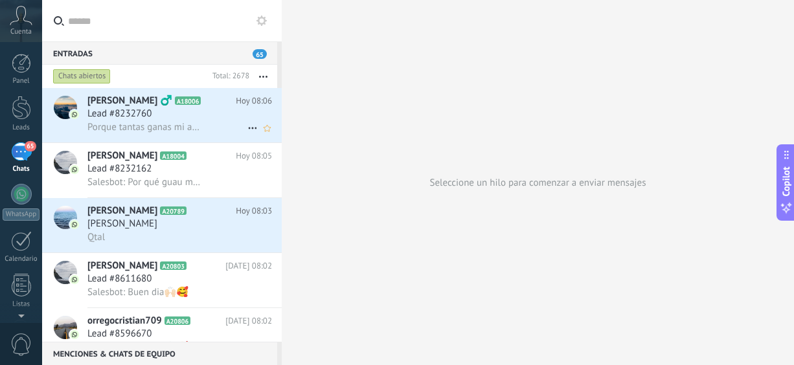
click at [162, 113] on div "Lead #8232760" at bounding box center [179, 114] width 185 height 13
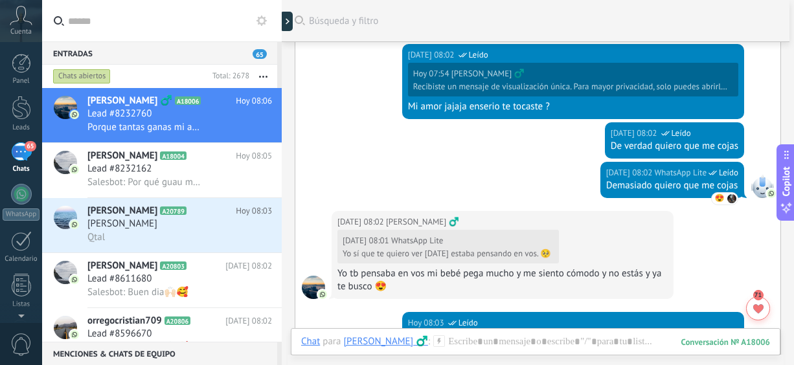
scroll to position [624, 0]
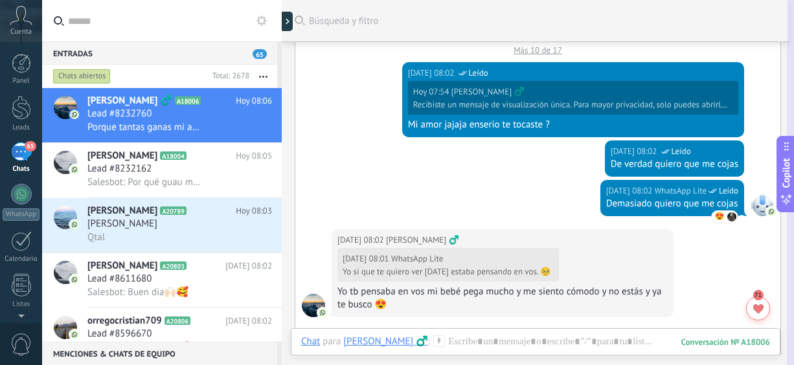
drag, startPoint x: 794, startPoint y: 256, endPoint x: 794, endPoint y: 187, distance: 69.3
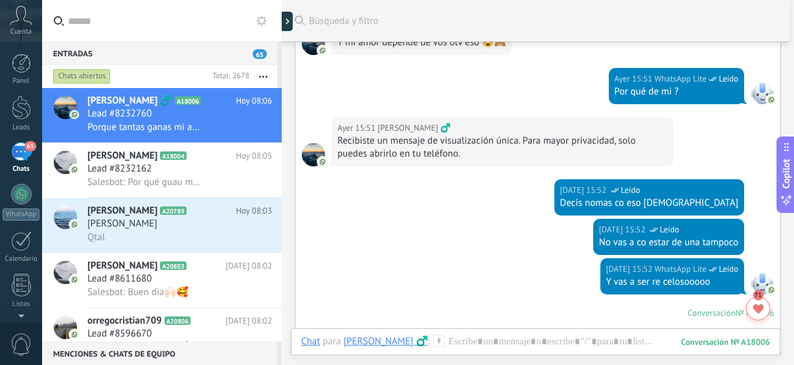
scroll to position [207, 0]
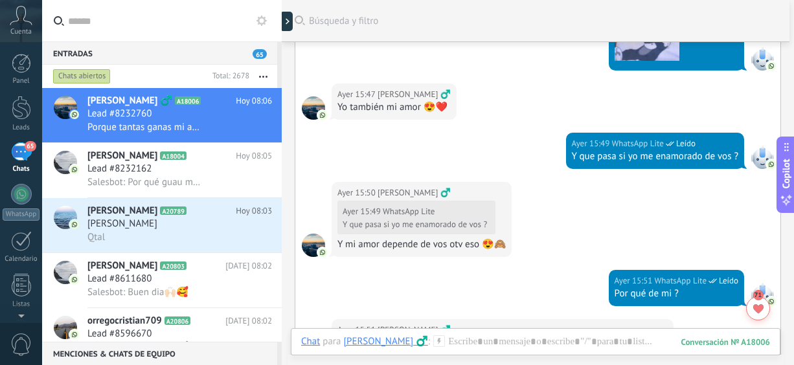
click at [579, 216] on div "Ayer 15:50 Dani Cartes ‍♂️ Ayer 15:49 WhatsApp Lite Y que pasa si yo me enamora…" at bounding box center [537, 226] width 485 height 88
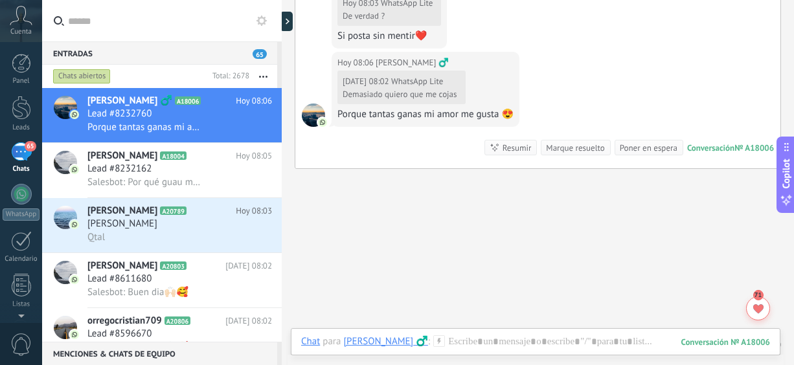
scroll to position [1988, 0]
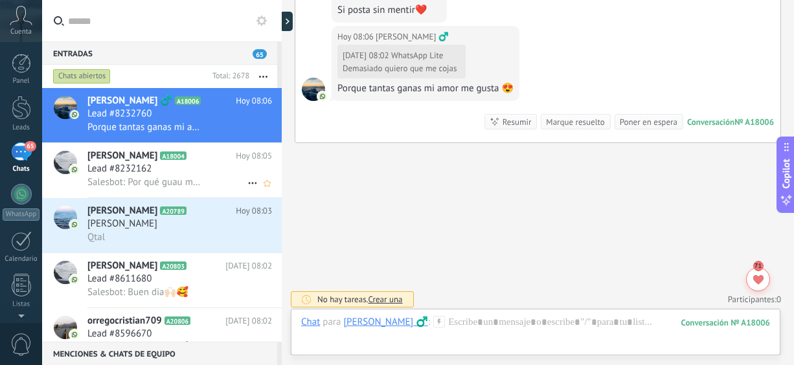
click at [154, 171] on h3 "Lead #8232162" at bounding box center [122, 169] width 71 height 13
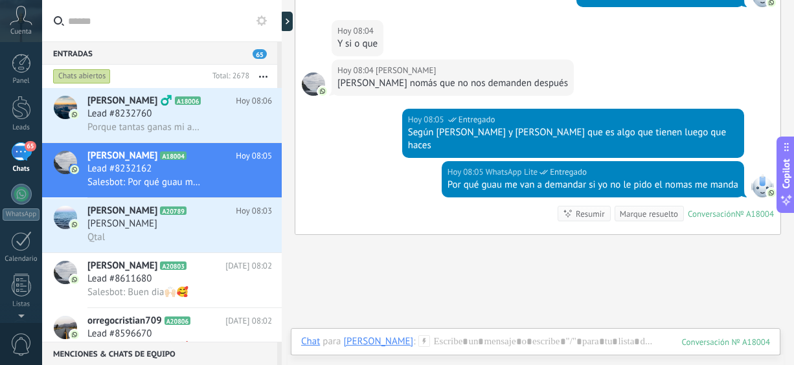
scroll to position [748, 0]
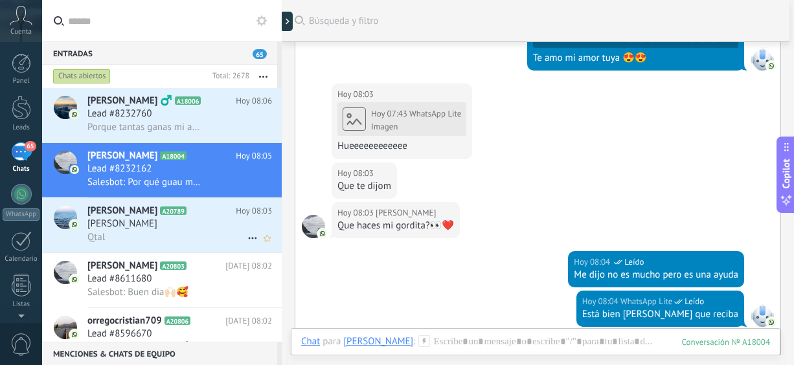
click at [124, 237] on div "Qtal" at bounding box center [179, 238] width 185 height 14
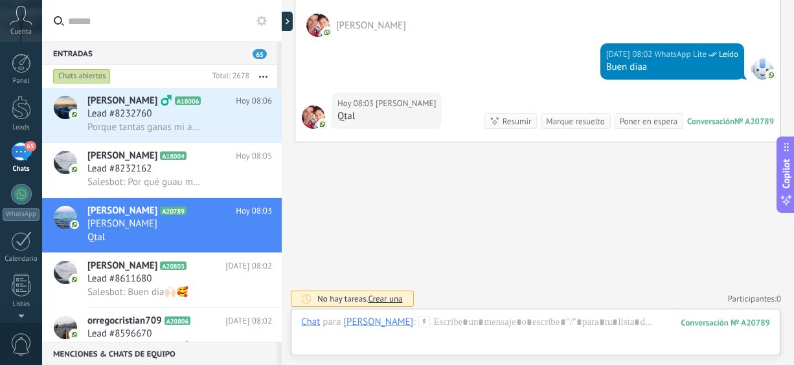
scroll to position [439, 0]
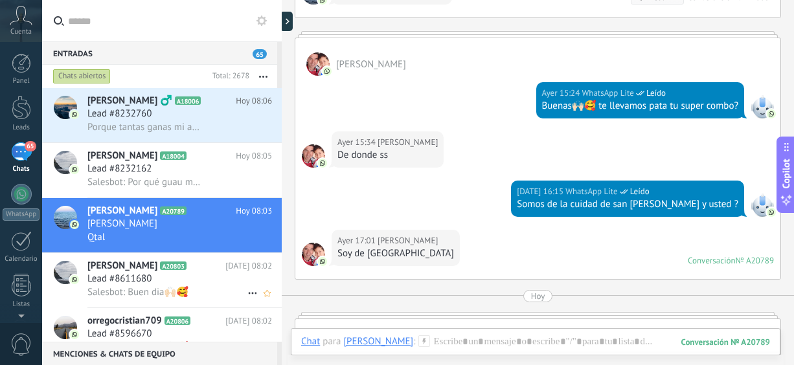
click at [137, 283] on span "Lead #8611680" at bounding box center [119, 279] width 64 height 13
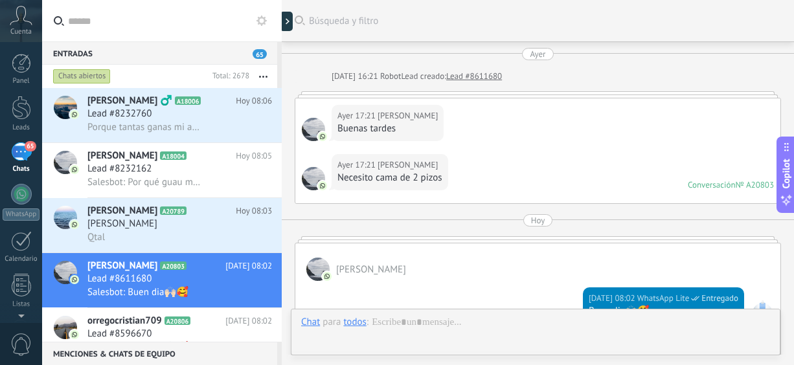
scroll to position [220, 0]
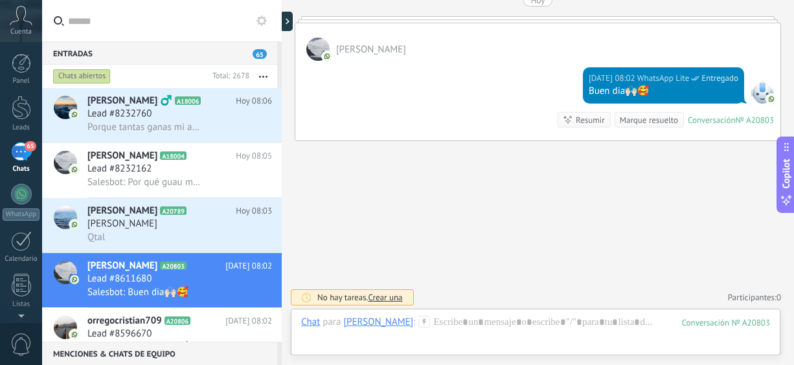
click at [148, 326] on span "orregocristian709" at bounding box center [124, 321] width 75 height 13
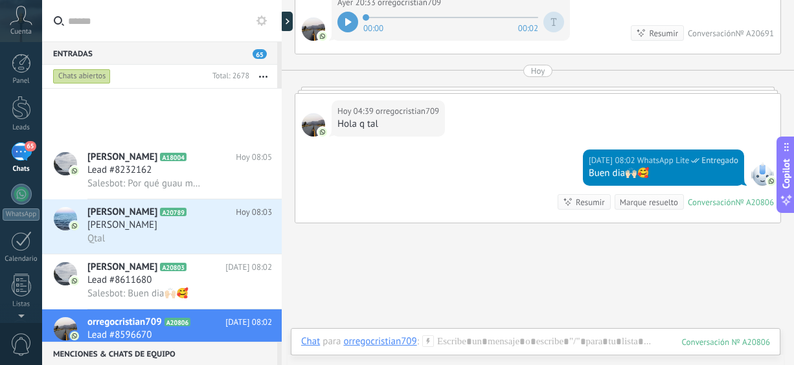
scroll to position [223, 0]
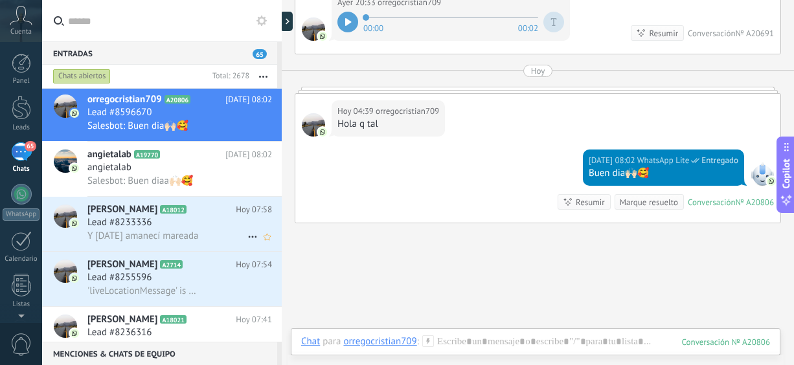
click at [154, 226] on h3 "Lead #8233336" at bounding box center [122, 222] width 71 height 13
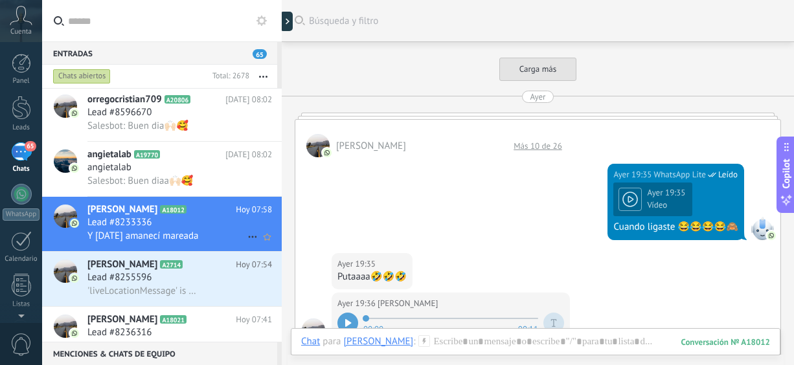
scroll to position [1177, 0]
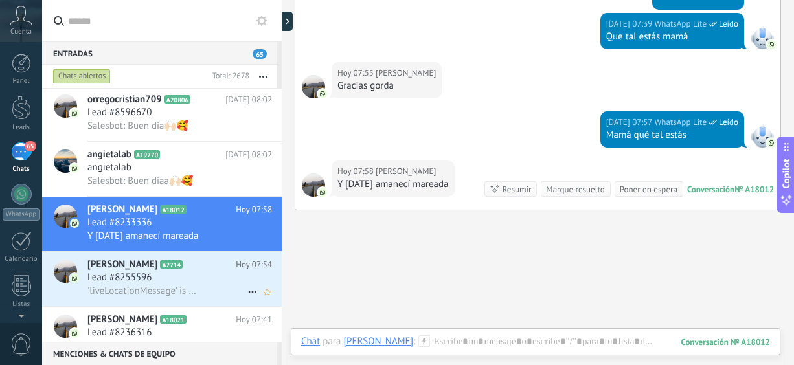
click at [143, 294] on span "'liveLocationMessage' is not yet supported. Use your device to view this messag…" at bounding box center [143, 291] width 113 height 12
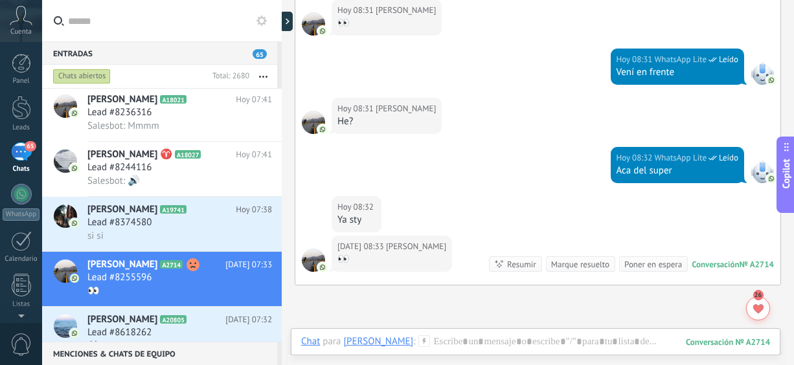
scroll to position [1805, 0]
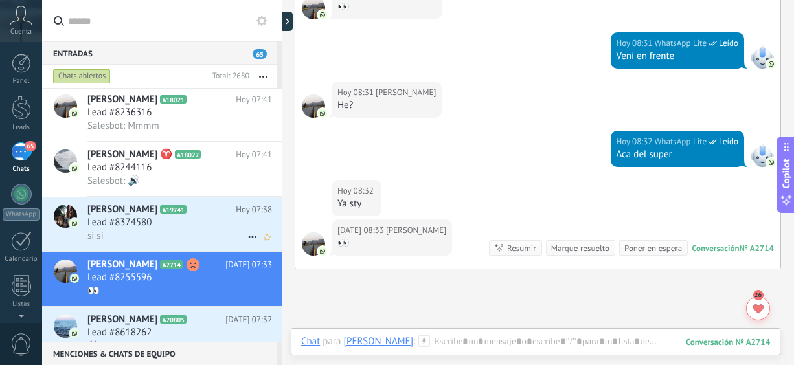
click at [178, 225] on div "Lead #8374580" at bounding box center [179, 222] width 185 height 13
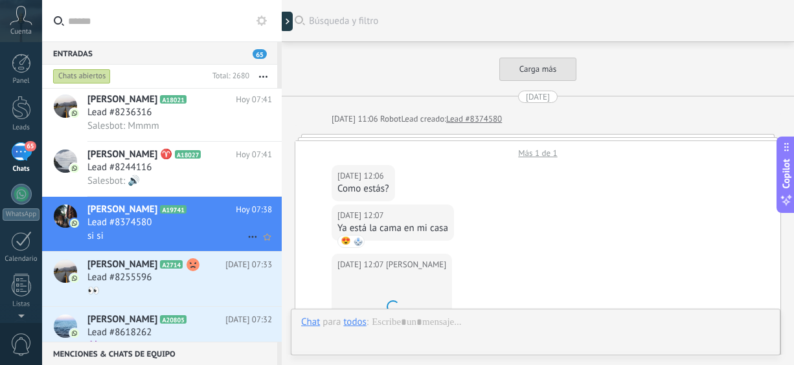
scroll to position [2030, 0]
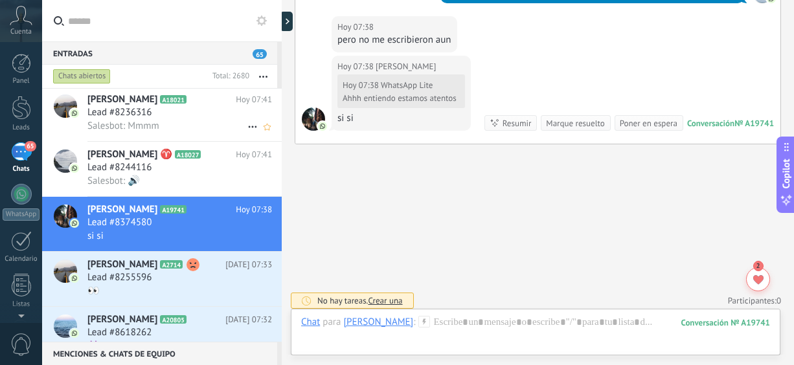
click at [172, 111] on div "Lead #8236316" at bounding box center [179, 112] width 185 height 13
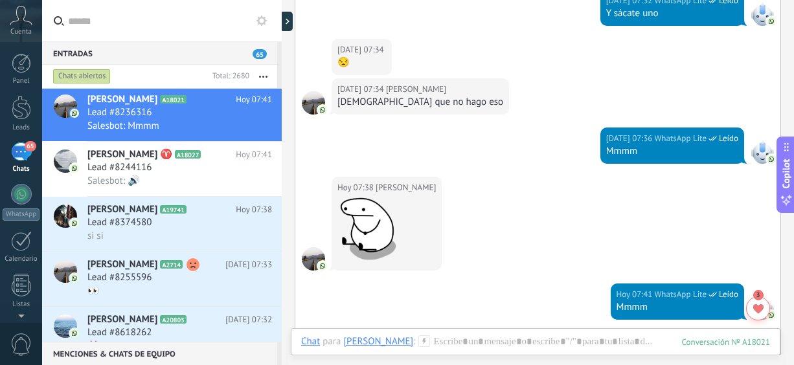
scroll to position [932, 0]
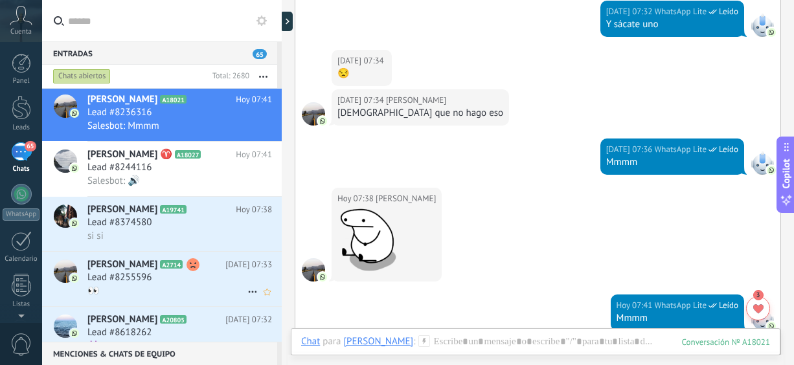
click at [141, 284] on span "Lead #8255596" at bounding box center [119, 278] width 64 height 13
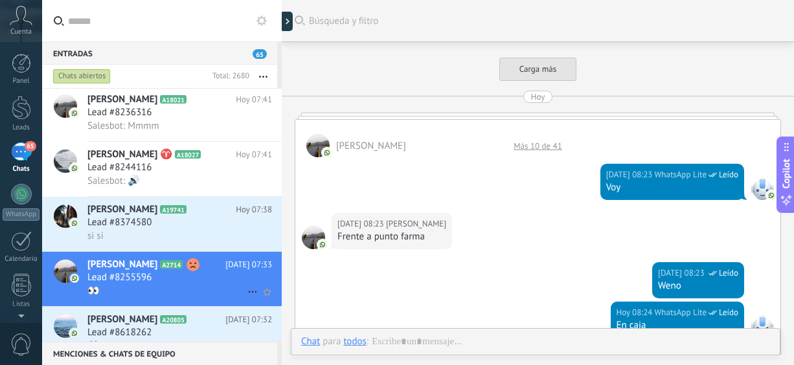
scroll to position [428, 0]
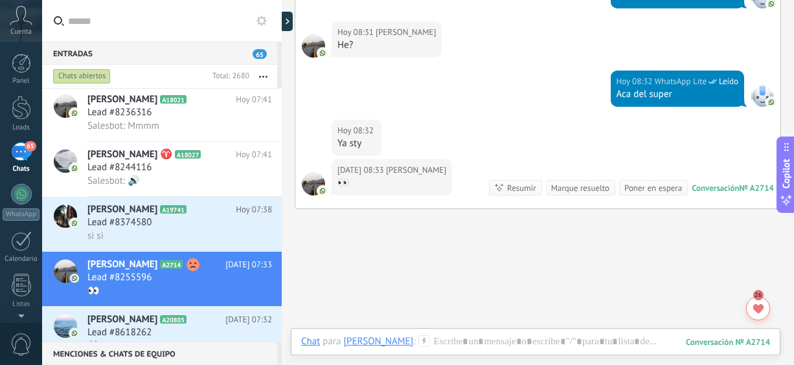
click at [155, 327] on h2 "Marlene Arrúa A20805" at bounding box center [156, 320] width 138 height 13
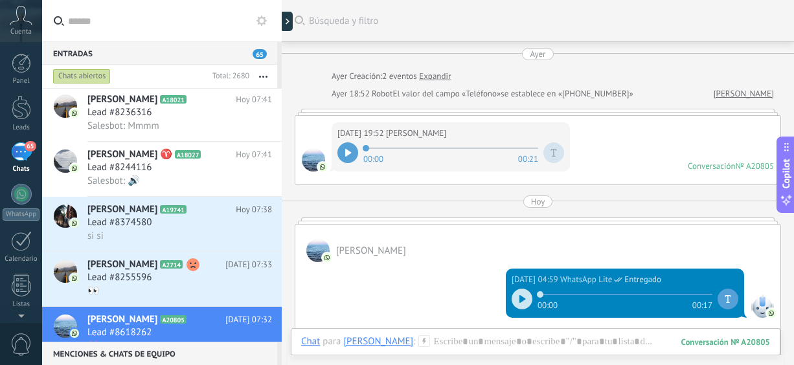
scroll to position [200, 0]
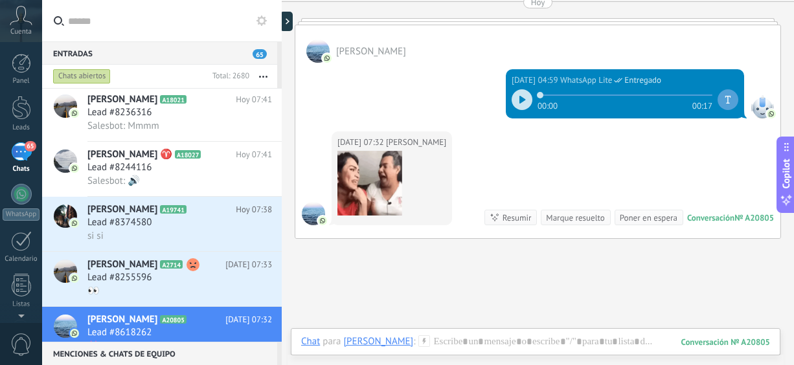
click at [282, 73] on div at bounding box center [282, 182] width 0 height 365
click at [279, 69] on div "Chats abiertos Total: 2680 Silenciar Acciones múltiples Ordenar Más recientes L…" at bounding box center [162, 76] width 240 height 23
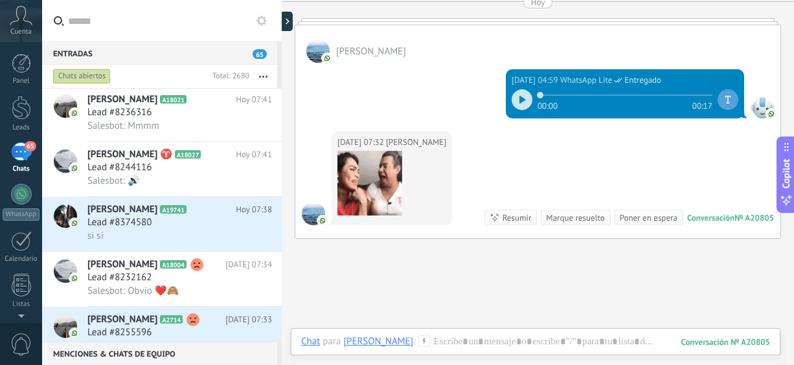
click at [183, 327] on h2 "joel A2714" at bounding box center [156, 320] width 138 height 13
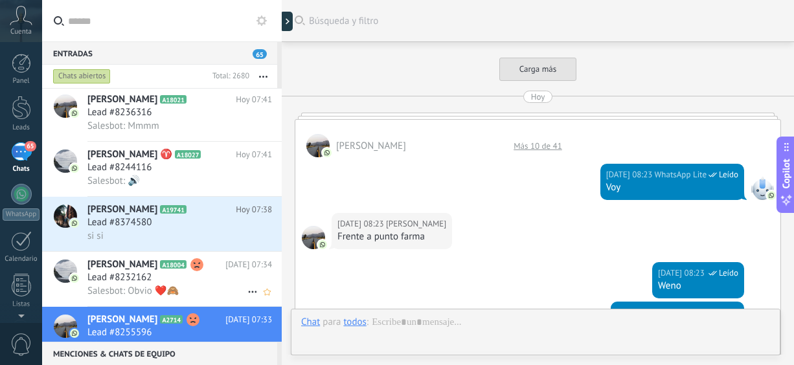
scroll to position [497, 0]
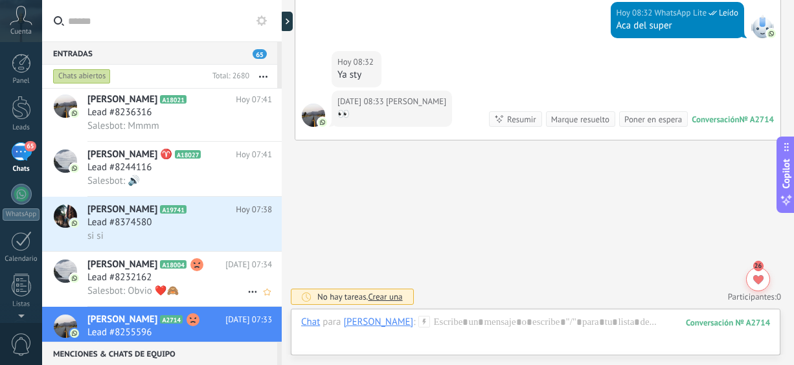
click at [181, 284] on div "Lead #8232162" at bounding box center [179, 278] width 185 height 13
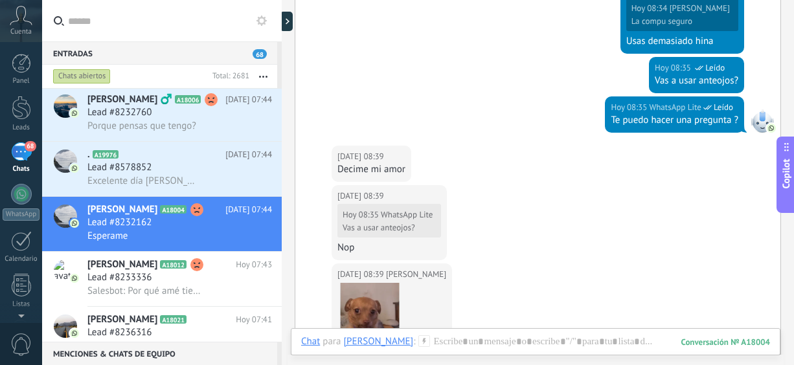
scroll to position [1364, 0]
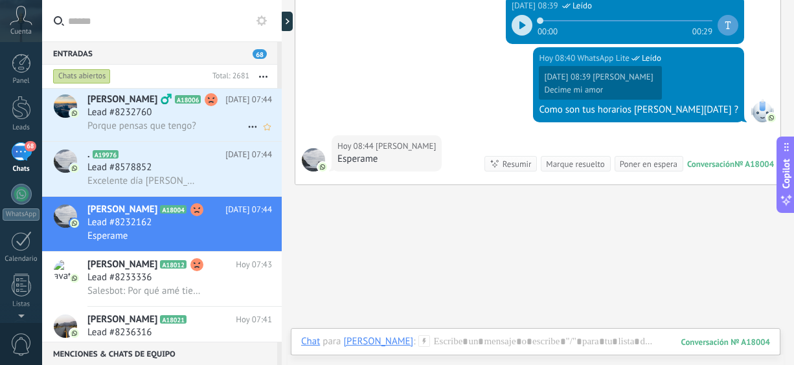
click at [160, 106] on h2 "Dani Cartes ‍♂️ A18006" at bounding box center [156, 99] width 138 height 13
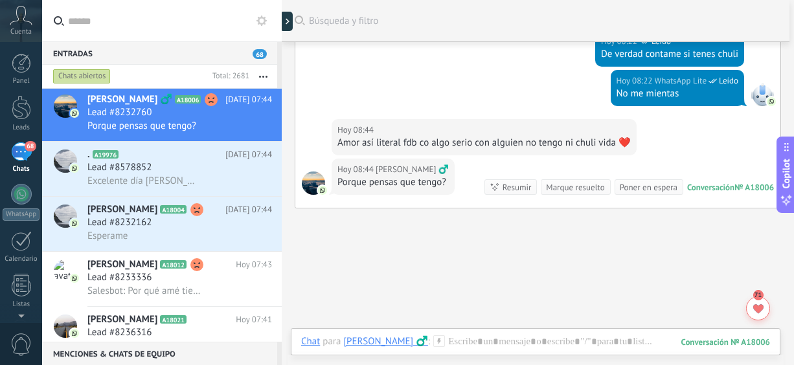
scroll to position [131, 0]
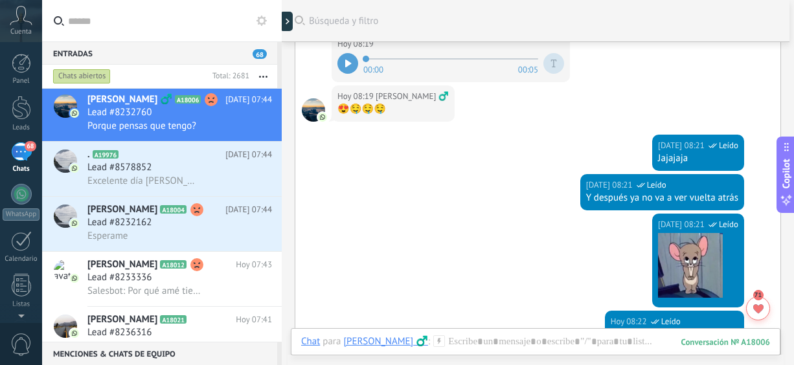
click at [342, 64] on div at bounding box center [348, 63] width 21 height 21
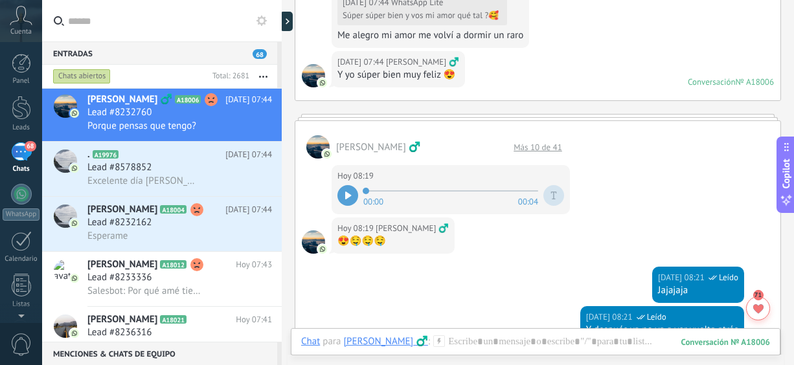
scroll to position [1455, 0]
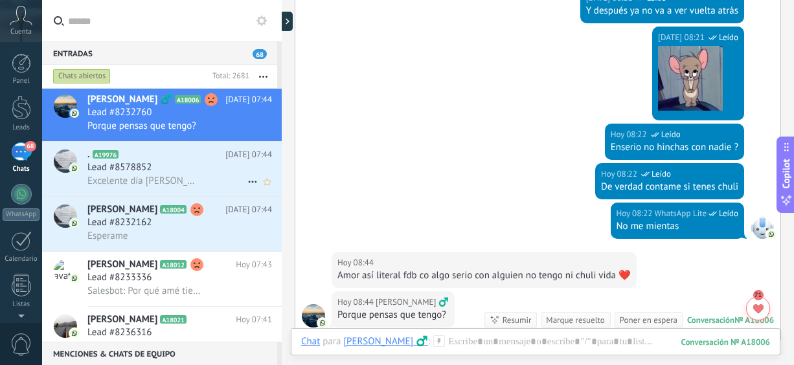
click at [182, 187] on div "Excelente día Tanhia" at bounding box center [179, 181] width 185 height 14
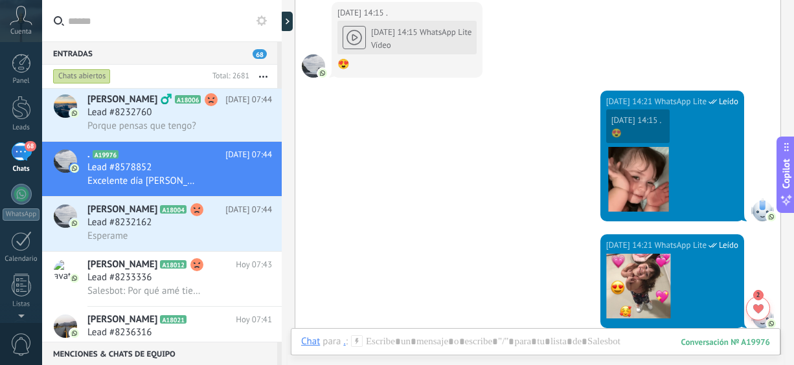
scroll to position [303, 0]
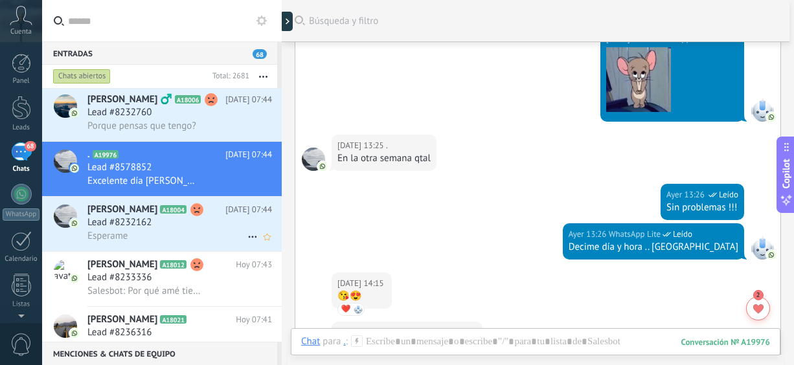
click at [128, 227] on span "Lead #8232162" at bounding box center [119, 222] width 64 height 13
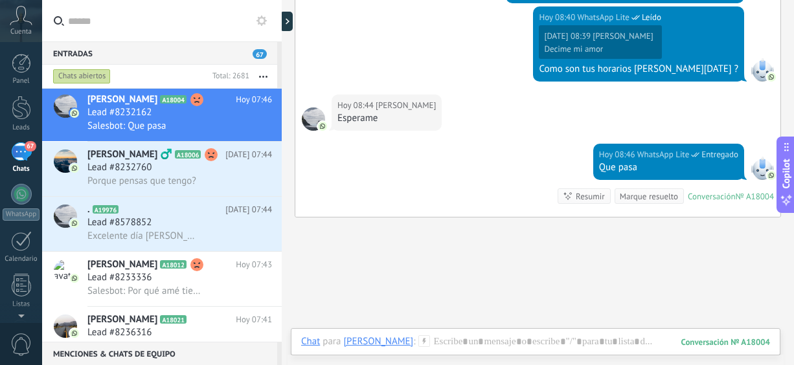
scroll to position [684, 0]
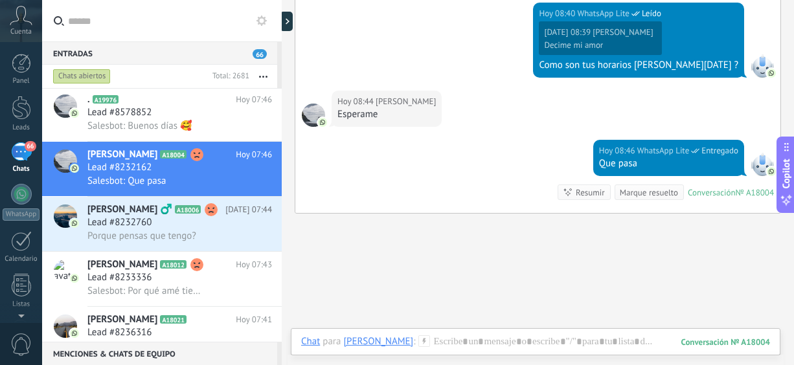
click at [220, 334] on div "Lead #8236316" at bounding box center [179, 333] width 185 height 13
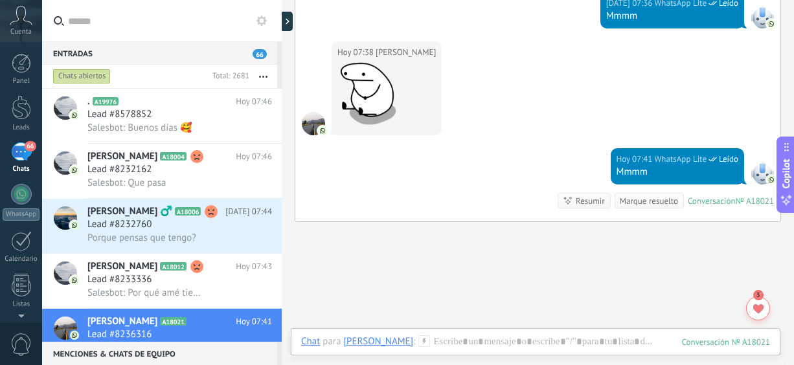
scroll to position [445, 0]
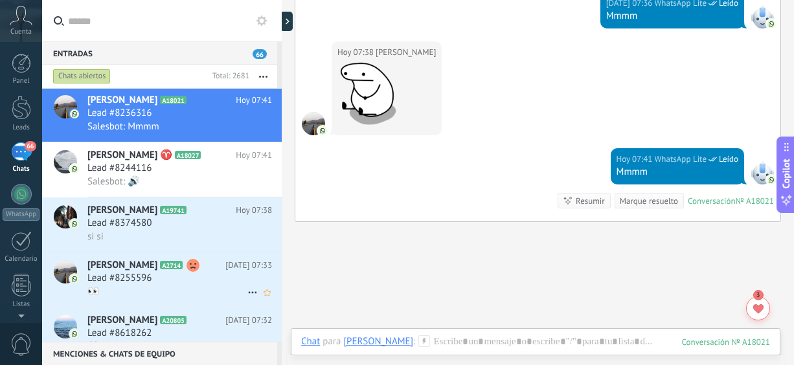
click at [156, 292] on div "👀" at bounding box center [179, 292] width 185 height 14
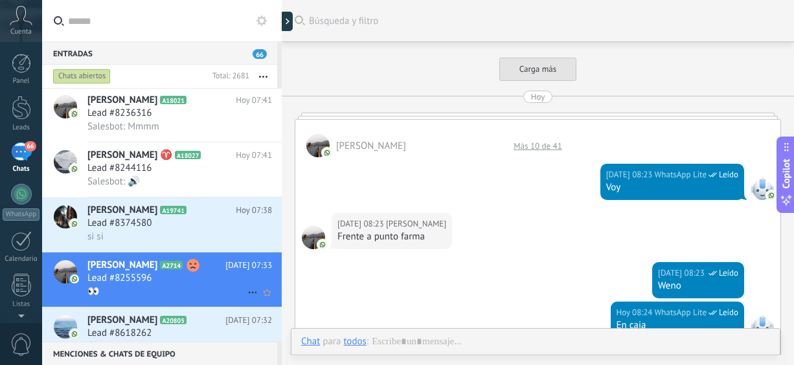
scroll to position [428, 0]
